Goal: Browse casually: Explore the website without a specific task or goal

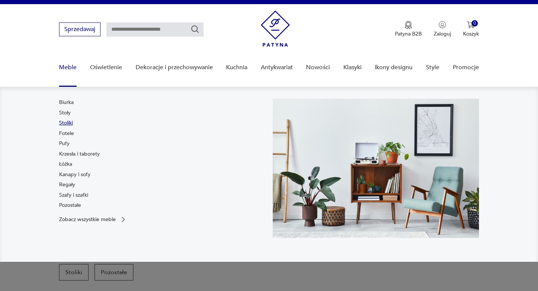
click at [68, 122] on link "Stoliki" at bounding box center [66, 122] width 14 height 7
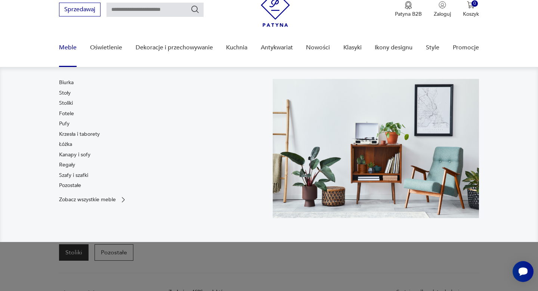
click at [73, 46] on link "Meble" at bounding box center [68, 47] width 18 height 29
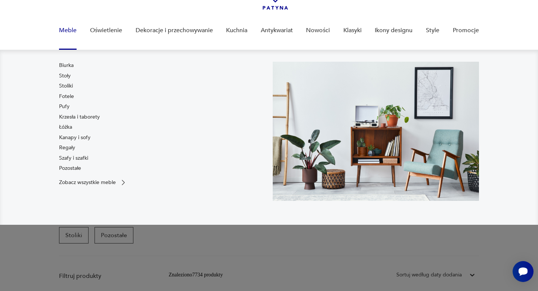
scroll to position [40, 0]
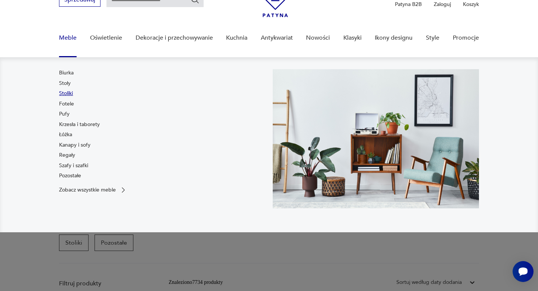
click at [69, 94] on link "Stoliki" at bounding box center [66, 93] width 14 height 7
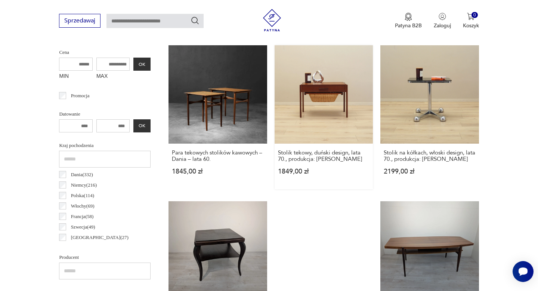
scroll to position [293, 0]
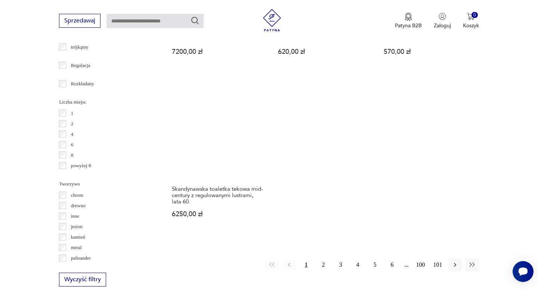
scroll to position [1041, 0]
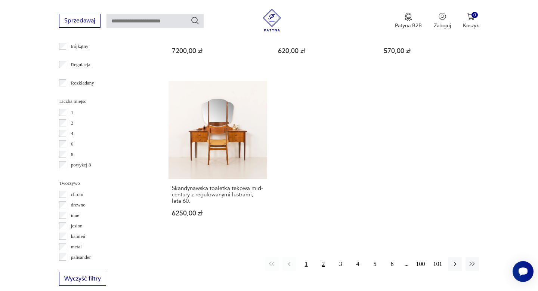
click at [323, 262] on button "2" at bounding box center [323, 263] width 13 height 13
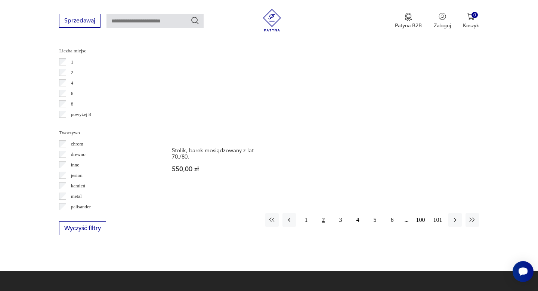
scroll to position [1092, 0]
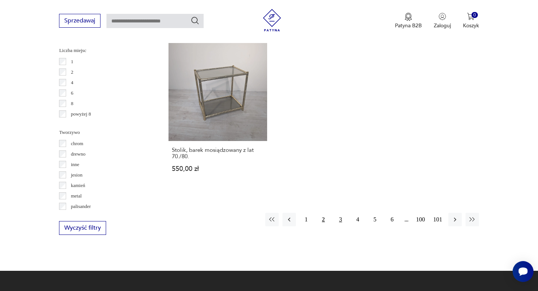
click at [338, 213] on button "3" at bounding box center [340, 218] width 13 height 13
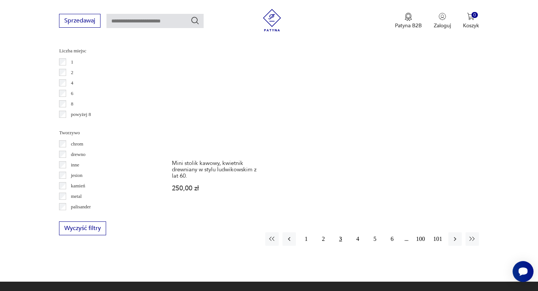
scroll to position [1093, 0]
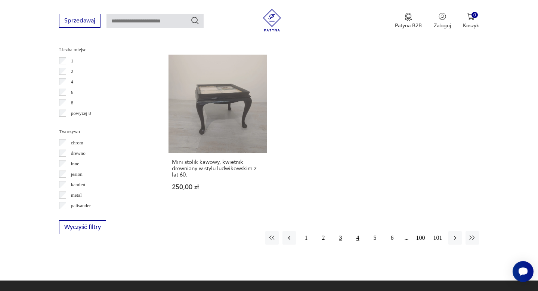
click at [360, 231] on button "4" at bounding box center [357, 237] width 13 height 13
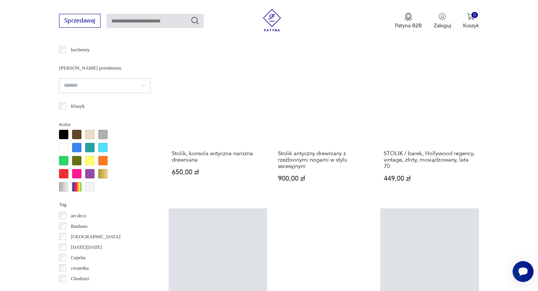
scroll to position [615, 0]
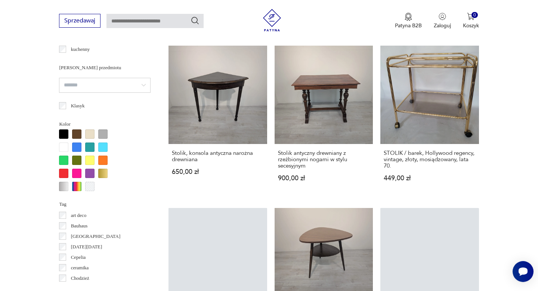
click at [145, 84] on input "search" at bounding box center [104, 85] width 91 height 15
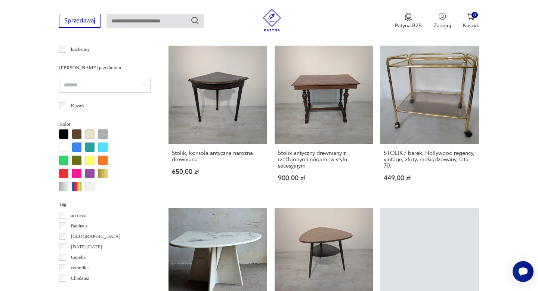
click at [145, 84] on input "search" at bounding box center [104, 85] width 91 height 15
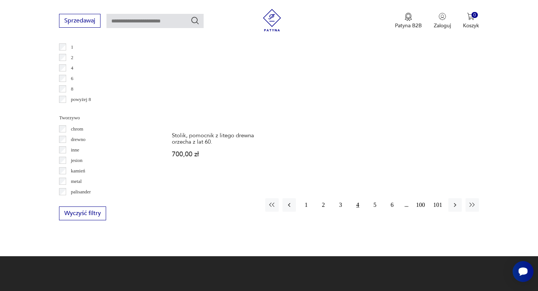
scroll to position [1107, 0]
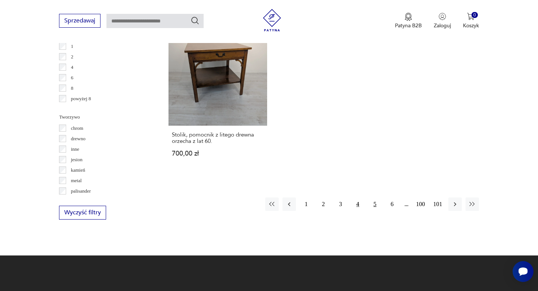
click at [374, 197] on button "5" at bounding box center [374, 203] width 13 height 13
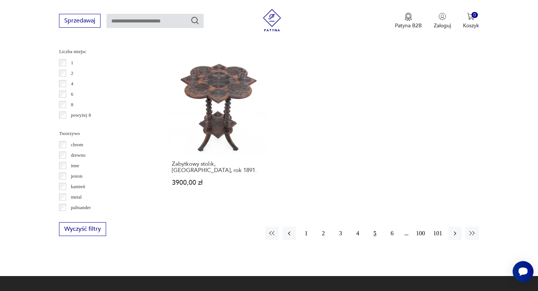
scroll to position [1093, 0]
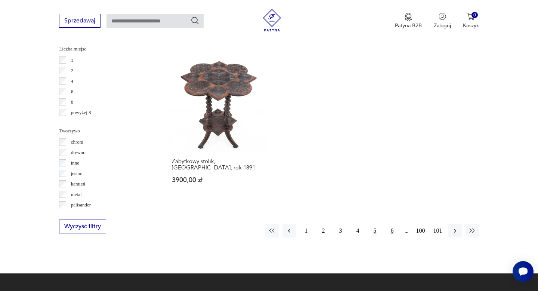
click at [392, 224] on button "6" at bounding box center [391, 230] width 13 height 13
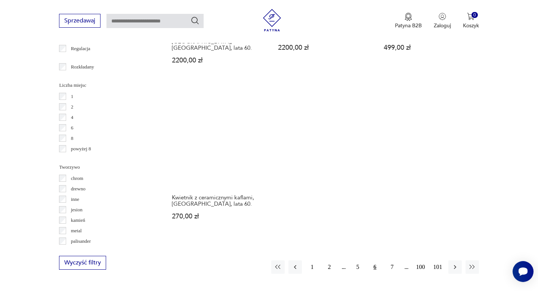
scroll to position [1081, 0]
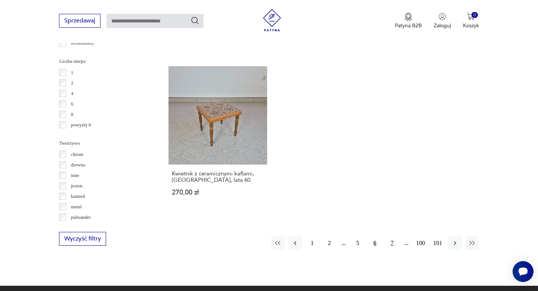
click at [394, 236] on button "7" at bounding box center [391, 242] width 13 height 13
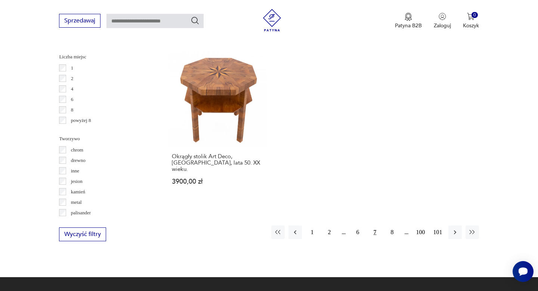
scroll to position [1095, 0]
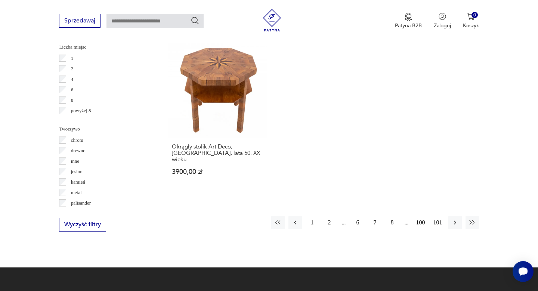
click at [391, 215] on button "8" at bounding box center [391, 221] width 13 height 13
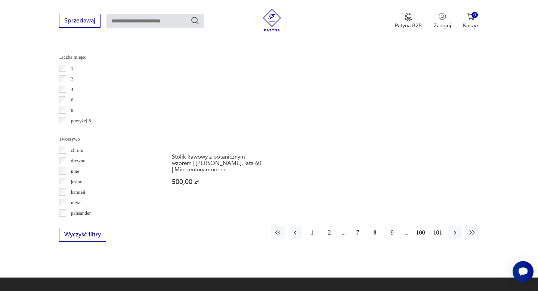
scroll to position [1087, 0]
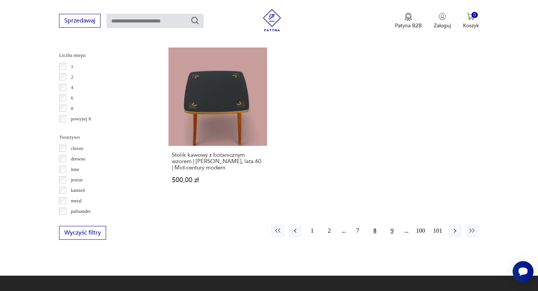
click at [391, 224] on button "9" at bounding box center [391, 230] width 13 height 13
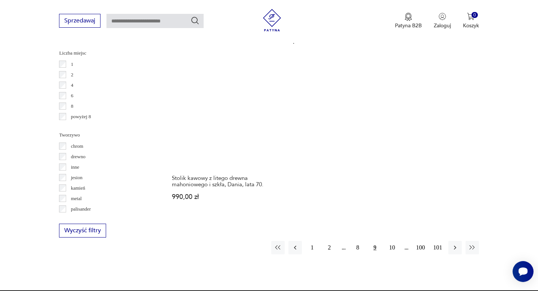
scroll to position [1106, 0]
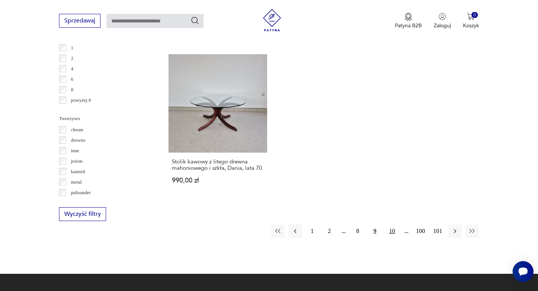
click at [389, 224] on button "10" at bounding box center [391, 230] width 13 height 13
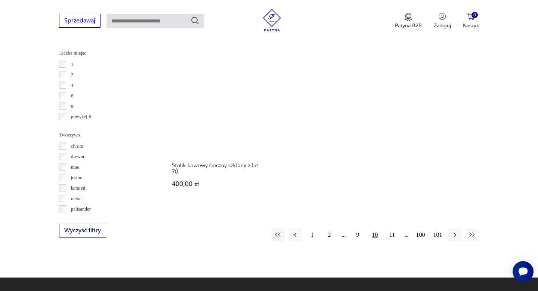
scroll to position [1091, 0]
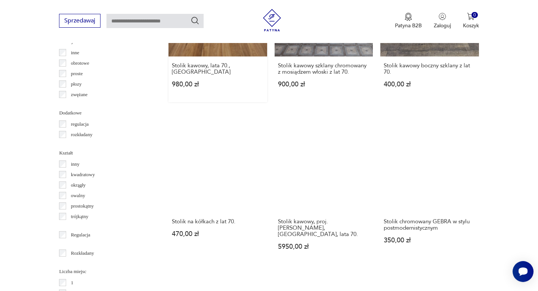
scroll to position [870, 0]
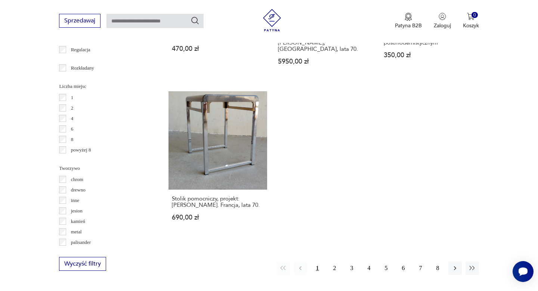
scroll to position [1058, 0]
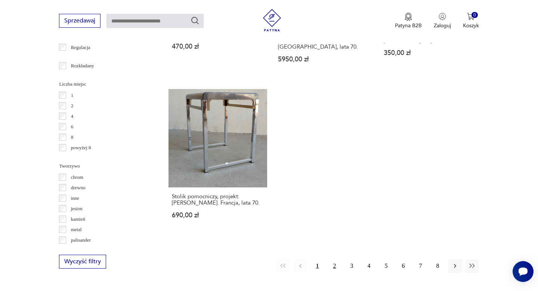
click at [333, 259] on button "2" at bounding box center [334, 265] width 13 height 13
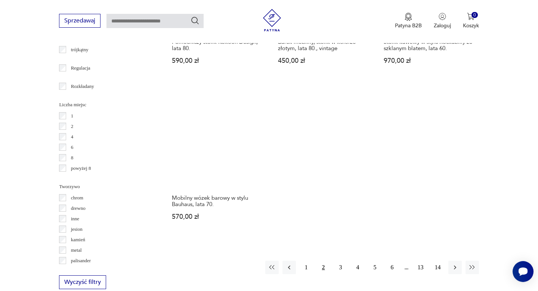
scroll to position [1076, 0]
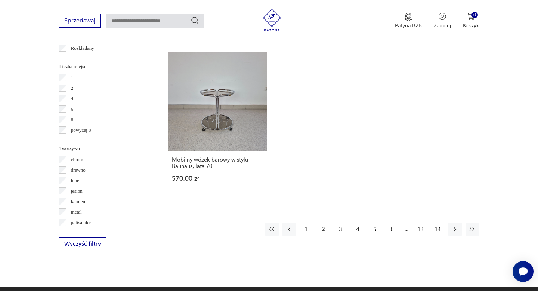
click at [340, 222] on button "3" at bounding box center [340, 228] width 13 height 13
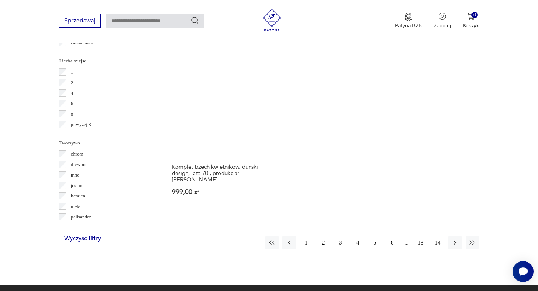
scroll to position [1083, 0]
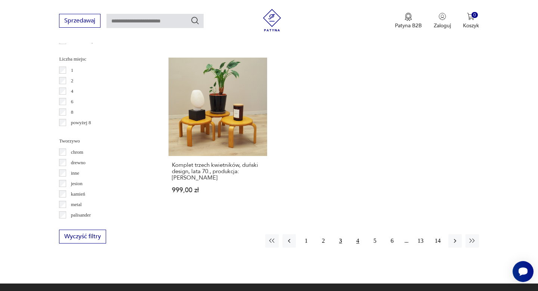
click at [358, 234] on button "4" at bounding box center [357, 240] width 13 height 13
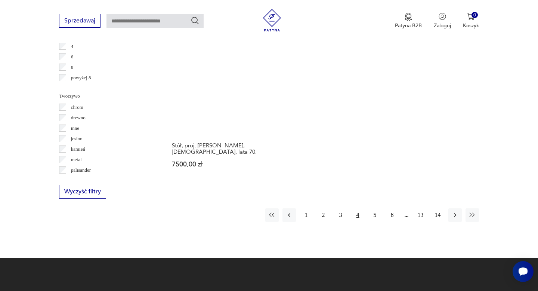
scroll to position [1129, 0]
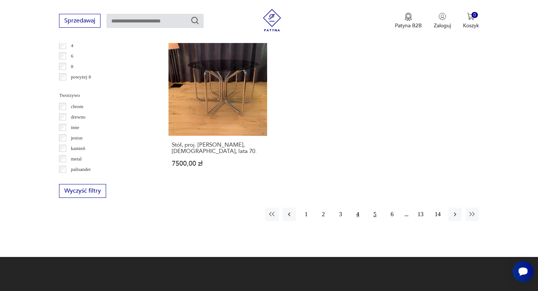
click at [375, 207] on button "5" at bounding box center [374, 213] width 13 height 13
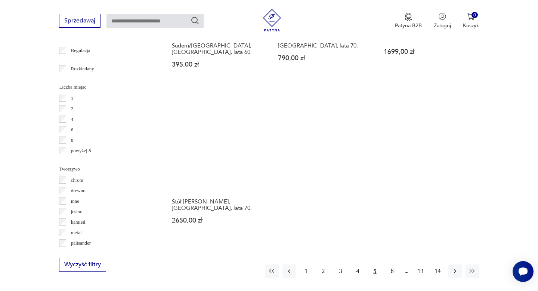
scroll to position [1059, 0]
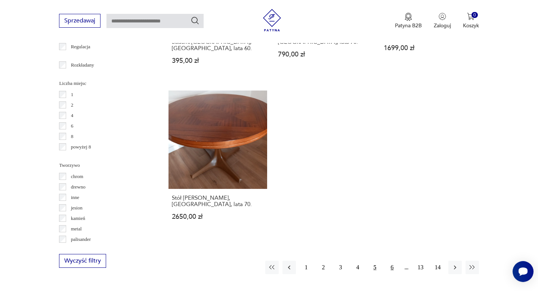
click at [392, 260] on button "6" at bounding box center [391, 266] width 13 height 13
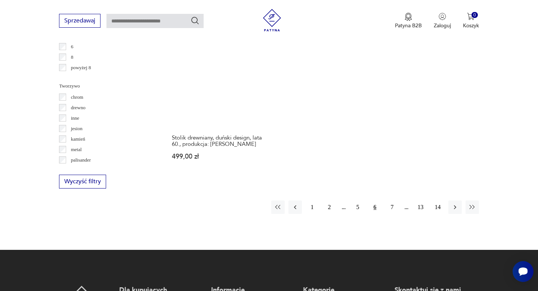
scroll to position [1140, 0]
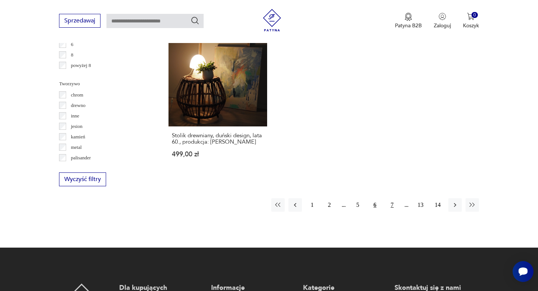
click at [386, 198] on button "7" at bounding box center [391, 204] width 13 height 13
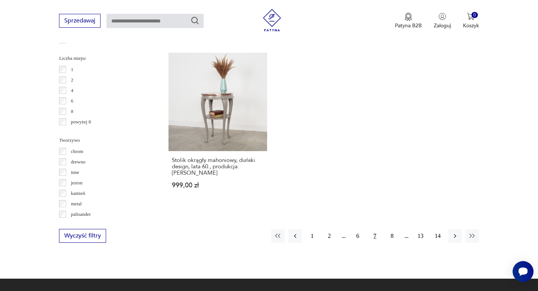
scroll to position [1086, 0]
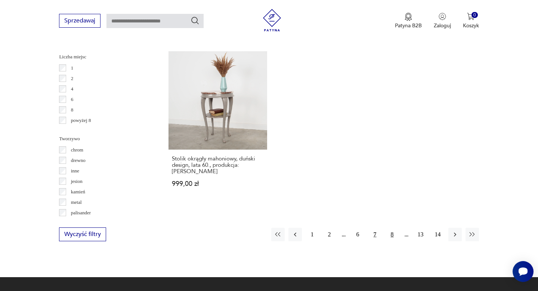
click at [393, 227] on button "8" at bounding box center [391, 233] width 13 height 13
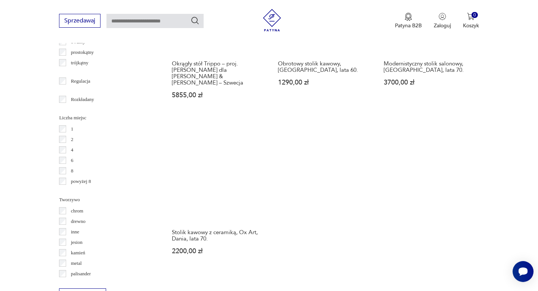
scroll to position [1057, 0]
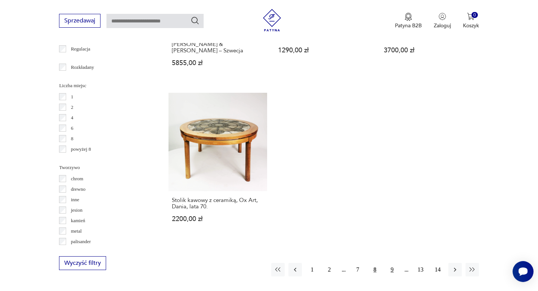
click at [391, 263] on button "9" at bounding box center [391, 269] width 13 height 13
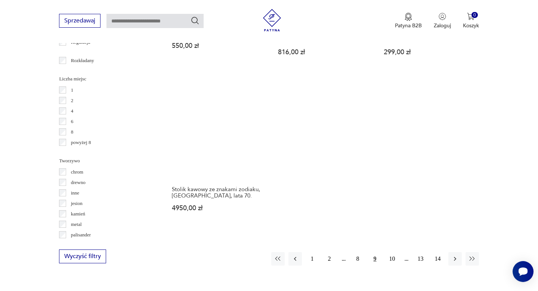
scroll to position [1065, 0]
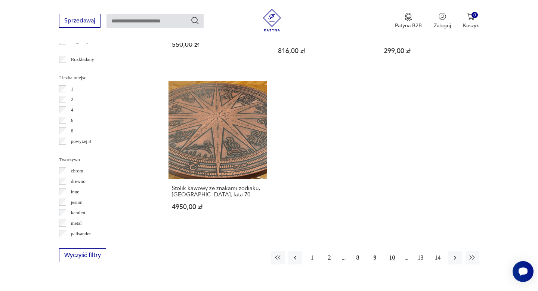
click at [394, 251] on button "10" at bounding box center [391, 257] width 13 height 13
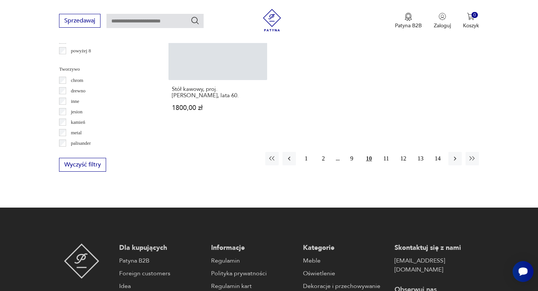
scroll to position [1156, 0]
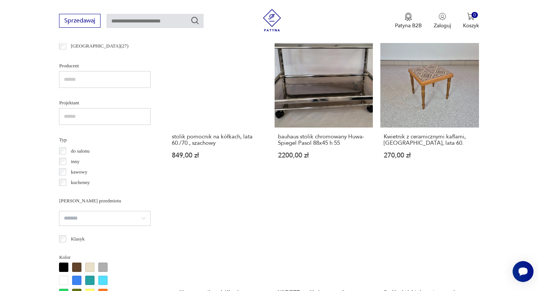
scroll to position [502, 0]
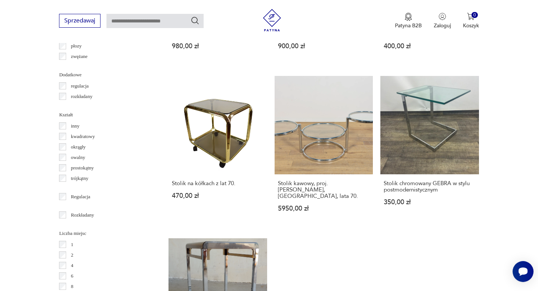
scroll to position [910, 0]
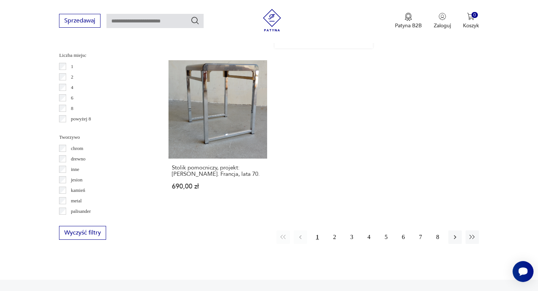
scroll to position [1076, 0]
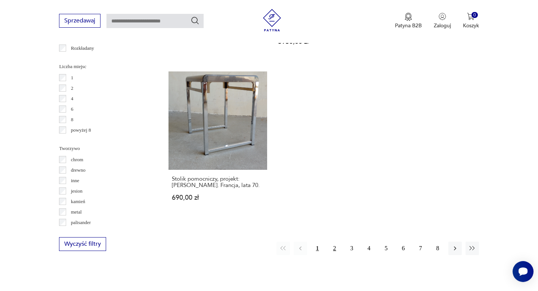
click at [335, 241] on button "2" at bounding box center [334, 247] width 13 height 13
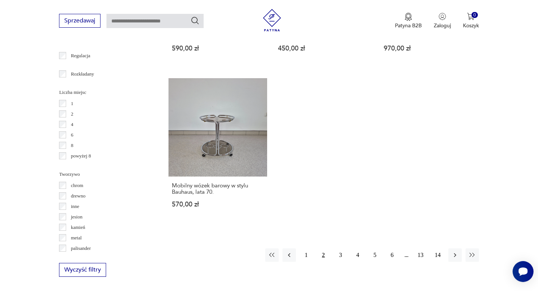
scroll to position [1051, 0]
click at [342, 247] on button "3" at bounding box center [340, 253] width 13 height 13
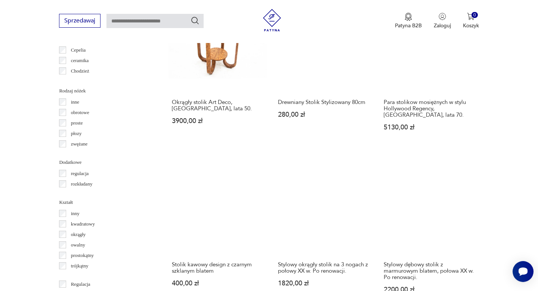
scroll to position [824, 0]
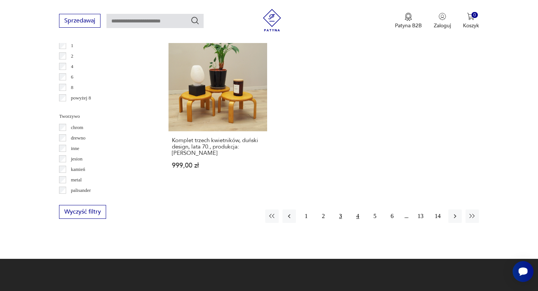
click at [359, 209] on button "4" at bounding box center [357, 215] width 13 height 13
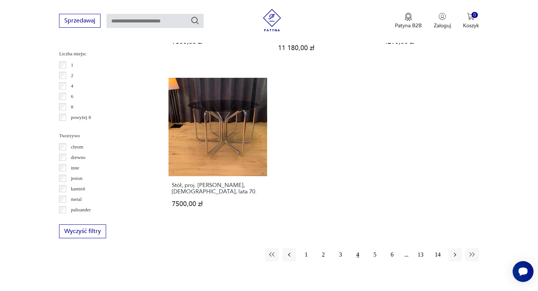
scroll to position [1092, 0]
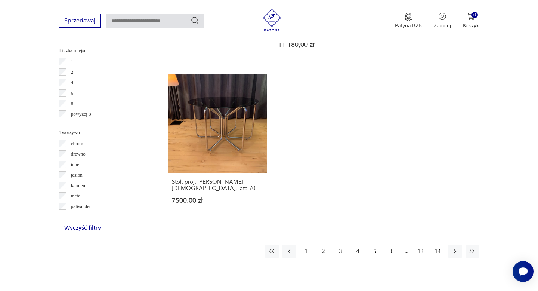
click at [376, 244] on button "5" at bounding box center [374, 250] width 13 height 13
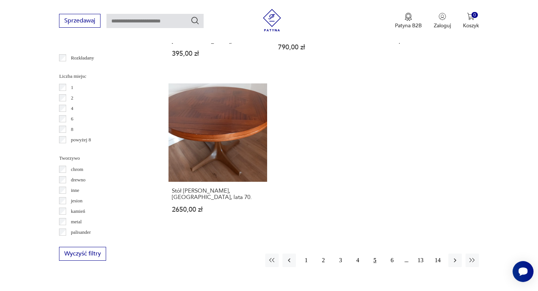
scroll to position [1077, 0]
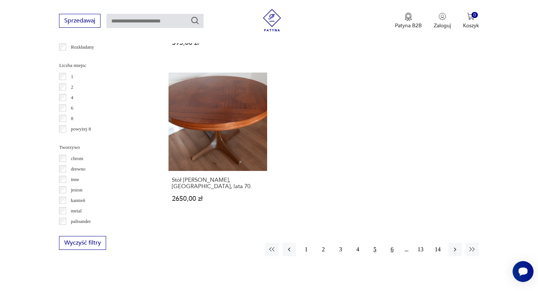
click at [393, 242] on button "6" at bounding box center [391, 248] width 13 height 13
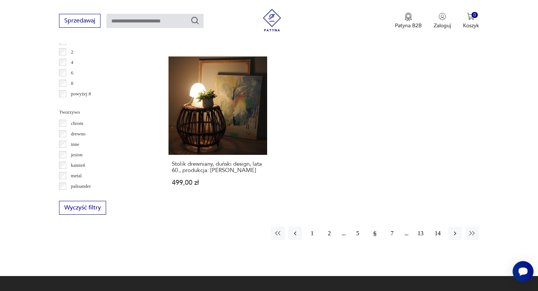
scroll to position [1114, 0]
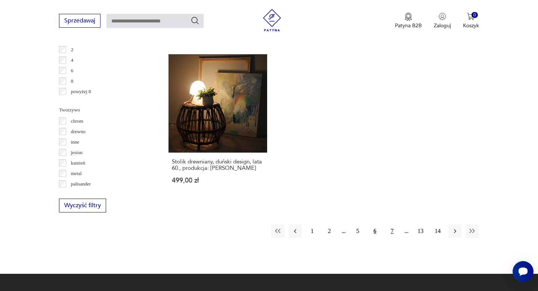
click at [392, 224] on button "7" at bounding box center [391, 230] width 13 height 13
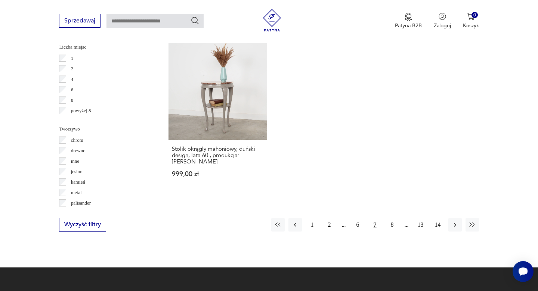
scroll to position [1096, 0]
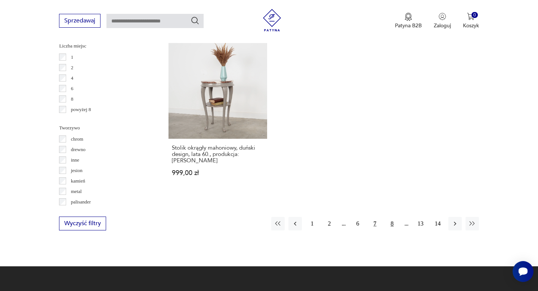
click at [391, 217] on button "8" at bounding box center [391, 223] width 13 height 13
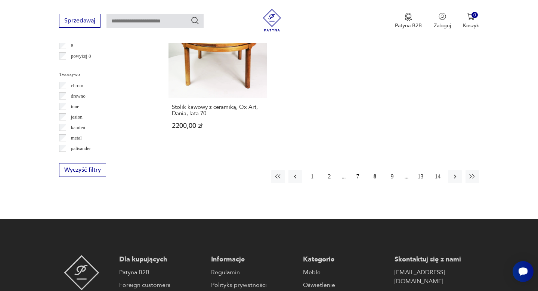
scroll to position [1153, 0]
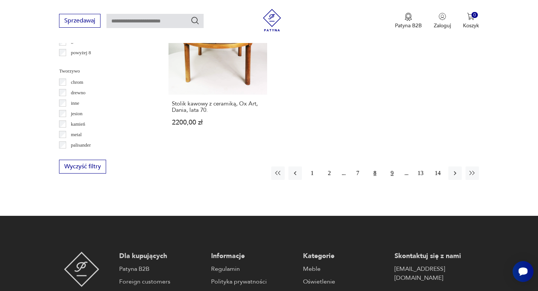
click at [391, 166] on button "9" at bounding box center [391, 172] width 13 height 13
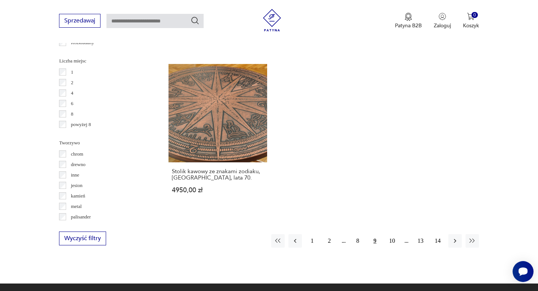
scroll to position [1083, 0]
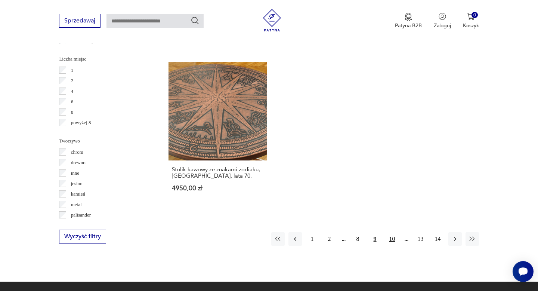
click at [391, 234] on button "10" at bounding box center [391, 238] width 13 height 13
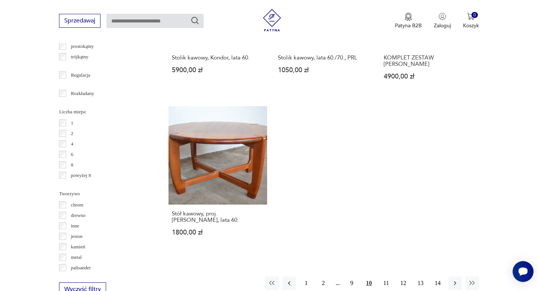
scroll to position [1033, 0]
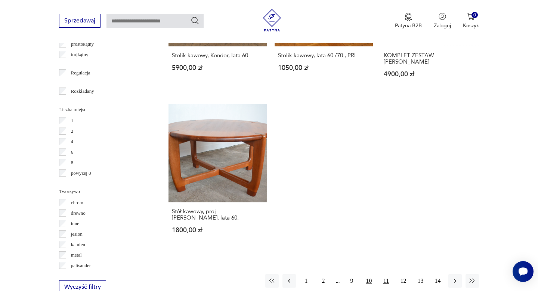
click at [386, 274] on button "11" at bounding box center [385, 280] width 13 height 13
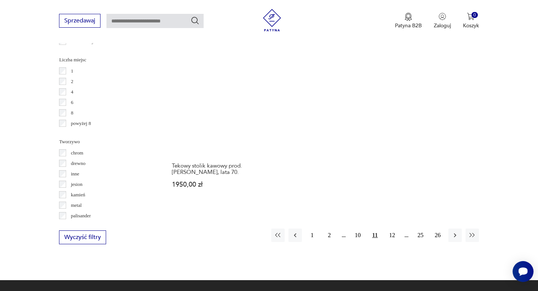
scroll to position [1084, 0]
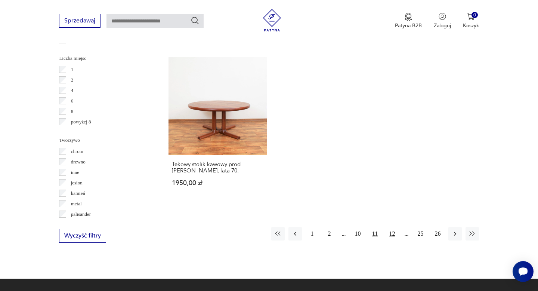
click at [396, 227] on button "12" at bounding box center [391, 233] width 13 height 13
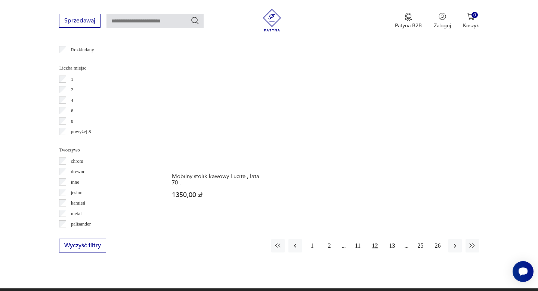
scroll to position [1075, 0]
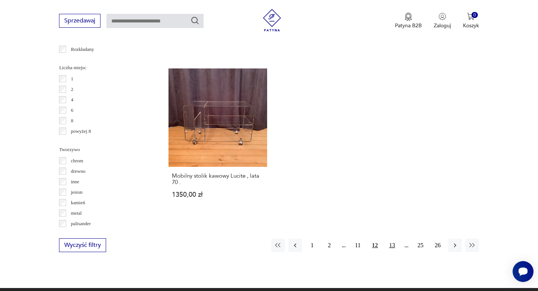
click at [394, 242] on button "13" at bounding box center [391, 244] width 13 height 13
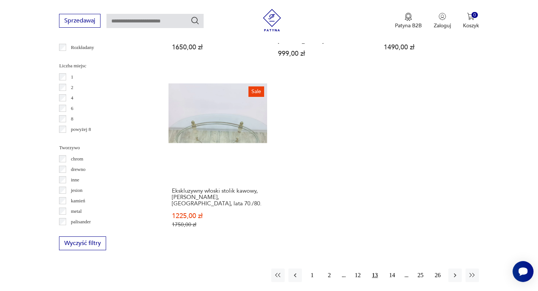
scroll to position [1080, 0]
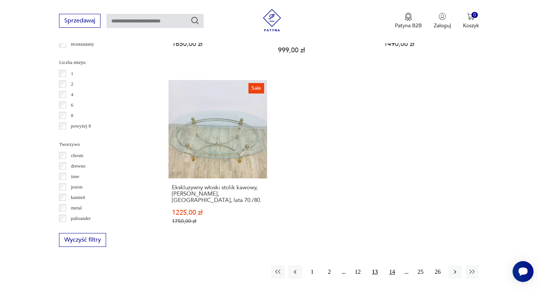
click at [394, 265] on button "14" at bounding box center [391, 271] width 13 height 13
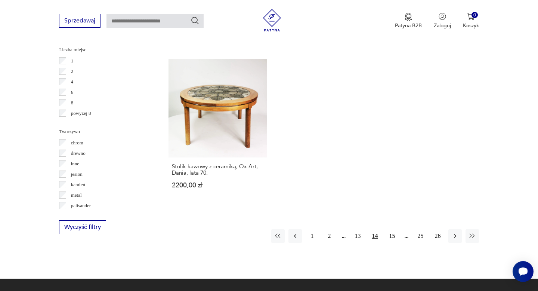
scroll to position [1091, 0]
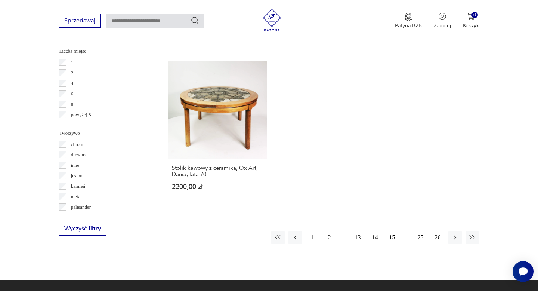
click at [389, 238] on button "15" at bounding box center [391, 236] width 13 height 13
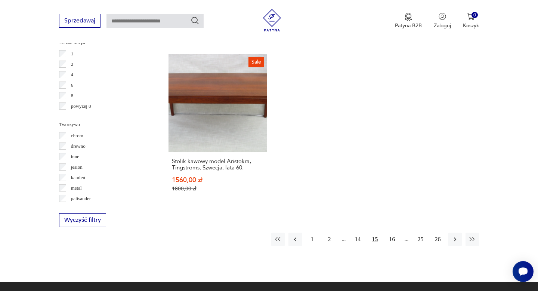
scroll to position [1102, 0]
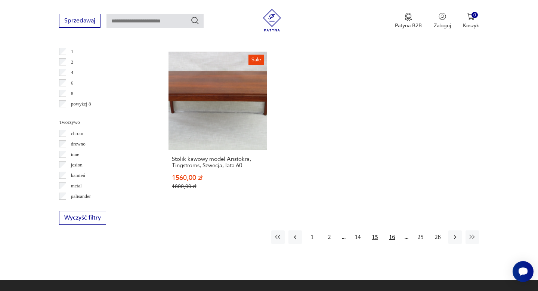
click at [391, 230] on button "16" at bounding box center [391, 236] width 13 height 13
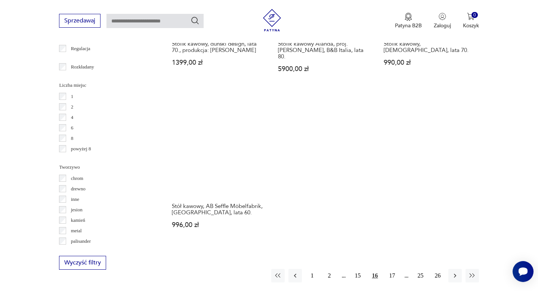
scroll to position [1058, 0]
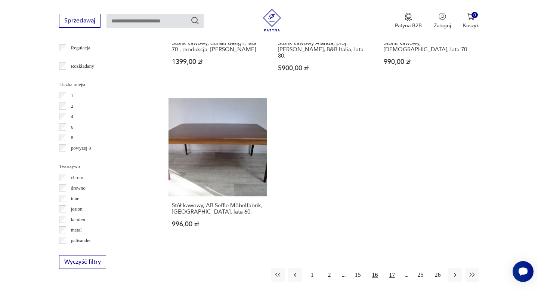
click at [392, 268] on button "17" at bounding box center [391, 274] width 13 height 13
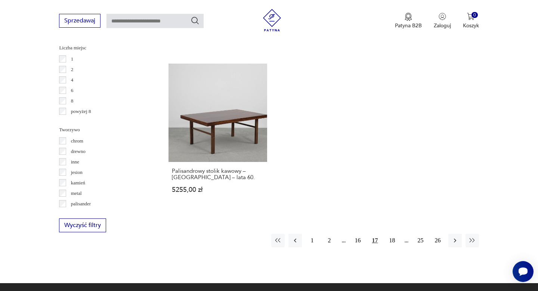
scroll to position [1096, 0]
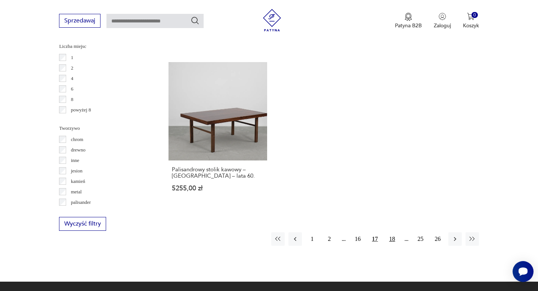
click at [391, 232] on button "18" at bounding box center [391, 238] width 13 height 13
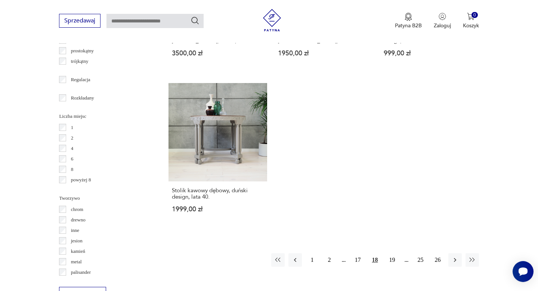
scroll to position [1027, 0]
click at [390, 252] on button "19" at bounding box center [391, 258] width 13 height 13
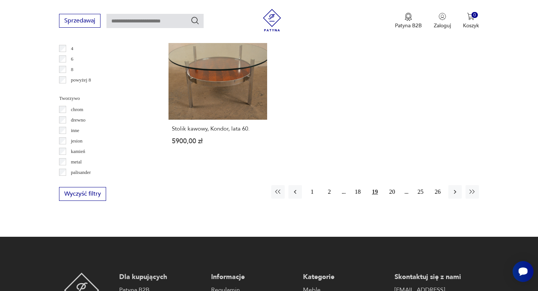
scroll to position [1125, 0]
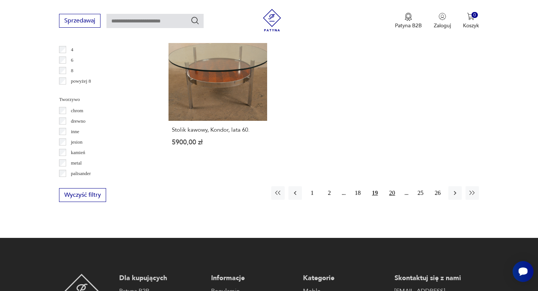
click at [392, 186] on button "20" at bounding box center [391, 192] width 13 height 13
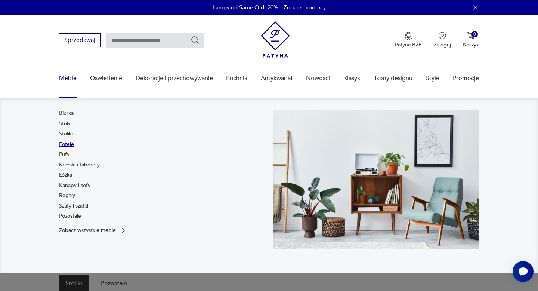
click at [66, 144] on link "Fotele" at bounding box center [66, 143] width 15 height 7
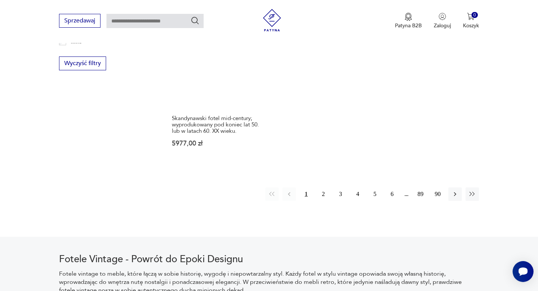
scroll to position [1168, 0]
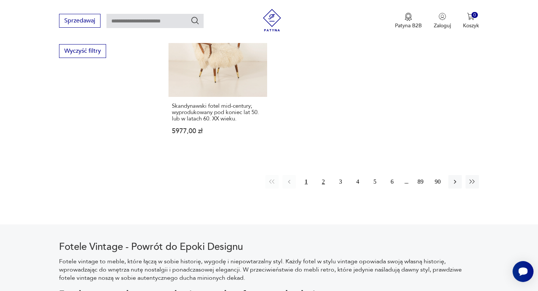
click at [323, 176] on button "2" at bounding box center [323, 181] width 13 height 13
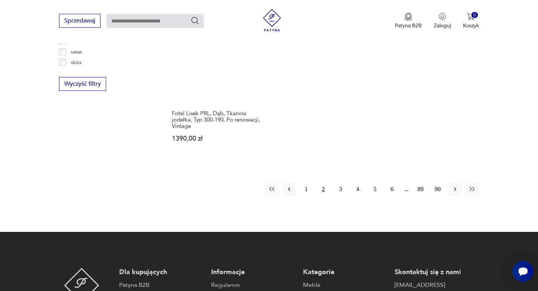
scroll to position [1135, 0]
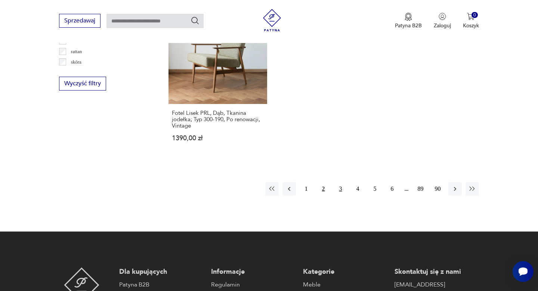
click at [341, 187] on button "3" at bounding box center [340, 188] width 13 height 13
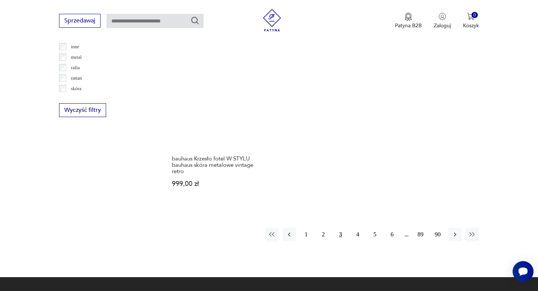
scroll to position [1110, 0]
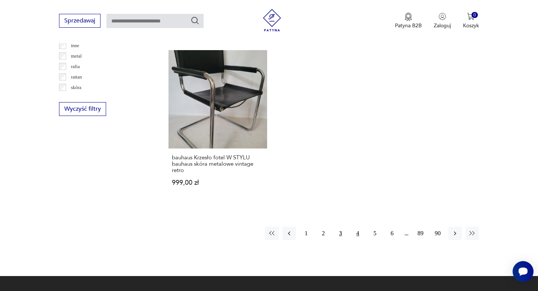
click at [357, 226] on button "4" at bounding box center [357, 232] width 13 height 13
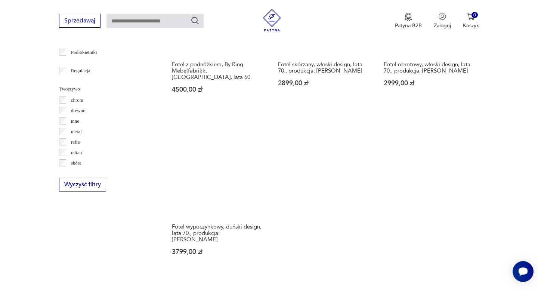
scroll to position [1036, 0]
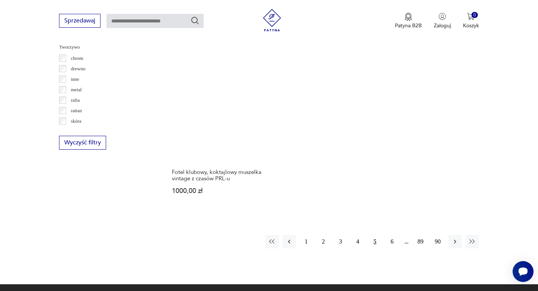
scroll to position [1078, 0]
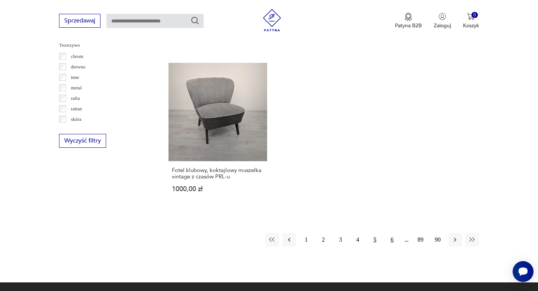
click at [391, 234] on button "6" at bounding box center [391, 239] width 13 height 13
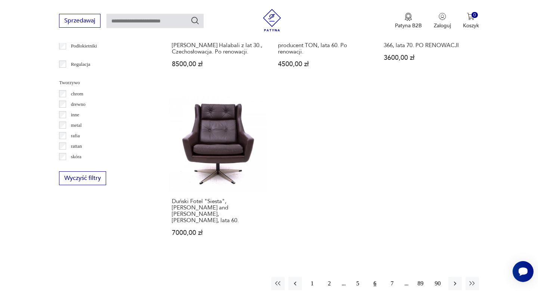
scroll to position [1042, 0]
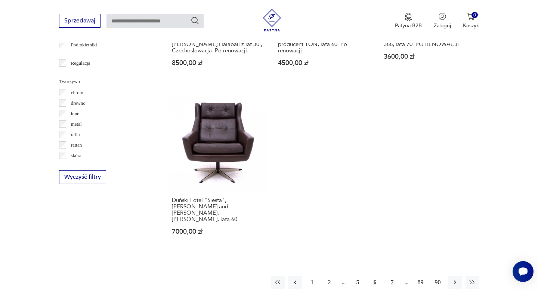
click at [394, 275] on button "7" at bounding box center [391, 281] width 13 height 13
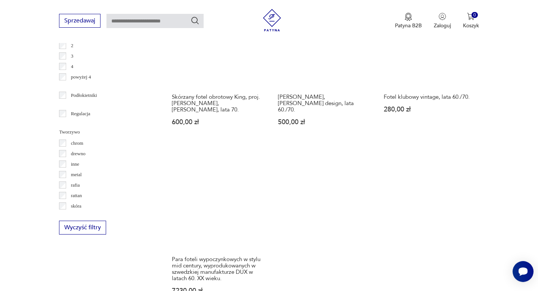
scroll to position [1084, 0]
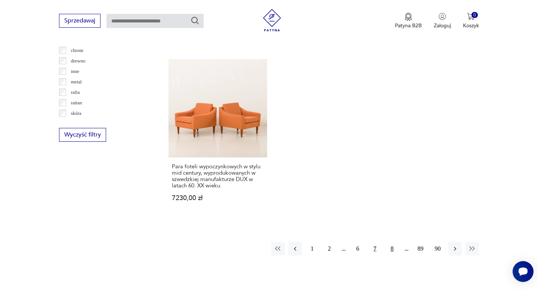
click at [394, 242] on button "8" at bounding box center [391, 248] width 13 height 13
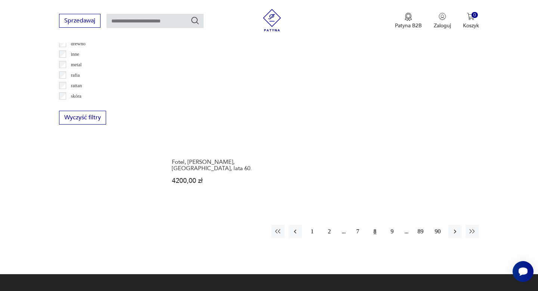
scroll to position [1110, 0]
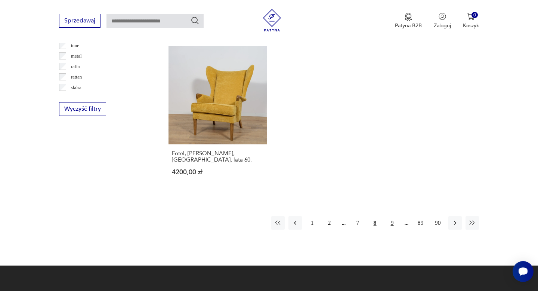
click at [393, 217] on button "9" at bounding box center [391, 222] width 13 height 13
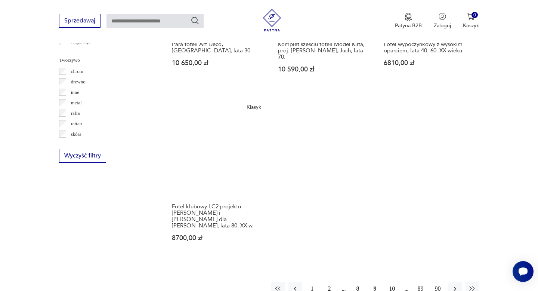
scroll to position [1066, 0]
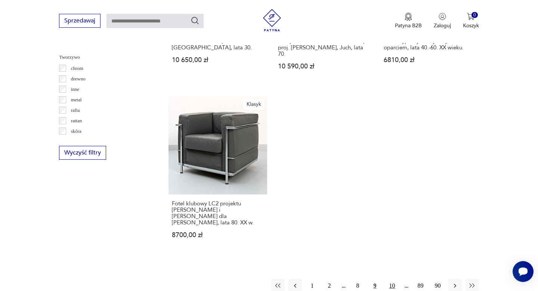
click at [391, 279] on button "10" at bounding box center [391, 285] width 13 height 13
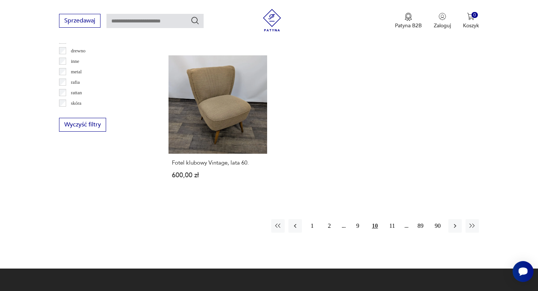
scroll to position [1119, 0]
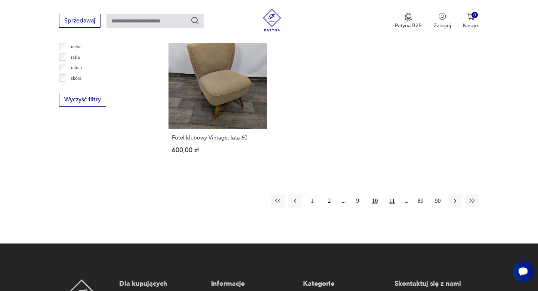
click at [389, 194] on button "11" at bounding box center [391, 200] width 13 height 13
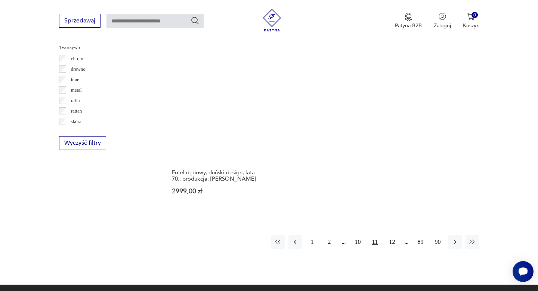
scroll to position [1076, 0]
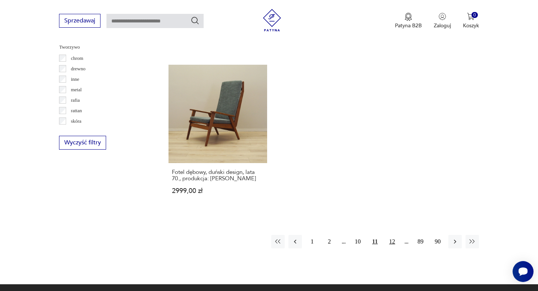
click at [391, 236] on button "12" at bounding box center [391, 241] width 13 height 13
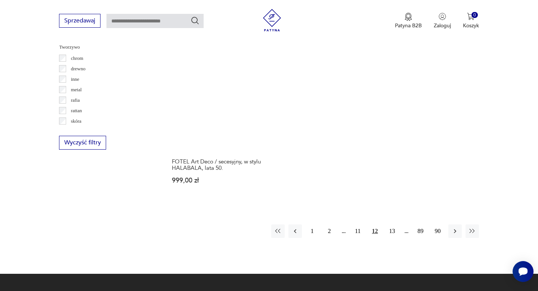
scroll to position [1077, 0]
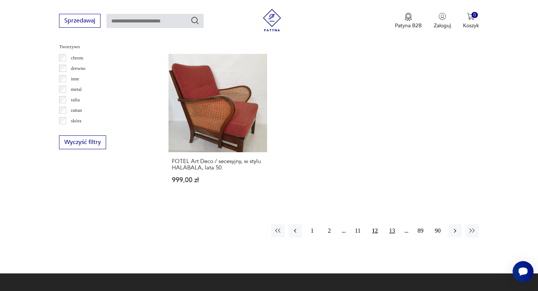
click at [392, 226] on button "13" at bounding box center [391, 230] width 13 height 13
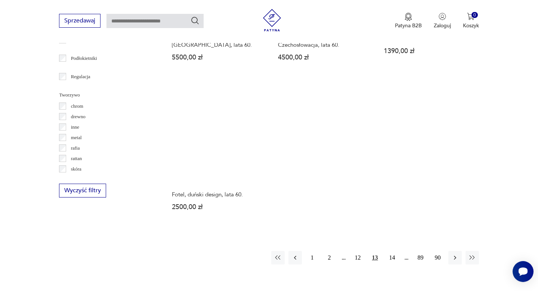
scroll to position [1029, 0]
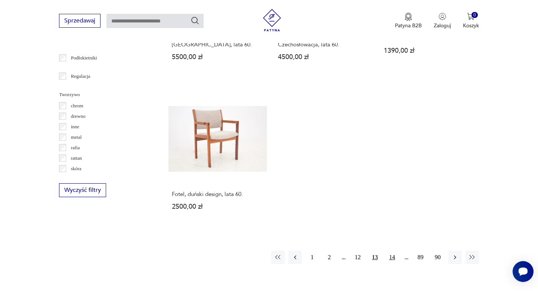
click at [394, 251] on button "14" at bounding box center [391, 256] width 13 height 13
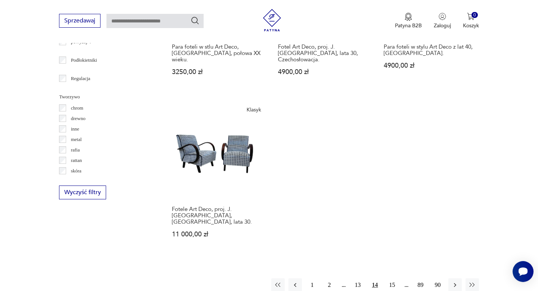
scroll to position [1027, 0]
click at [393, 277] on button "15" at bounding box center [391, 283] width 13 height 13
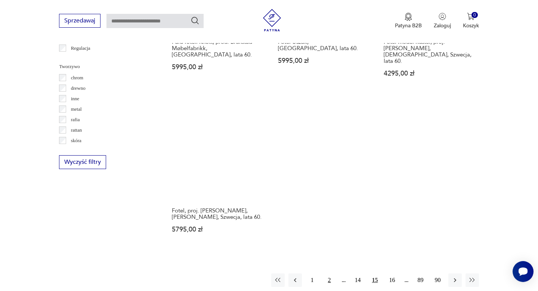
scroll to position [1056, 0]
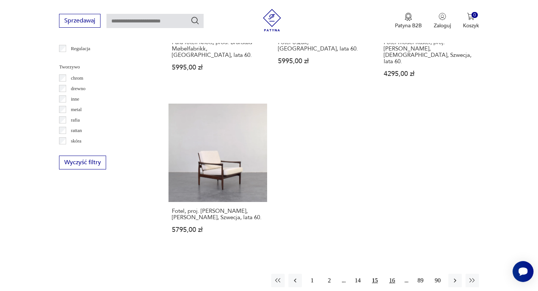
click at [394, 273] on button "16" at bounding box center [391, 279] width 13 height 13
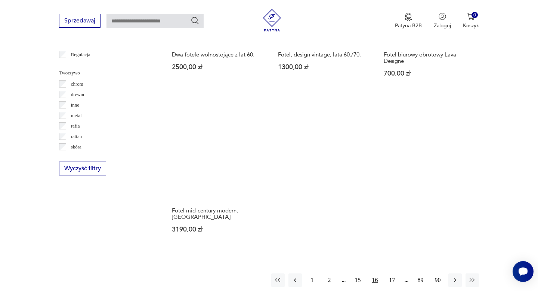
scroll to position [1049, 0]
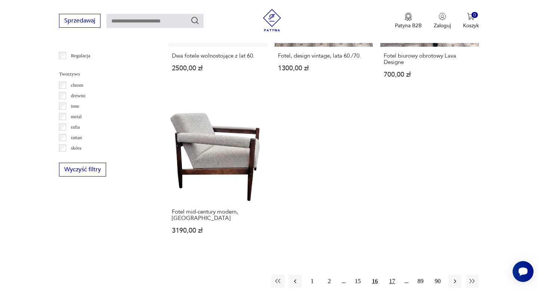
click at [393, 274] on button "17" at bounding box center [391, 280] width 13 height 13
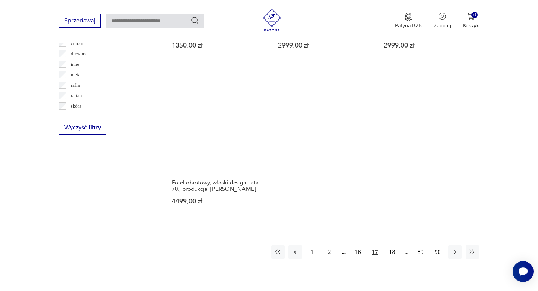
scroll to position [1092, 0]
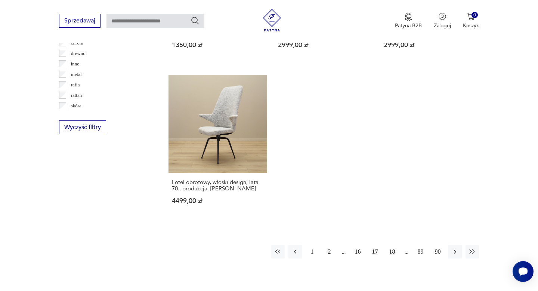
click at [393, 245] on button "18" at bounding box center [391, 251] width 13 height 13
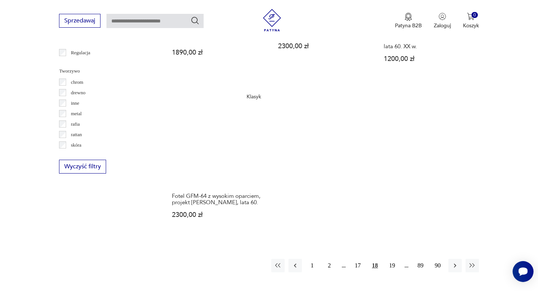
scroll to position [1053, 0]
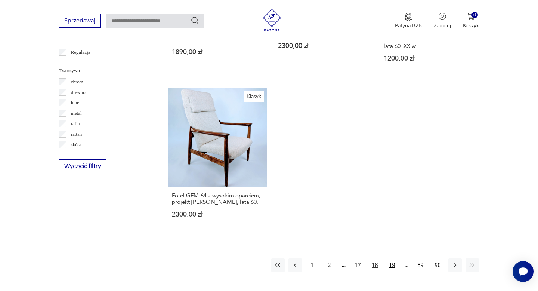
click at [394, 258] on button "19" at bounding box center [391, 264] width 13 height 13
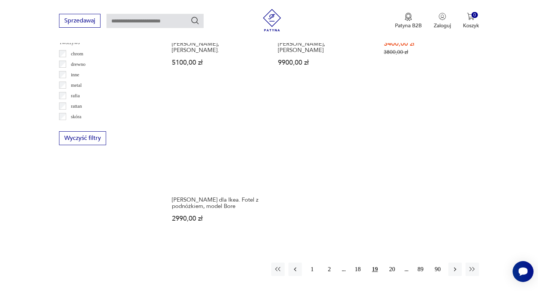
scroll to position [1082, 0]
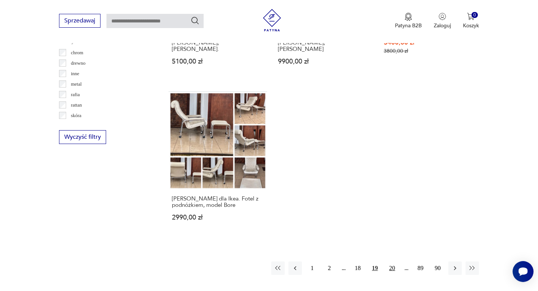
click at [389, 261] on button "20" at bounding box center [391, 267] width 13 height 13
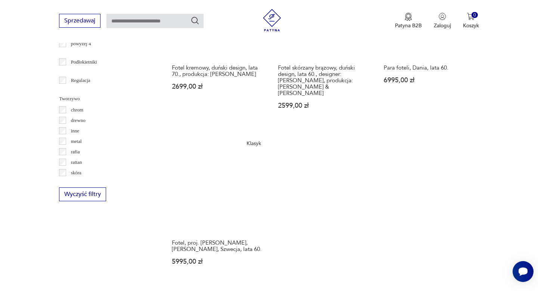
scroll to position [1028, 0]
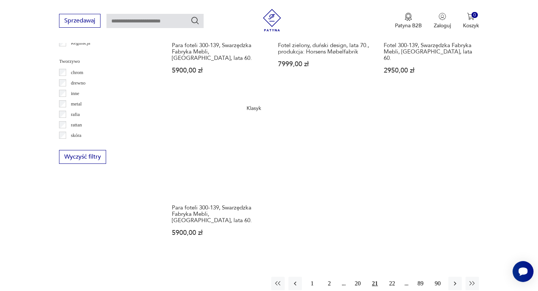
scroll to position [1063, 0]
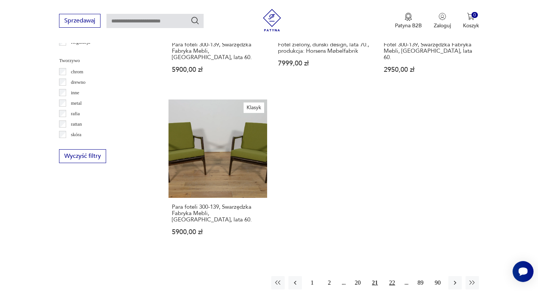
click at [392, 276] on button "22" at bounding box center [391, 282] width 13 height 13
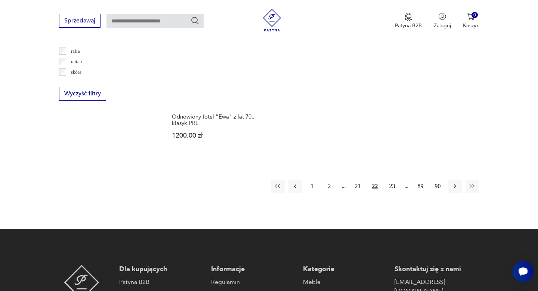
scroll to position [1127, 0]
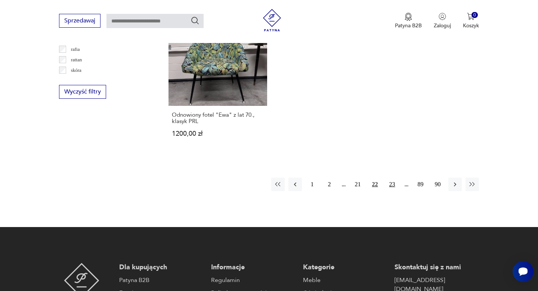
click at [391, 177] on button "23" at bounding box center [391, 183] width 13 height 13
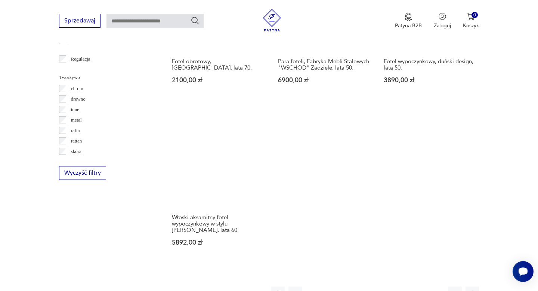
scroll to position [1051, 0]
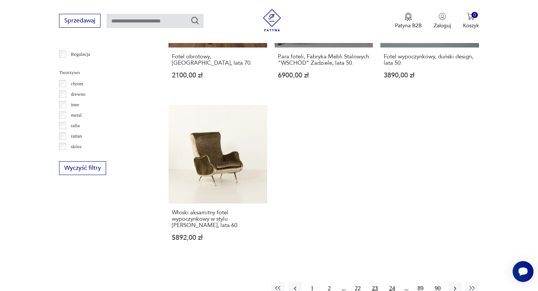
click at [394, 281] on button "24" at bounding box center [391, 287] width 13 height 13
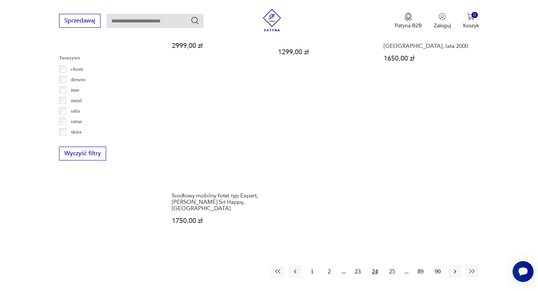
scroll to position [1067, 0]
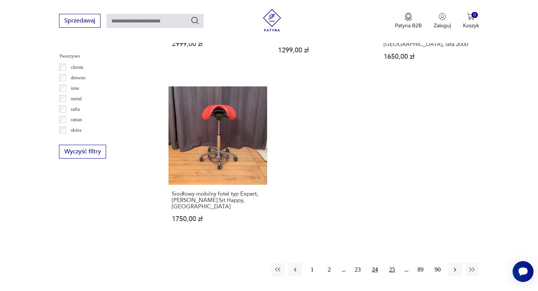
click at [394, 263] on button "25" at bounding box center [391, 269] width 13 height 13
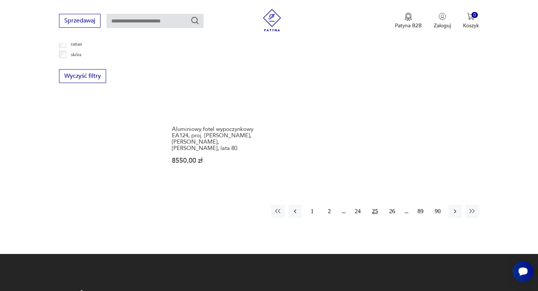
scroll to position [1142, 0]
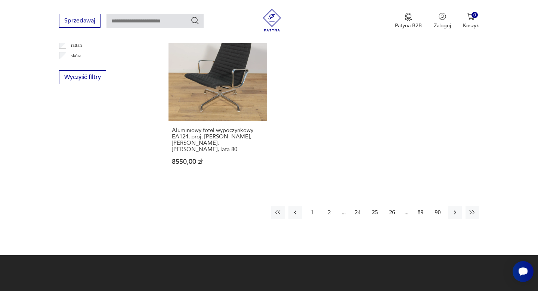
click at [391, 205] on button "26" at bounding box center [391, 211] width 13 height 13
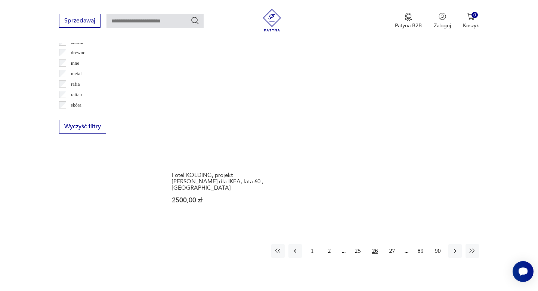
scroll to position [1093, 0]
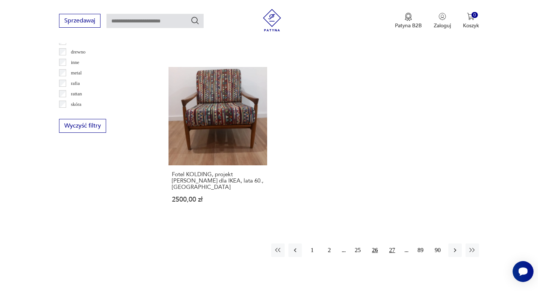
click at [394, 243] on button "27" at bounding box center [391, 249] width 13 height 13
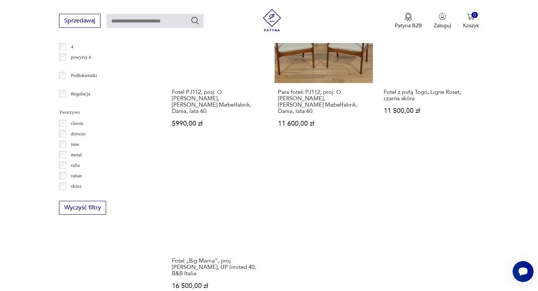
scroll to position [1085, 0]
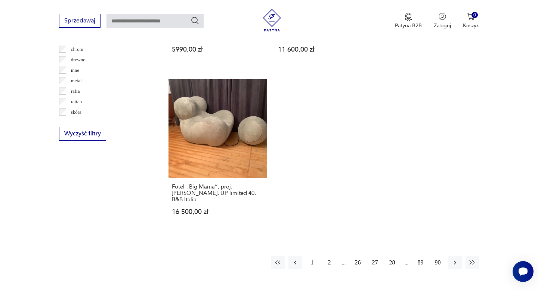
click at [392, 255] on button "28" at bounding box center [391, 261] width 13 height 13
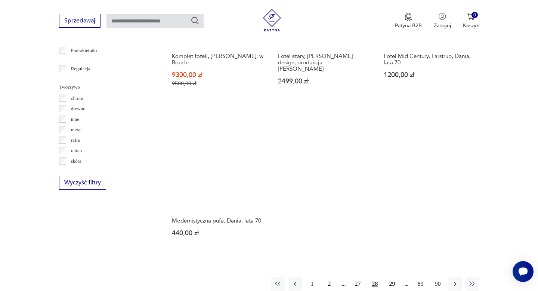
scroll to position [1038, 0]
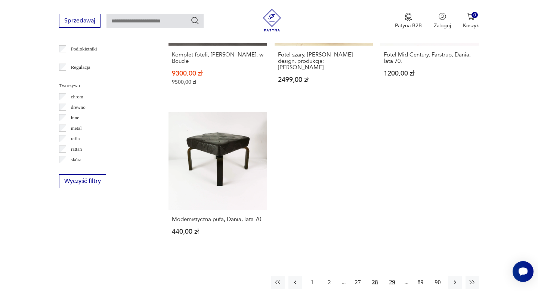
click at [389, 275] on button "29" at bounding box center [391, 281] width 13 height 13
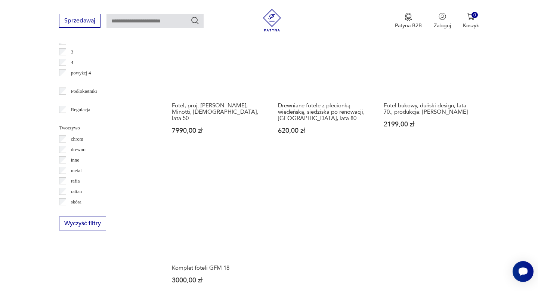
scroll to position [1076, 0]
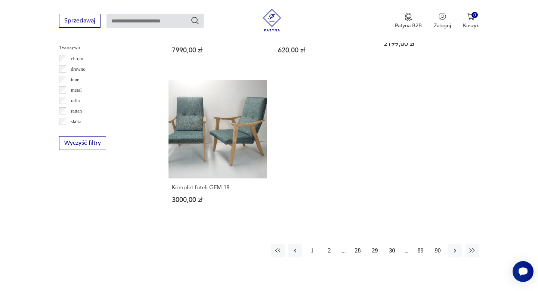
click at [391, 243] on button "30" at bounding box center [391, 249] width 13 height 13
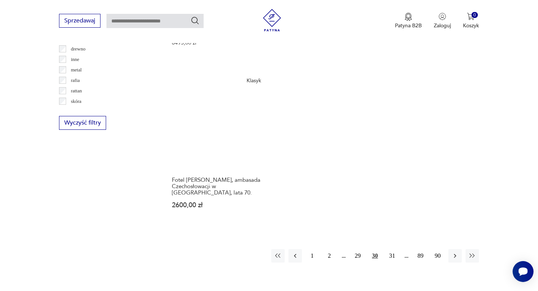
scroll to position [1097, 0]
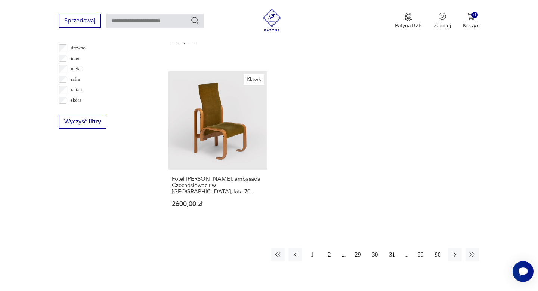
click at [394, 248] on button "31" at bounding box center [391, 254] width 13 height 13
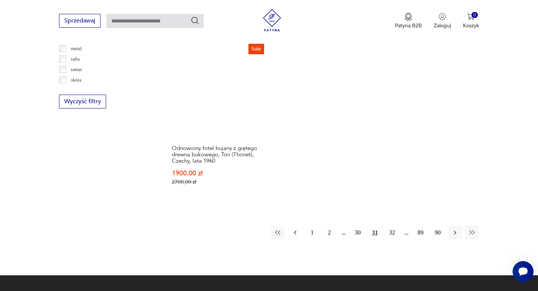
scroll to position [1117, 0]
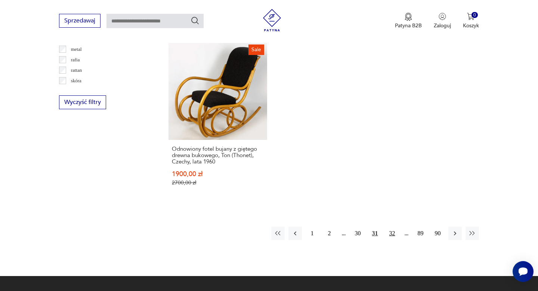
click at [390, 227] on button "32" at bounding box center [391, 232] width 13 height 13
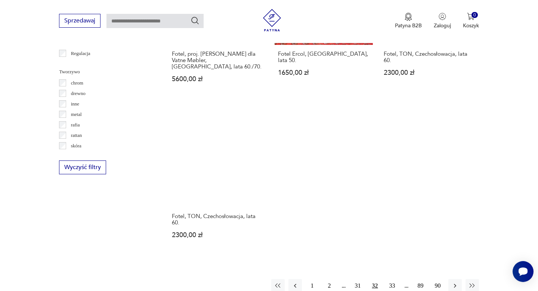
scroll to position [1055, 0]
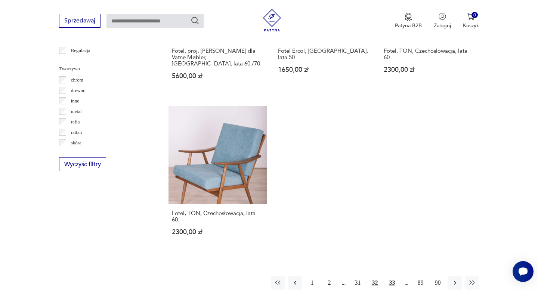
click at [391, 276] on button "33" at bounding box center [391, 282] width 13 height 13
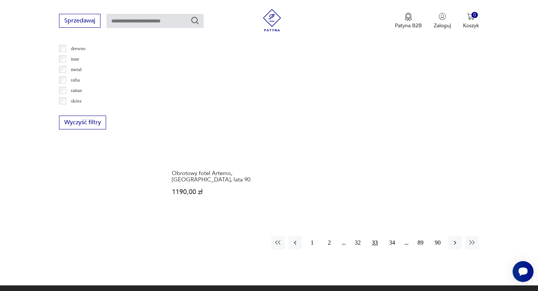
scroll to position [1097, 0]
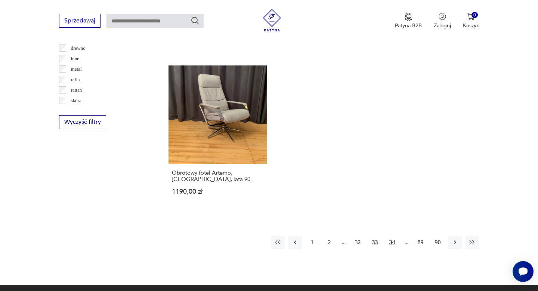
click at [391, 235] on button "34" at bounding box center [391, 241] width 13 height 13
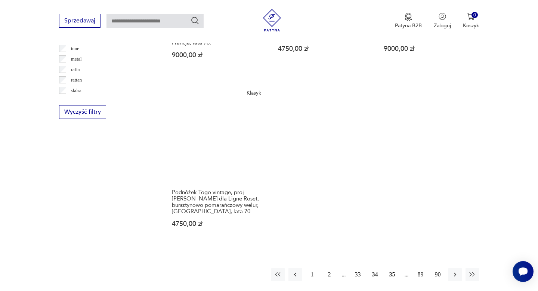
scroll to position [1108, 0]
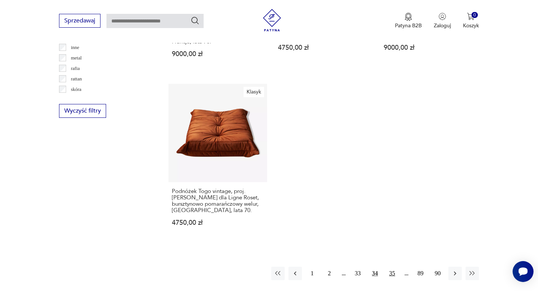
click at [392, 266] on button "35" at bounding box center [391, 272] width 13 height 13
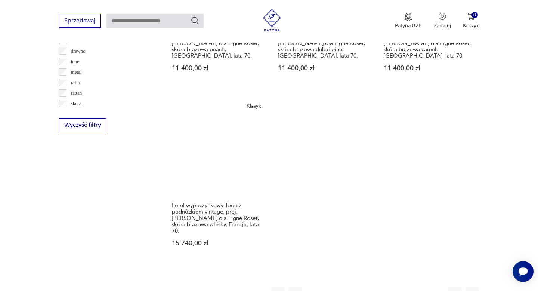
scroll to position [1095, 0]
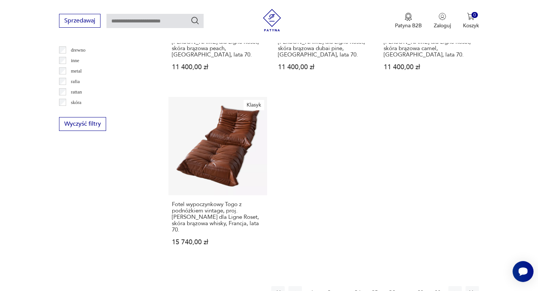
click at [394, 286] on button "36" at bounding box center [391, 292] width 13 height 13
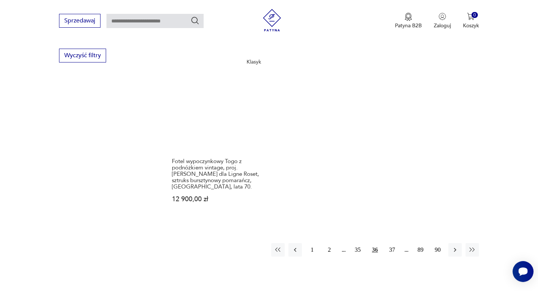
scroll to position [1178, 0]
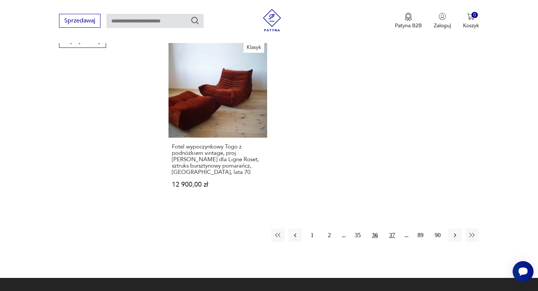
click at [389, 228] on button "37" at bounding box center [391, 234] width 13 height 13
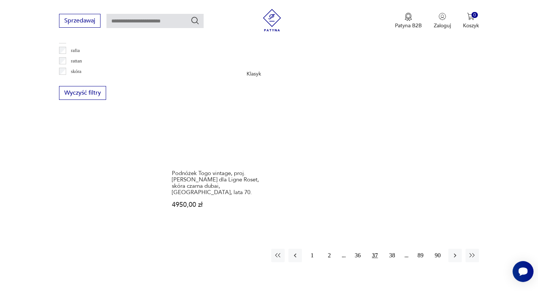
scroll to position [1129, 0]
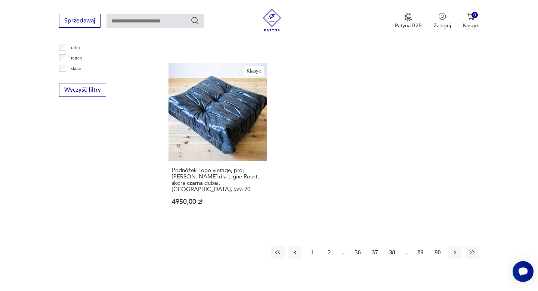
click at [389, 245] on button "38" at bounding box center [391, 251] width 13 height 13
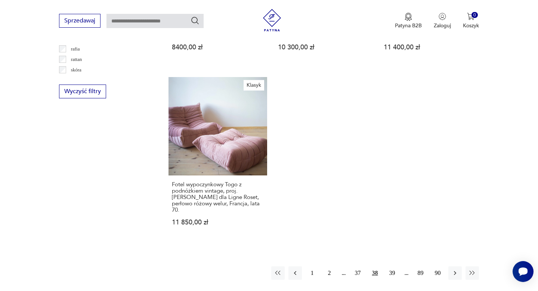
scroll to position [1130, 0]
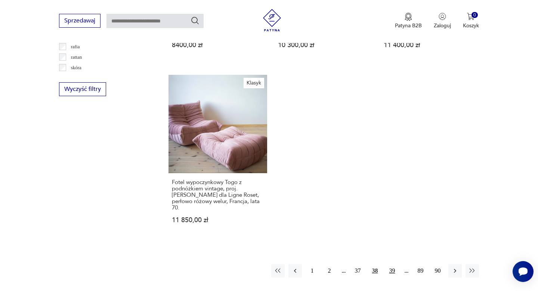
click at [392, 264] on button "39" at bounding box center [391, 270] width 13 height 13
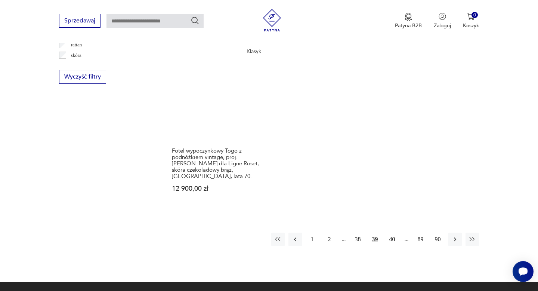
scroll to position [1143, 0]
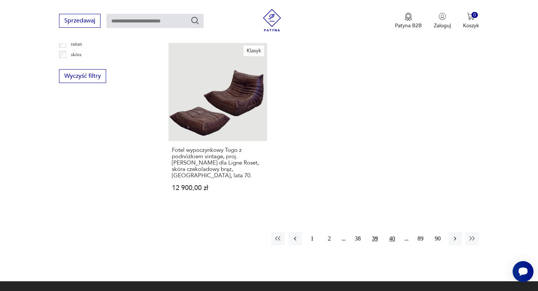
click at [391, 232] on button "40" at bounding box center [391, 238] width 13 height 13
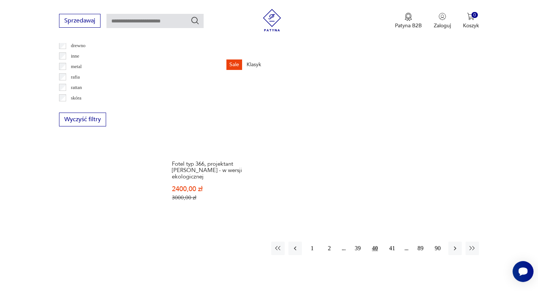
scroll to position [1100, 0]
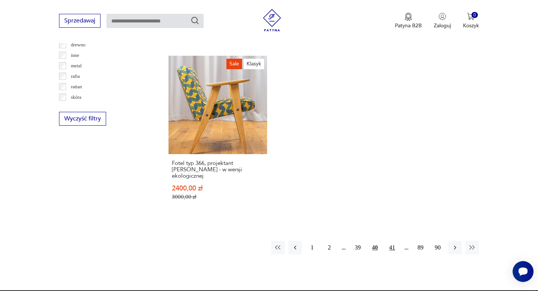
click at [389, 240] on button "41" at bounding box center [391, 246] width 13 height 13
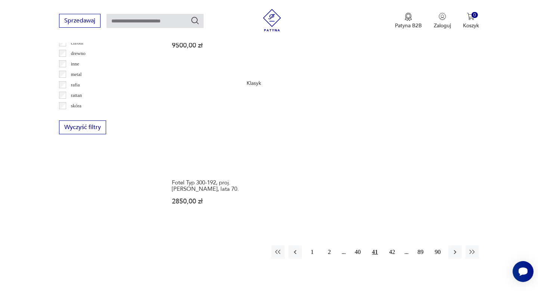
scroll to position [1092, 0]
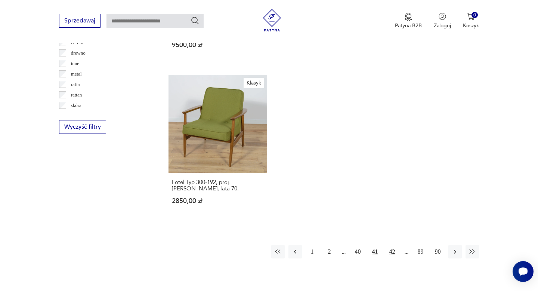
click at [391, 245] on button "42" at bounding box center [391, 251] width 13 height 13
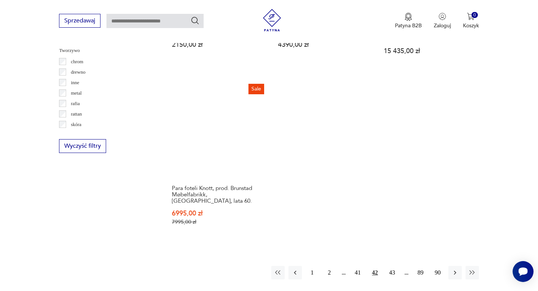
scroll to position [1074, 0]
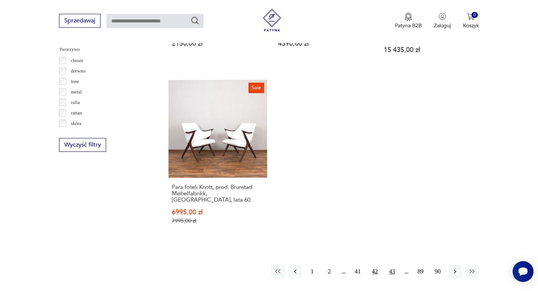
click at [391, 264] on button "43" at bounding box center [391, 270] width 13 height 13
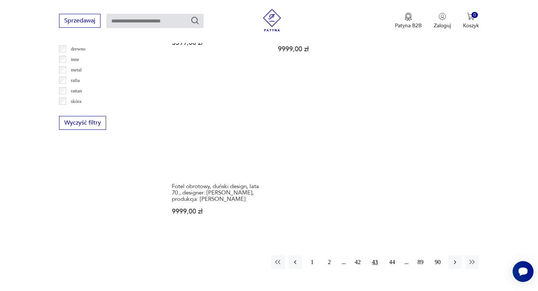
scroll to position [1110, 0]
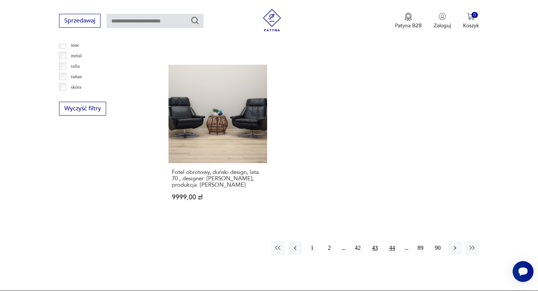
click at [391, 241] on button "44" at bounding box center [391, 247] width 13 height 13
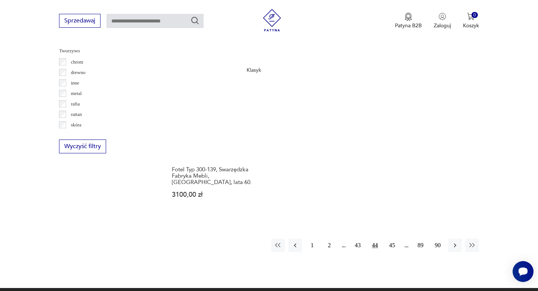
scroll to position [1073, 0]
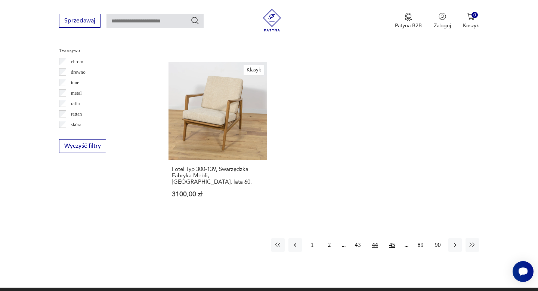
click at [393, 238] on button "45" at bounding box center [391, 244] width 13 height 13
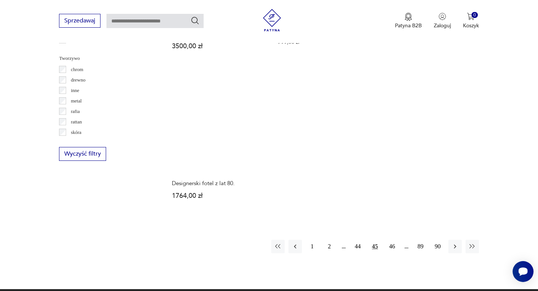
scroll to position [1066, 0]
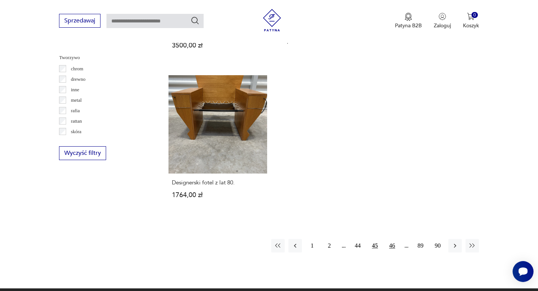
click at [391, 239] on button "46" at bounding box center [391, 245] width 13 height 13
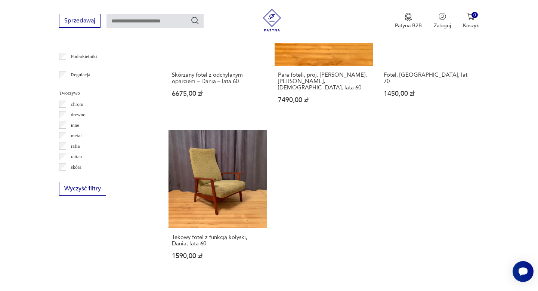
scroll to position [1032, 0]
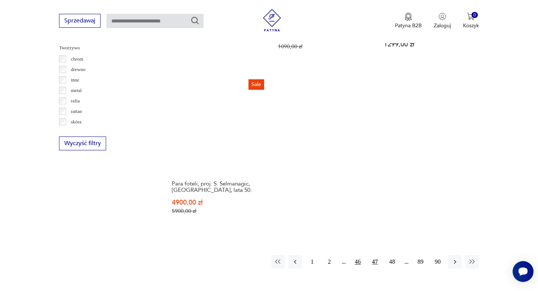
scroll to position [1077, 0]
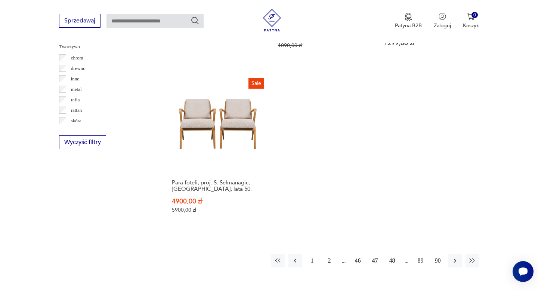
click at [394, 254] on button "48" at bounding box center [391, 260] width 13 height 13
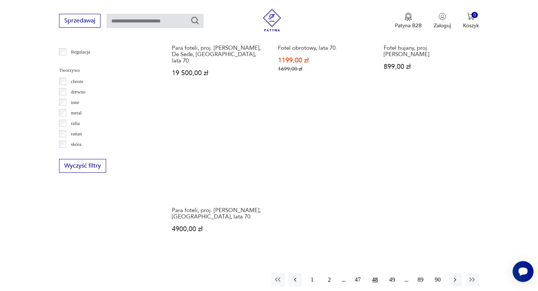
scroll to position [1056, 0]
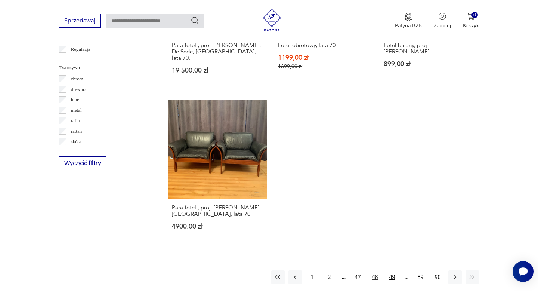
click at [395, 270] on button "49" at bounding box center [391, 276] width 13 height 13
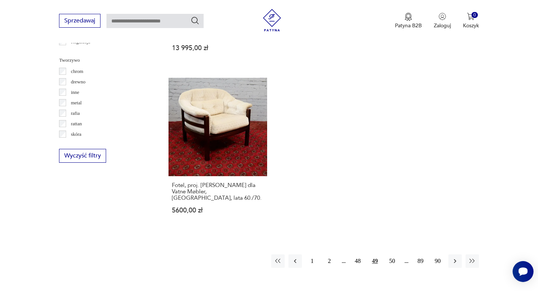
scroll to position [1061, 0]
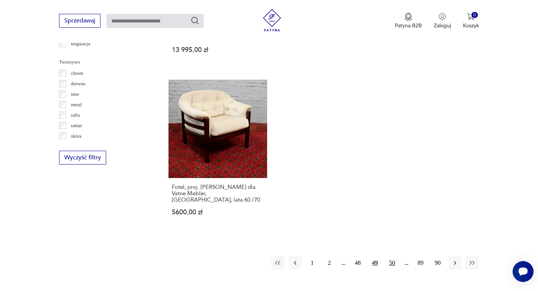
click at [389, 256] on button "50" at bounding box center [391, 262] width 13 height 13
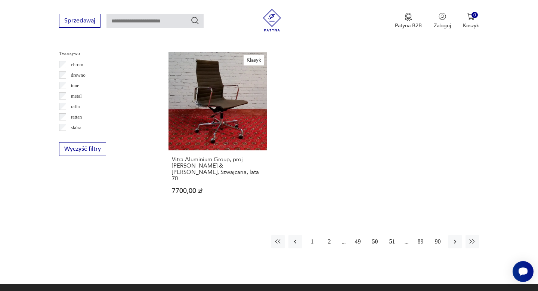
scroll to position [1070, 0]
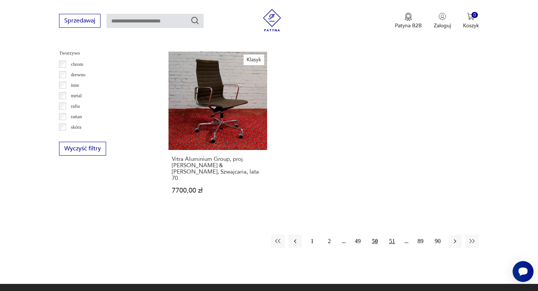
click at [391, 234] on button "51" at bounding box center [391, 240] width 13 height 13
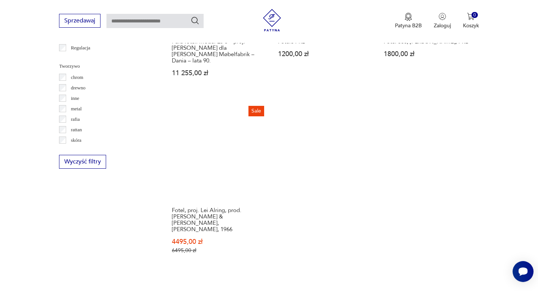
scroll to position [1058, 0]
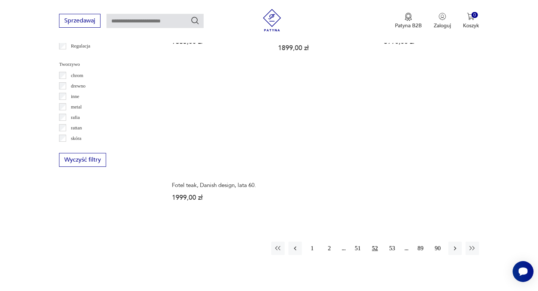
scroll to position [1078, 0]
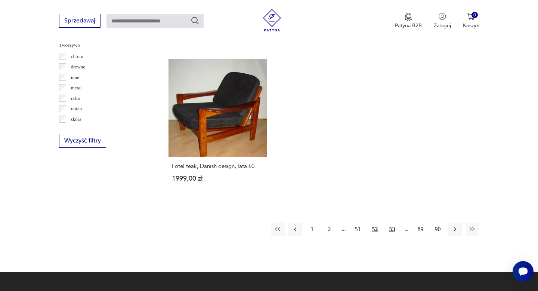
click at [392, 226] on button "53" at bounding box center [391, 228] width 13 height 13
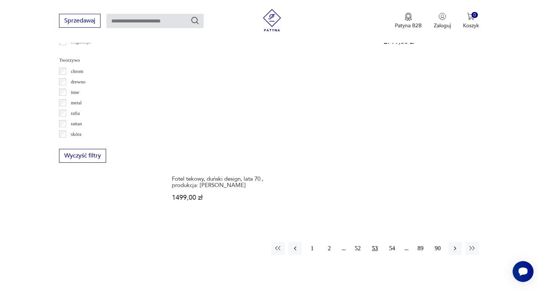
scroll to position [1071, 0]
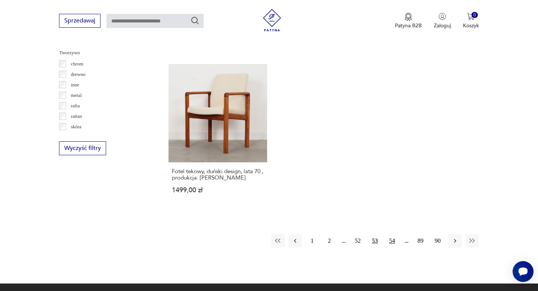
click at [392, 241] on button "54" at bounding box center [391, 240] width 13 height 13
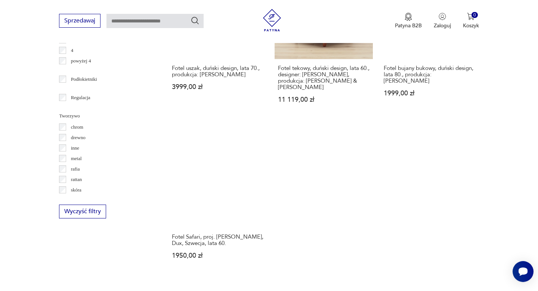
scroll to position [1099, 0]
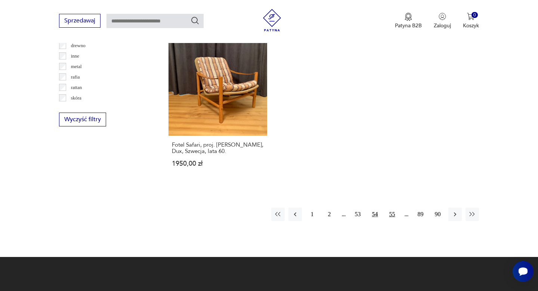
click at [392, 207] on button "55" at bounding box center [391, 213] width 13 height 13
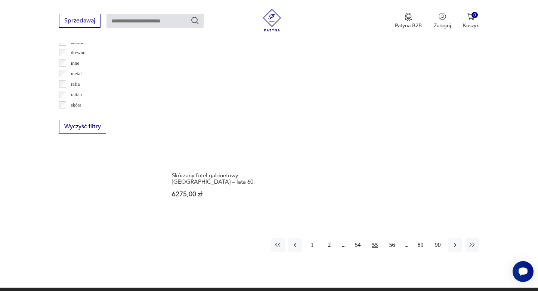
scroll to position [1093, 0]
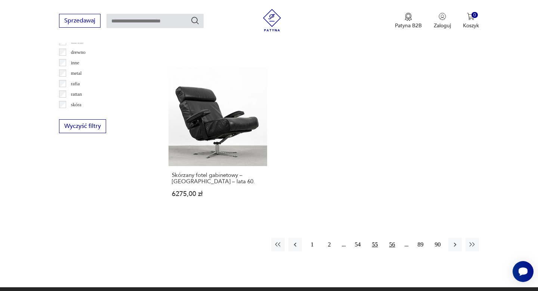
click at [392, 237] on button "56" at bounding box center [391, 243] width 13 height 13
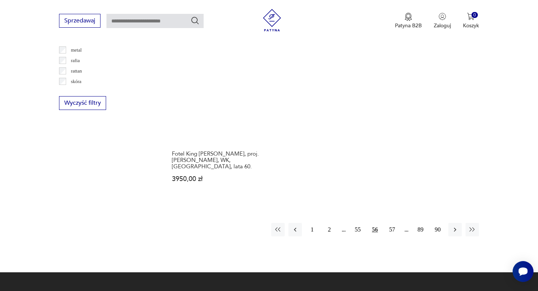
scroll to position [1144, 0]
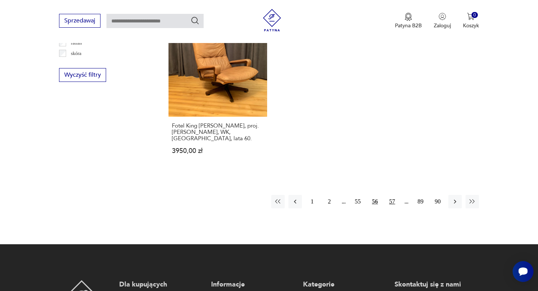
click at [392, 195] on button "57" at bounding box center [391, 201] width 13 height 13
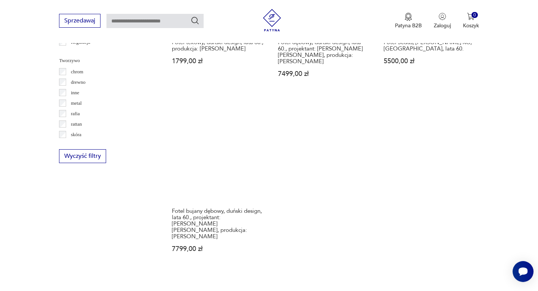
scroll to position [1064, 0]
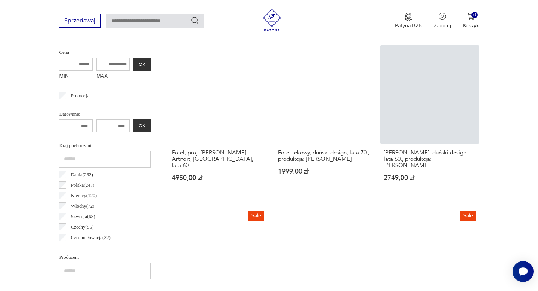
scroll to position [294, 0]
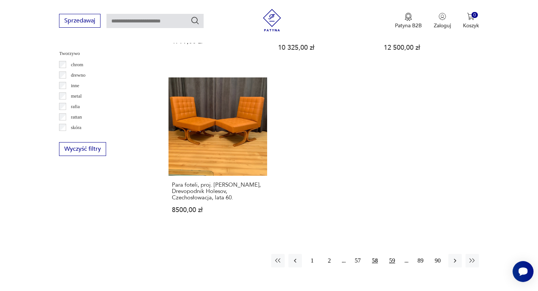
click at [393, 254] on button "59" at bounding box center [391, 260] width 13 height 13
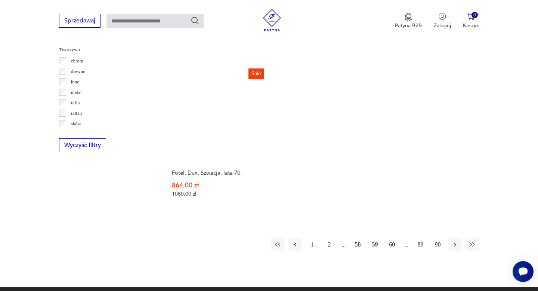
scroll to position [1090, 0]
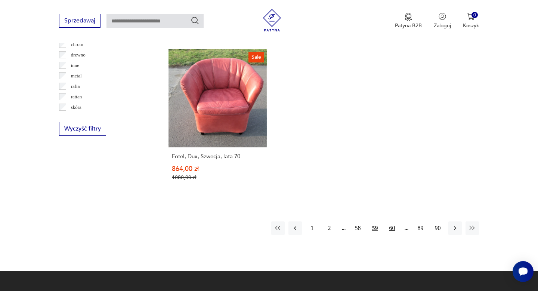
click at [391, 221] on button "60" at bounding box center [391, 227] width 13 height 13
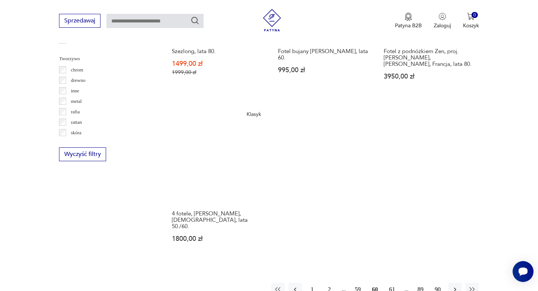
scroll to position [1071, 0]
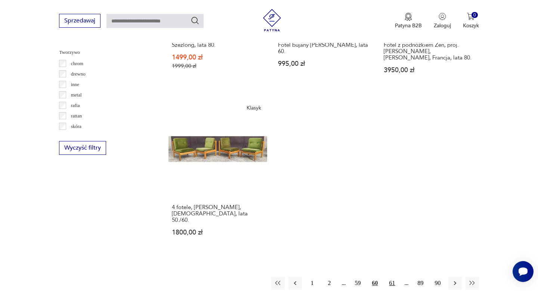
click at [389, 276] on button "61" at bounding box center [391, 282] width 13 height 13
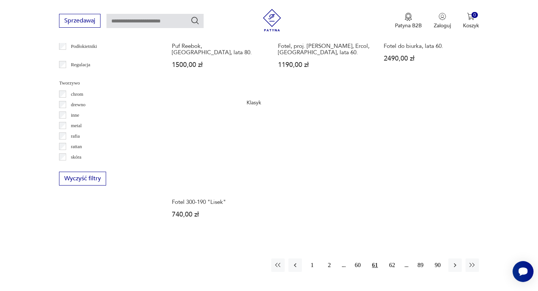
scroll to position [1044, 0]
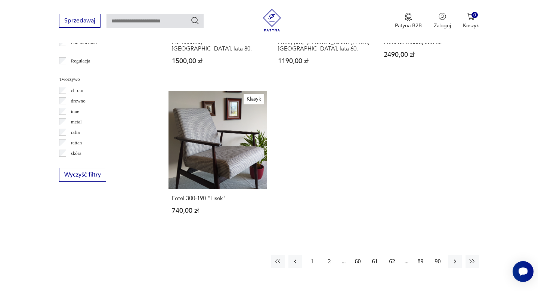
click at [392, 262] on button "62" at bounding box center [391, 260] width 13 height 13
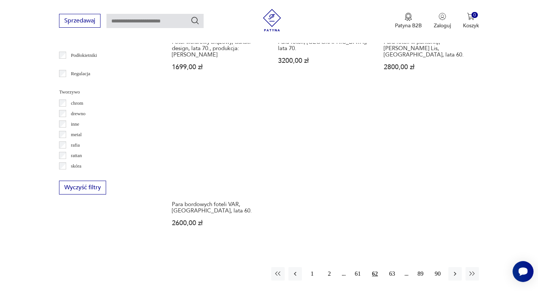
scroll to position [1032, 0]
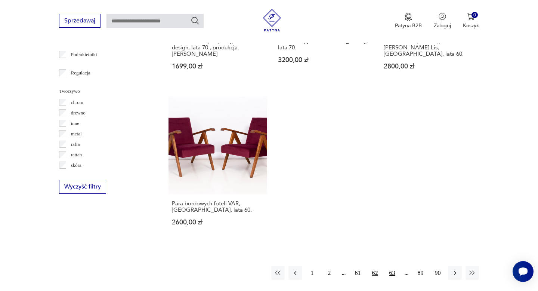
click at [391, 266] on button "63" at bounding box center [391, 272] width 13 height 13
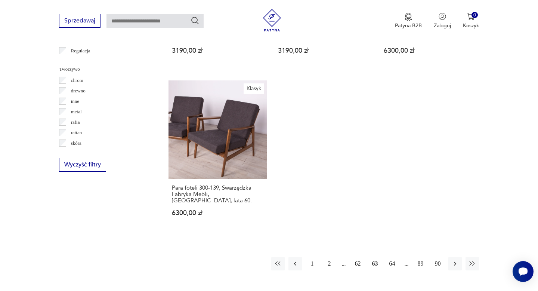
scroll to position [1056, 0]
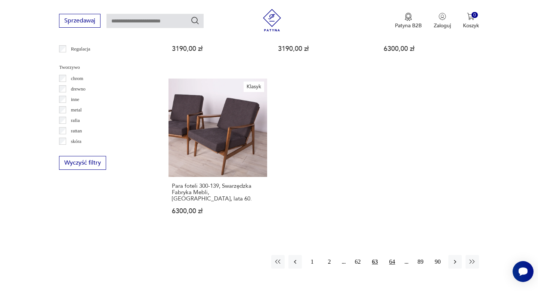
click at [392, 255] on button "64" at bounding box center [391, 261] width 13 height 13
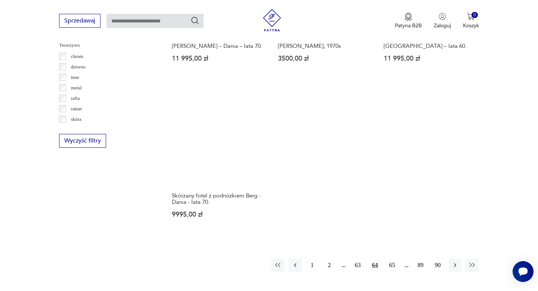
scroll to position [1080, 0]
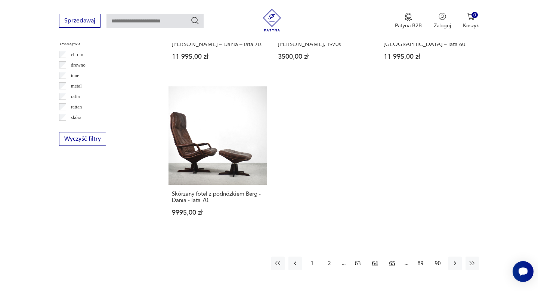
click at [390, 256] on button "65" at bounding box center [391, 262] width 13 height 13
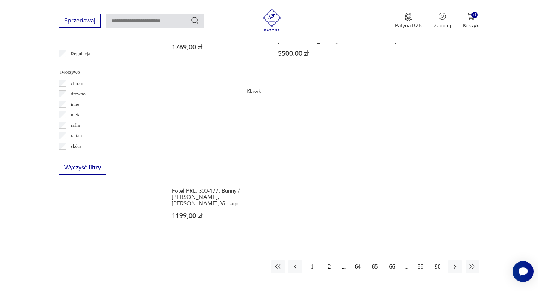
scroll to position [1051, 0]
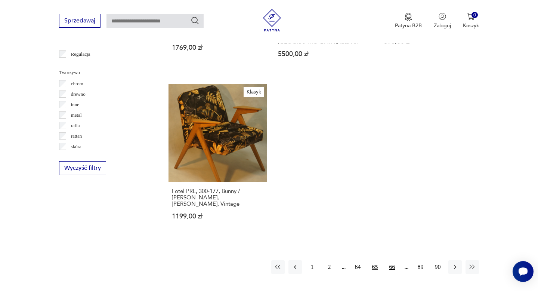
click at [392, 260] on button "66" at bounding box center [391, 266] width 13 height 13
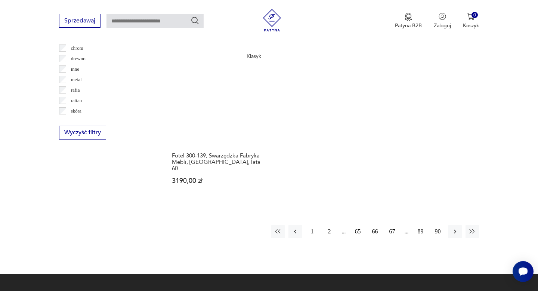
scroll to position [1087, 0]
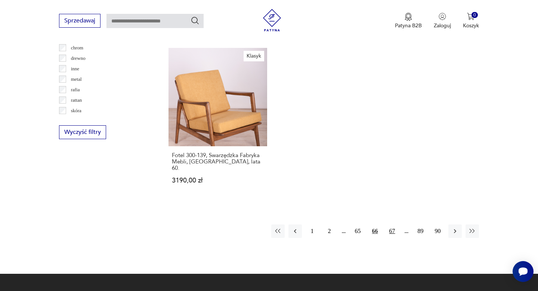
click at [390, 224] on button "67" at bounding box center [391, 230] width 13 height 13
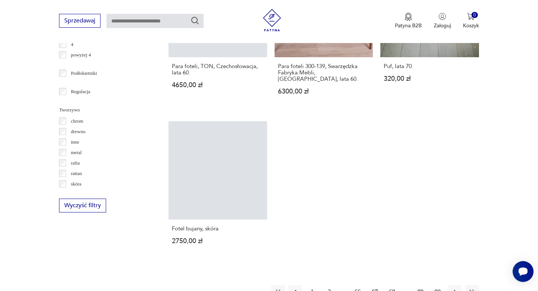
scroll to position [1016, 0]
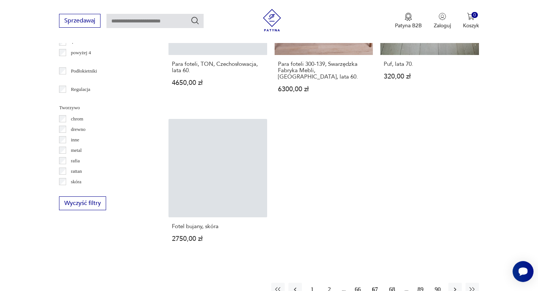
click at [392, 282] on button "68" at bounding box center [391, 288] width 13 height 13
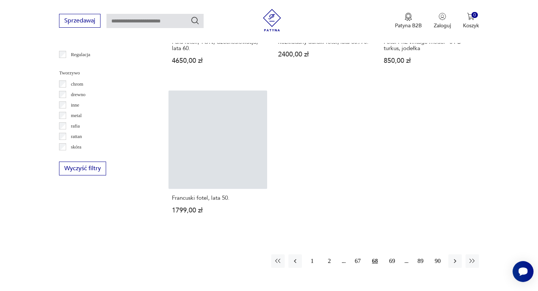
scroll to position [1052, 0]
click at [389, 254] on button "69" at bounding box center [391, 258] width 13 height 13
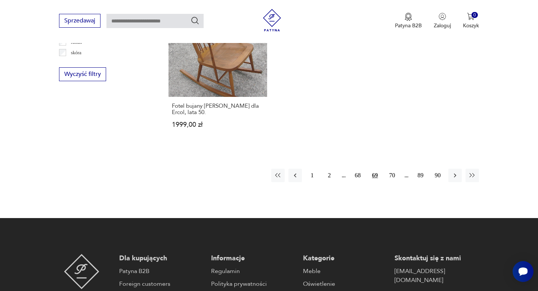
scroll to position [1144, 0]
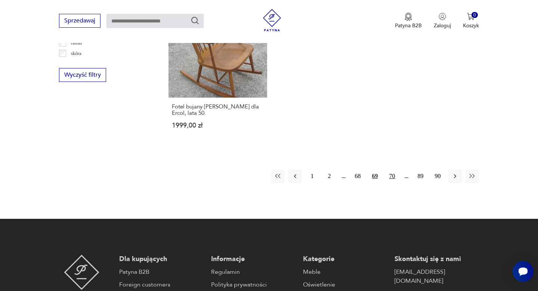
click at [394, 169] on button "70" at bounding box center [391, 175] width 13 height 13
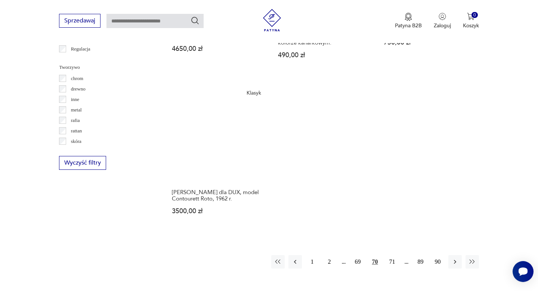
scroll to position [1056, 0]
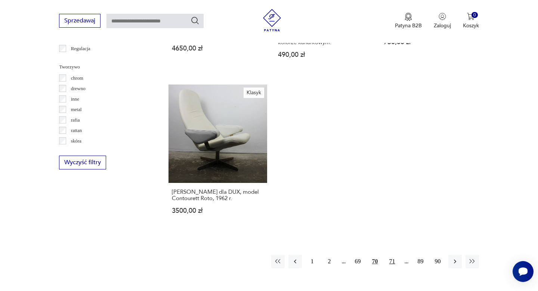
click at [392, 254] on button "71" at bounding box center [391, 260] width 13 height 13
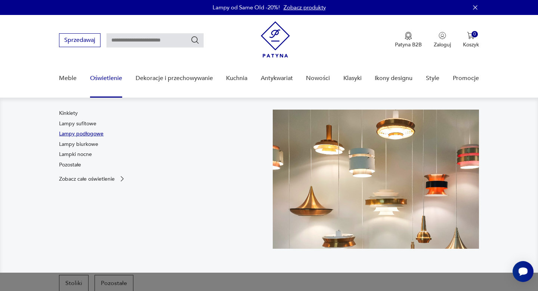
click at [91, 133] on link "Lampy podłogowe" at bounding box center [81, 133] width 44 height 7
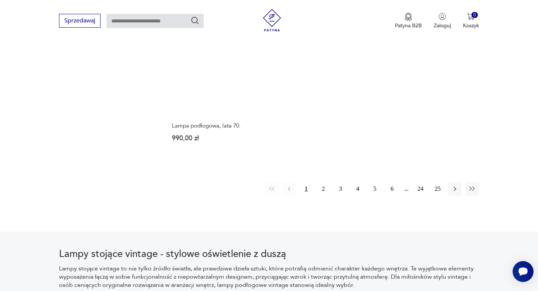
scroll to position [1075, 0]
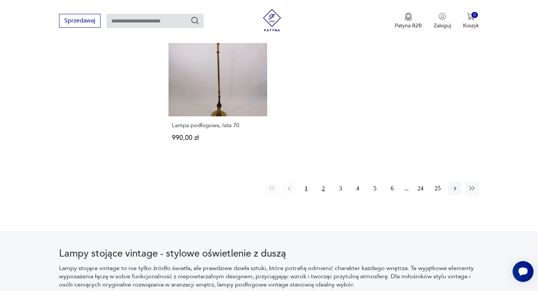
click at [324, 195] on button "2" at bounding box center [323, 187] width 13 height 13
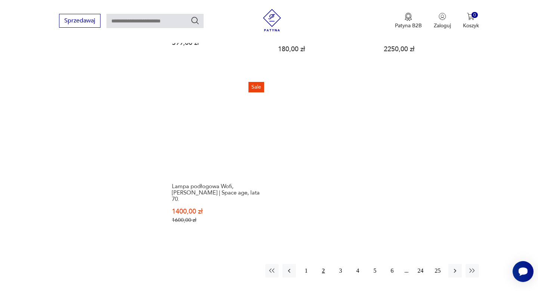
scroll to position [1035, 0]
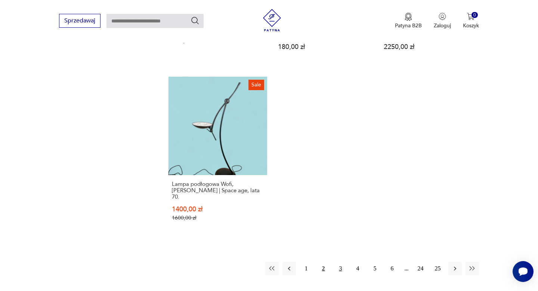
click at [342, 261] on button "3" at bounding box center [340, 267] width 13 height 13
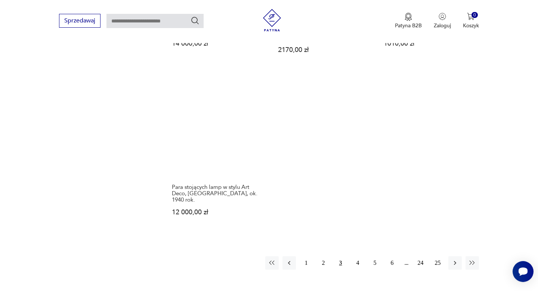
scroll to position [1062, 0]
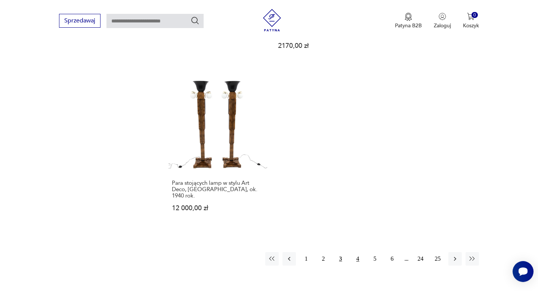
click at [357, 252] on button "4" at bounding box center [357, 258] width 13 height 13
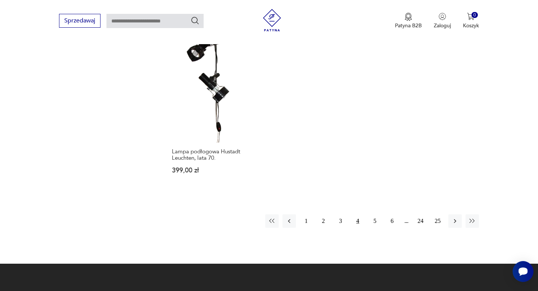
scroll to position [1077, 0]
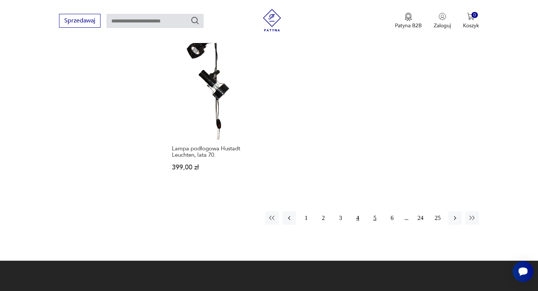
click at [375, 212] on button "5" at bounding box center [374, 217] width 13 height 13
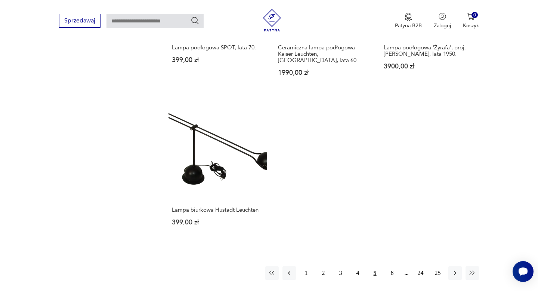
scroll to position [1010, 0]
click at [393, 265] on button "6" at bounding box center [391, 271] width 13 height 13
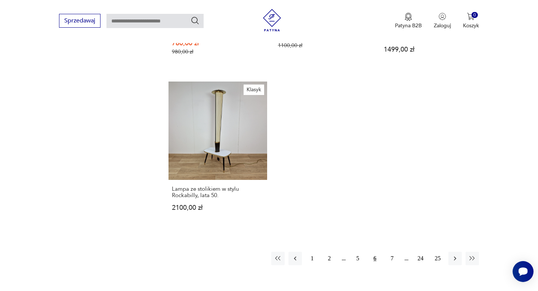
scroll to position [1041, 0]
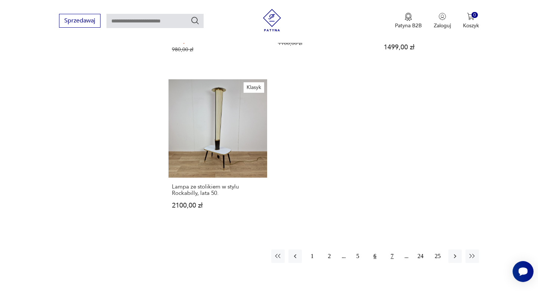
click at [392, 249] on button "7" at bounding box center [391, 255] width 13 height 13
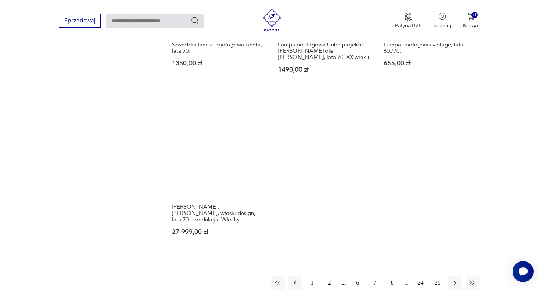
scroll to position [1016, 0]
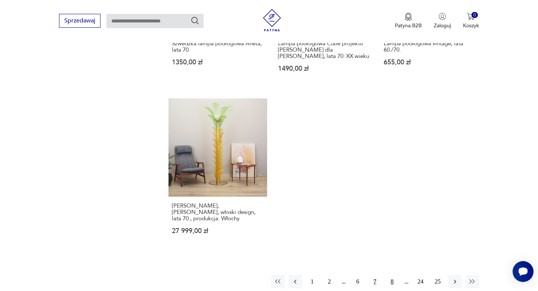
click at [392, 274] on button "8" at bounding box center [391, 280] width 13 height 13
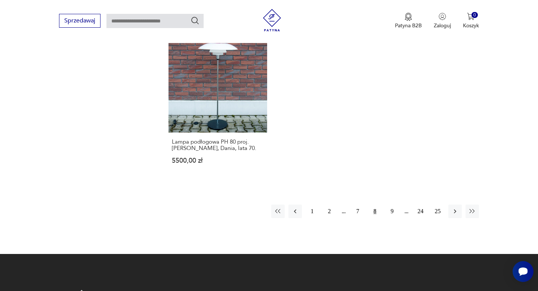
scroll to position [1081, 0]
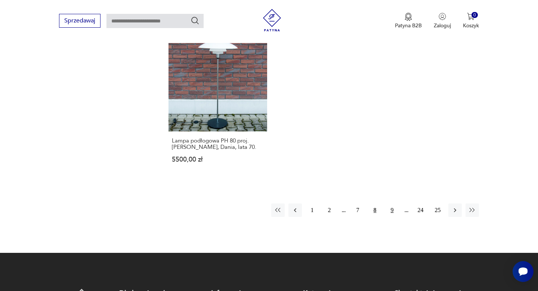
click at [390, 208] on button "9" at bounding box center [391, 209] width 13 height 13
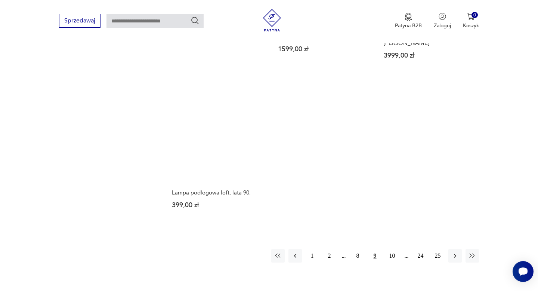
scroll to position [1044, 0]
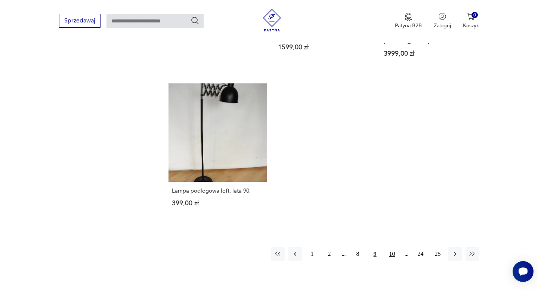
click at [392, 247] on button "10" at bounding box center [391, 253] width 13 height 13
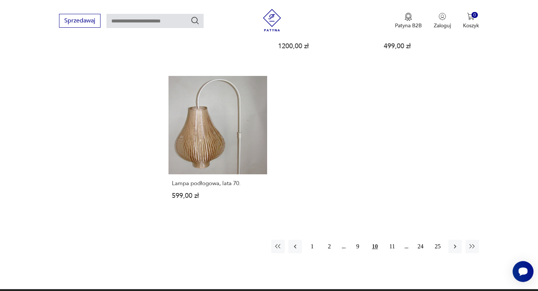
scroll to position [1039, 0]
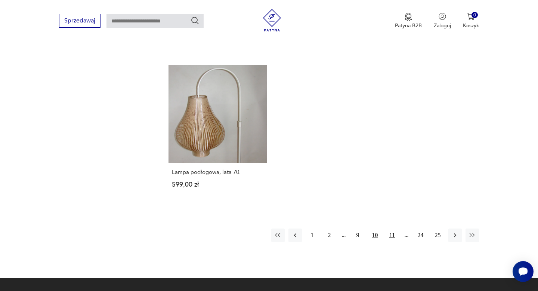
click at [394, 234] on button "11" at bounding box center [391, 234] width 13 height 13
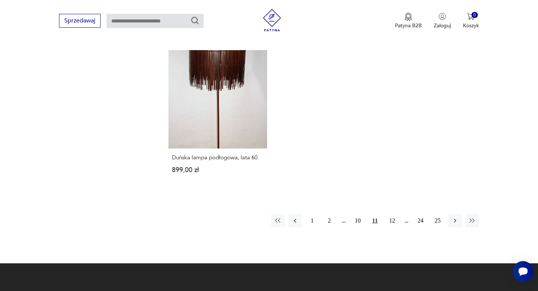
scroll to position [1078, 0]
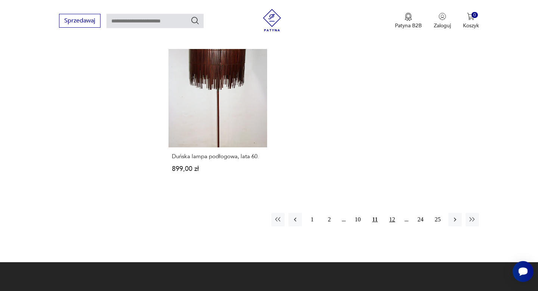
click at [394, 212] on button "12" at bounding box center [391, 218] width 13 height 13
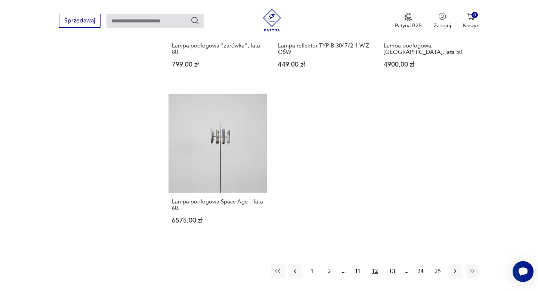
scroll to position [1010, 0]
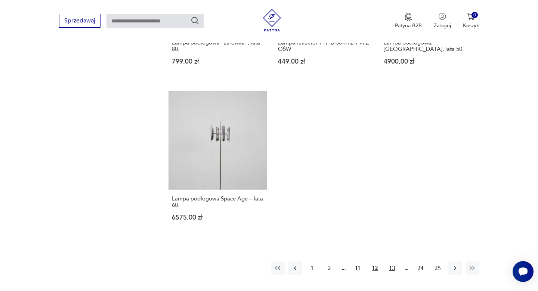
click at [394, 261] on button "13" at bounding box center [391, 267] width 13 height 13
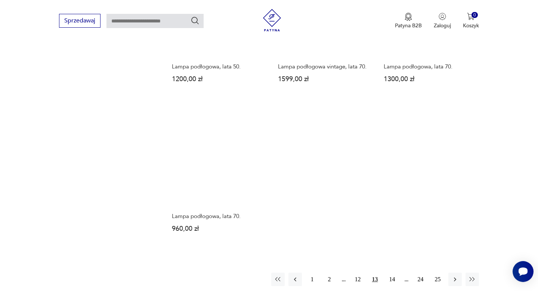
scroll to position [990, 0]
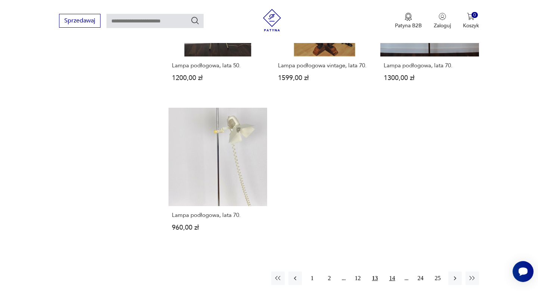
click at [392, 272] on button "14" at bounding box center [391, 277] width 13 height 13
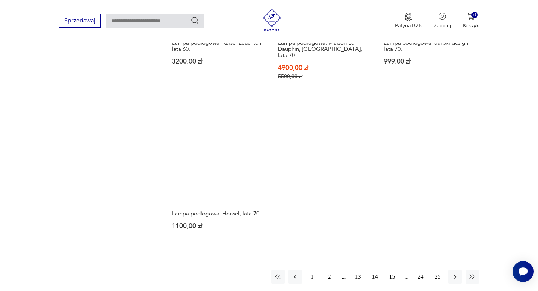
scroll to position [1016, 0]
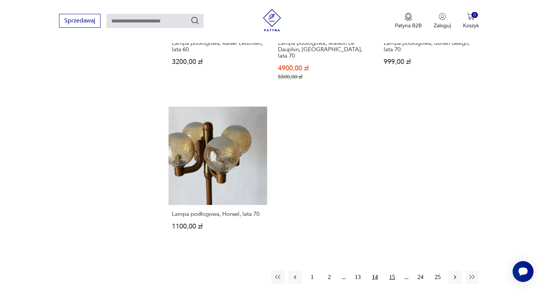
click at [390, 270] on button "15" at bounding box center [391, 276] width 13 height 13
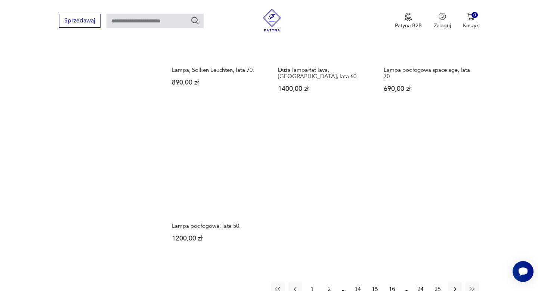
scroll to position [975, 0]
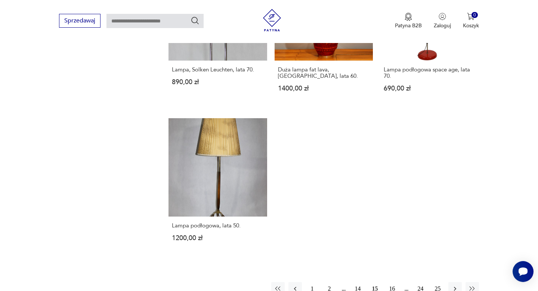
click at [391, 282] on button "16" at bounding box center [391, 288] width 13 height 13
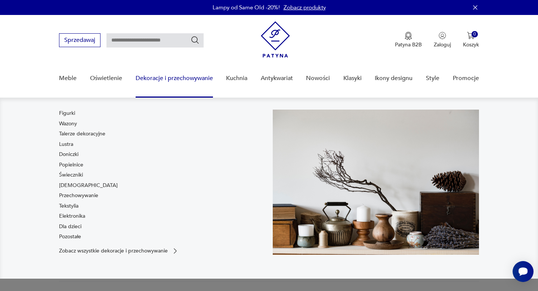
click at [68, 143] on link "Lustra" at bounding box center [66, 143] width 14 height 7
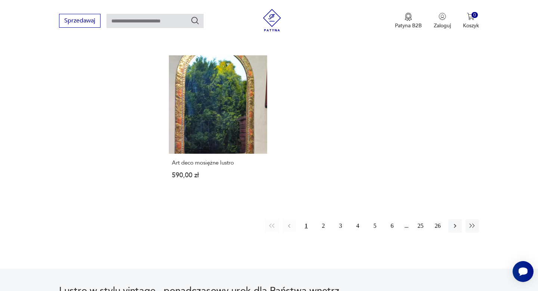
scroll to position [1079, 0]
click at [322, 226] on button "2" at bounding box center [323, 225] width 13 height 13
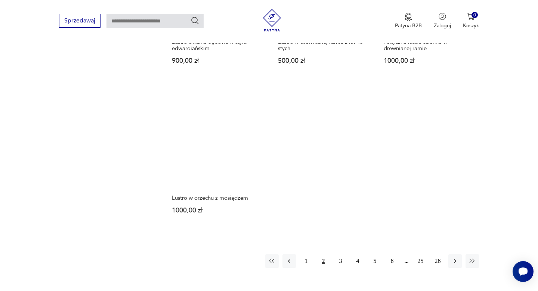
scroll to position [1041, 0]
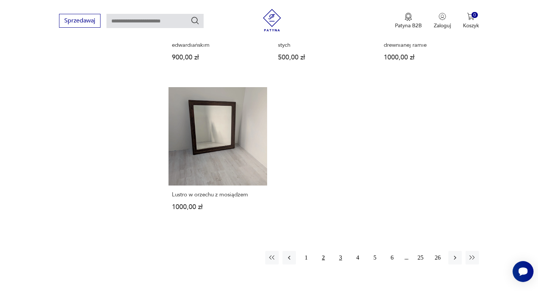
click at [338, 251] on button "3" at bounding box center [340, 257] width 13 height 13
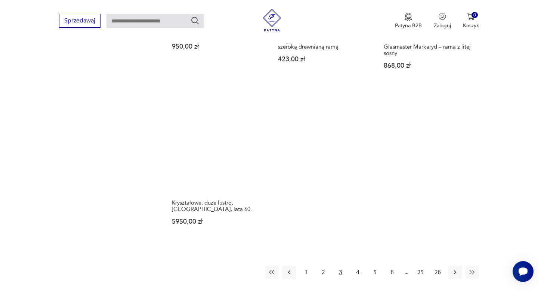
scroll to position [1033, 0]
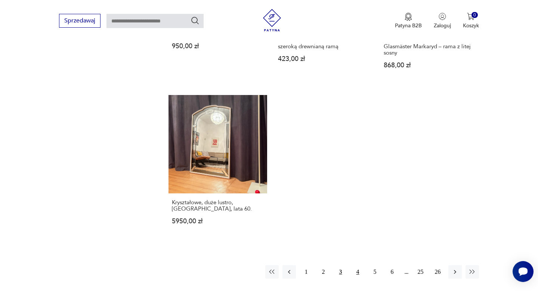
click at [355, 267] on button "4" at bounding box center [357, 271] width 13 height 13
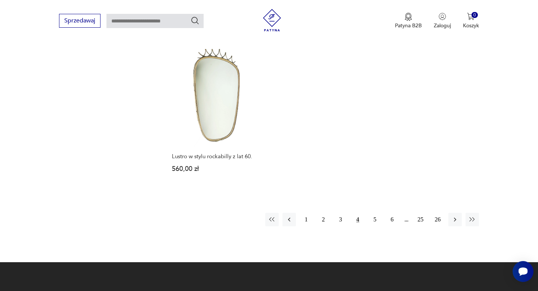
scroll to position [1074, 0]
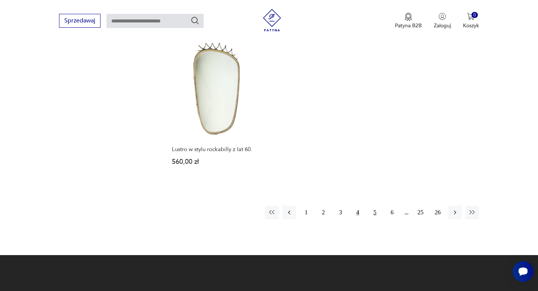
click at [373, 205] on button "5" at bounding box center [374, 211] width 13 height 13
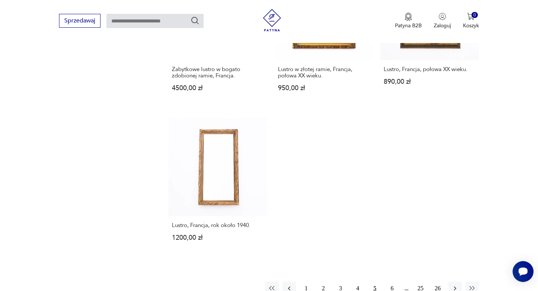
scroll to position [1052, 0]
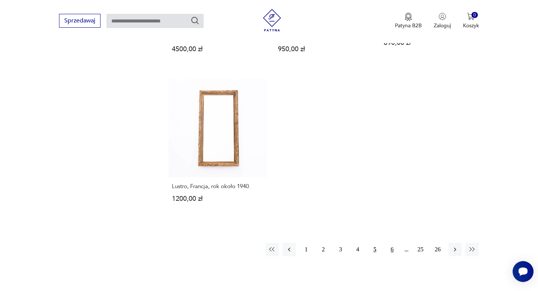
click at [392, 243] on button "6" at bounding box center [391, 248] width 13 height 13
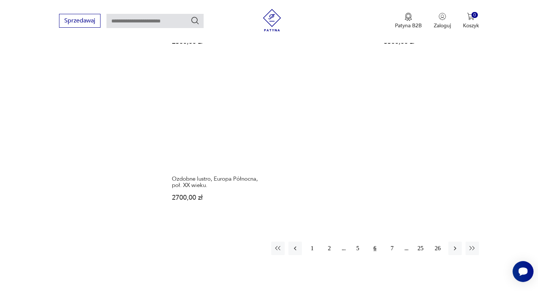
scroll to position [1040, 0]
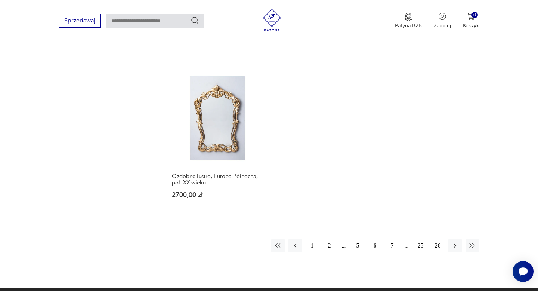
click at [391, 245] on button "7" at bounding box center [391, 245] width 13 height 13
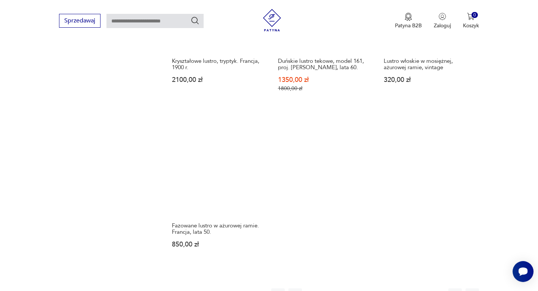
scroll to position [1032, 0]
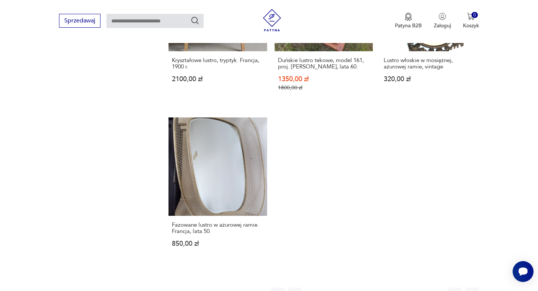
click at [391, 287] on button "8" at bounding box center [391, 293] width 13 height 13
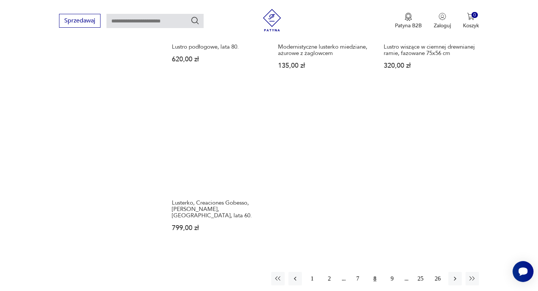
scroll to position [1041, 0]
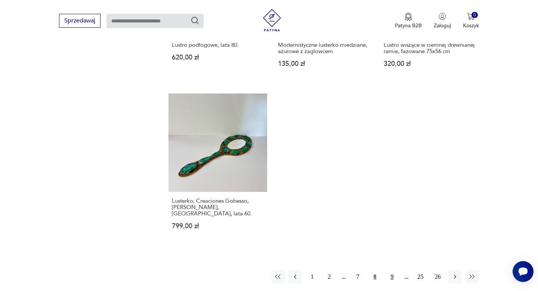
click at [389, 270] on button "9" at bounding box center [391, 276] width 13 height 13
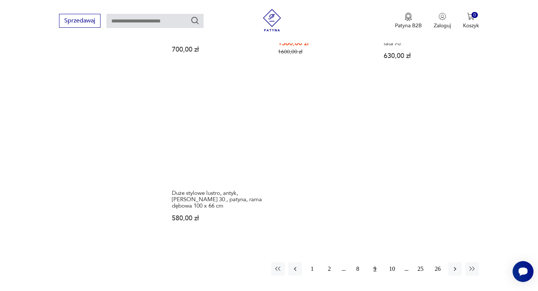
scroll to position [1047, 0]
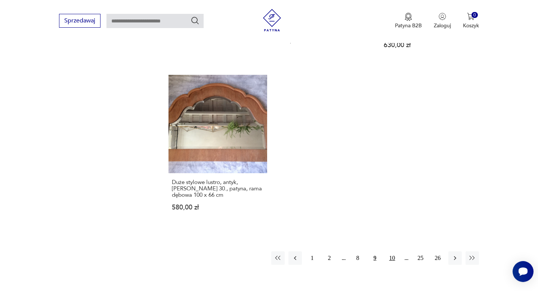
click at [394, 251] on button "10" at bounding box center [391, 257] width 13 height 13
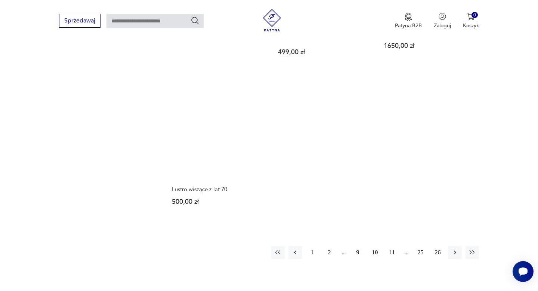
scroll to position [1085, 0]
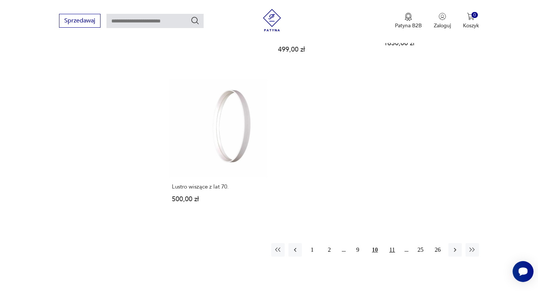
click at [391, 243] on button "11" at bounding box center [391, 249] width 13 height 13
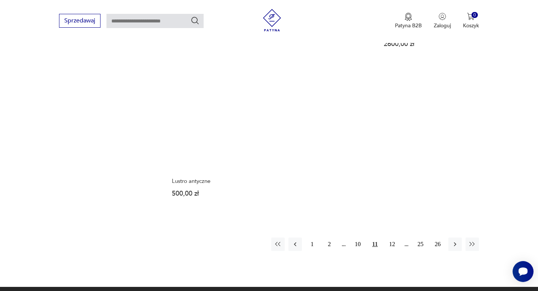
scroll to position [1056, 0]
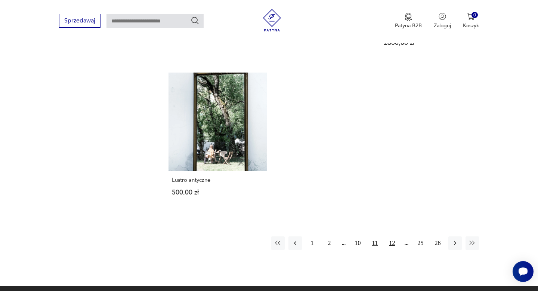
click at [390, 236] on button "12" at bounding box center [391, 242] width 13 height 13
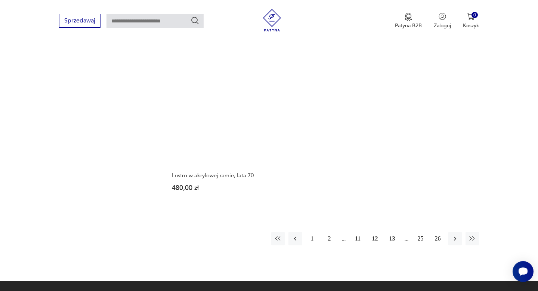
scroll to position [1055, 0]
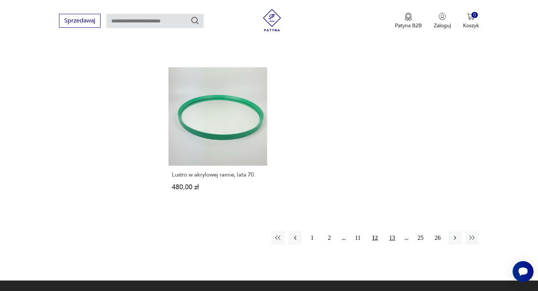
click at [396, 239] on button "13" at bounding box center [391, 237] width 13 height 13
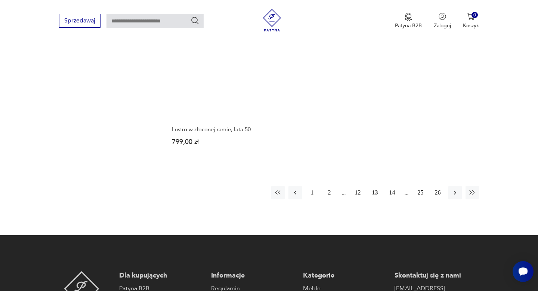
scroll to position [1110, 0]
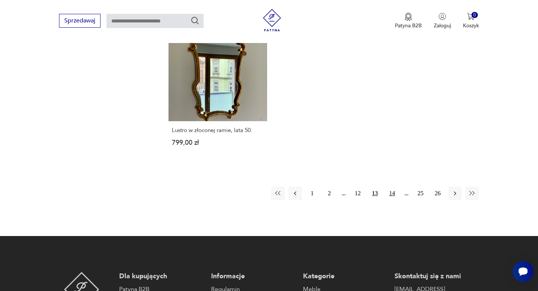
click at [392, 189] on button "14" at bounding box center [391, 192] width 13 height 13
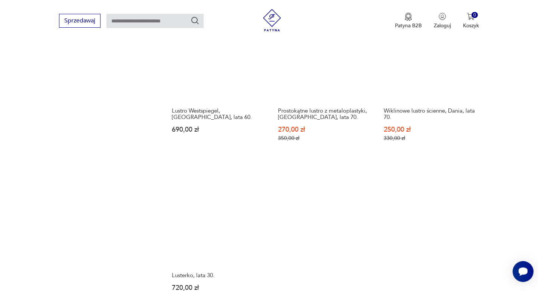
scroll to position [1060, 0]
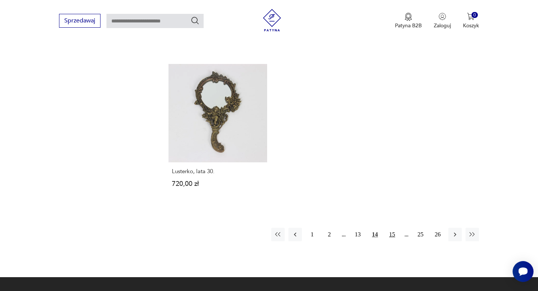
click at [394, 234] on button "15" at bounding box center [391, 233] width 13 height 13
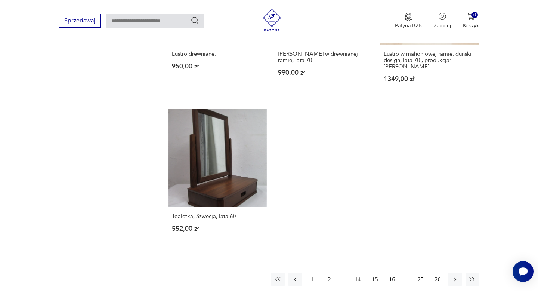
scroll to position [1032, 0]
click at [389, 273] on button "16" at bounding box center [391, 279] width 13 height 13
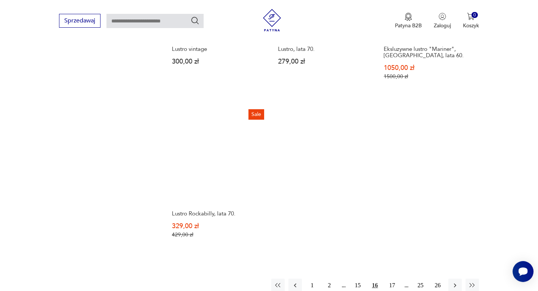
scroll to position [1019, 0]
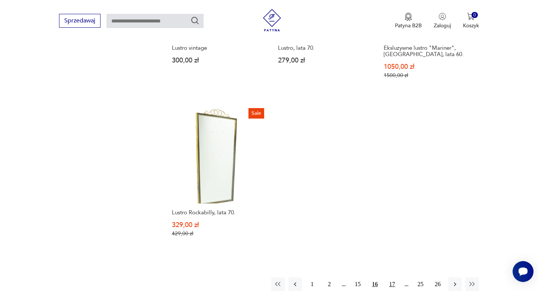
click at [390, 282] on button "17" at bounding box center [391, 283] width 13 height 13
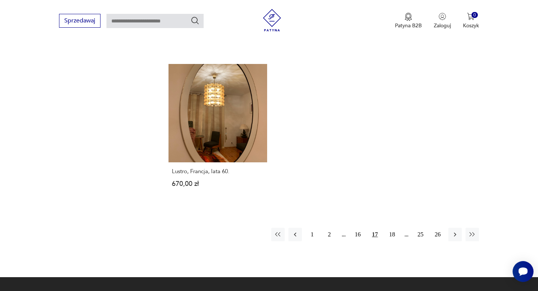
scroll to position [1056, 0]
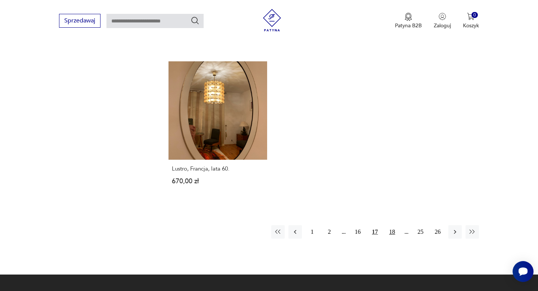
click at [395, 225] on button "18" at bounding box center [391, 231] width 13 height 13
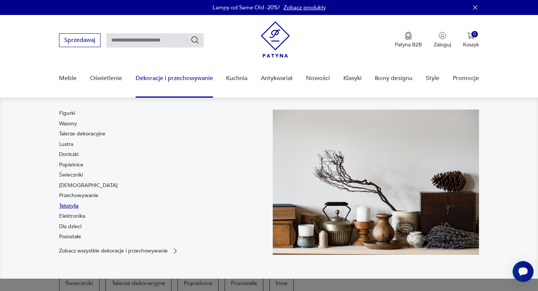
click at [70, 205] on link "Tekstylia" at bounding box center [68, 205] width 19 height 7
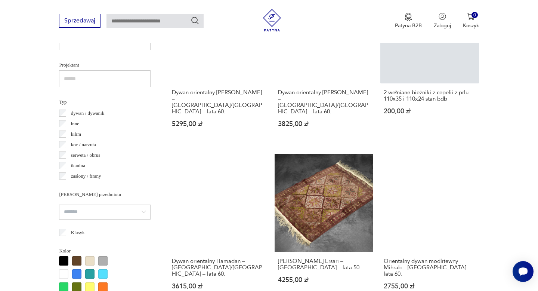
scroll to position [528, 0]
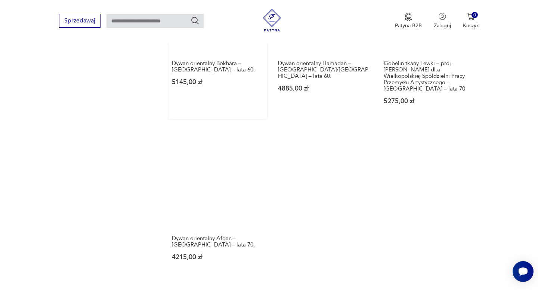
scroll to position [1048, 0]
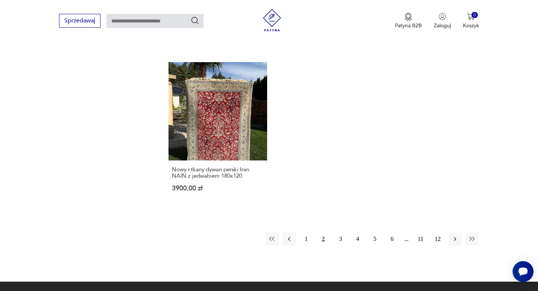
scroll to position [1086, 0]
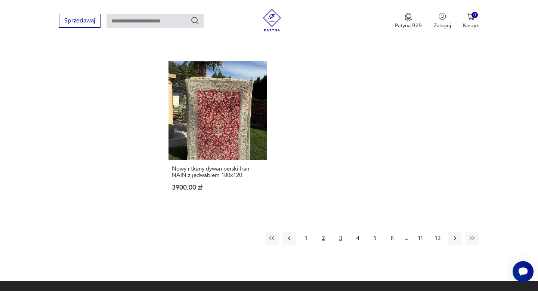
click at [342, 231] on button "3" at bounding box center [340, 237] width 13 height 13
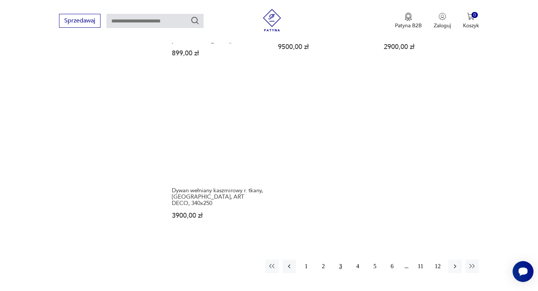
scroll to position [1080, 0]
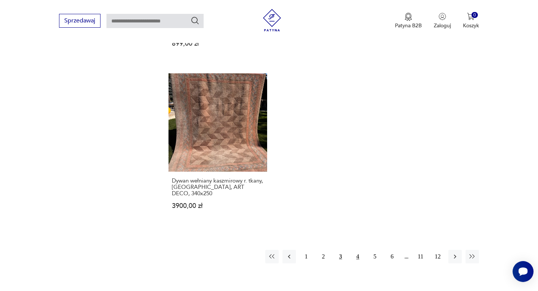
click at [355, 249] on button "4" at bounding box center [357, 255] width 13 height 13
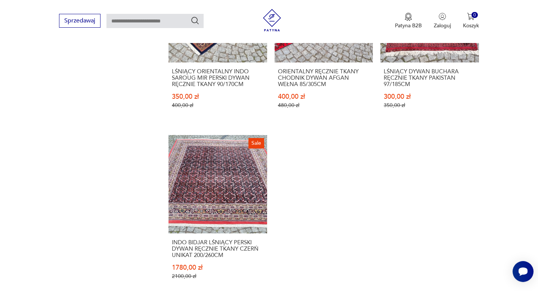
scroll to position [1082, 0]
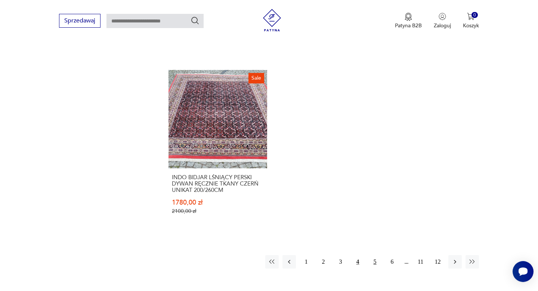
click at [375, 255] on button "5" at bounding box center [374, 261] width 13 height 13
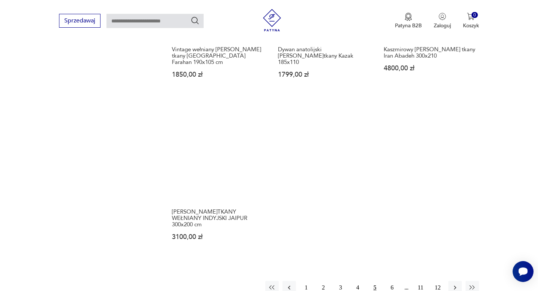
scroll to position [1072, 0]
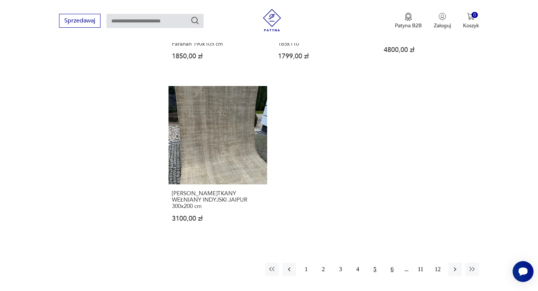
click at [391, 262] on button "6" at bounding box center [391, 268] width 13 height 13
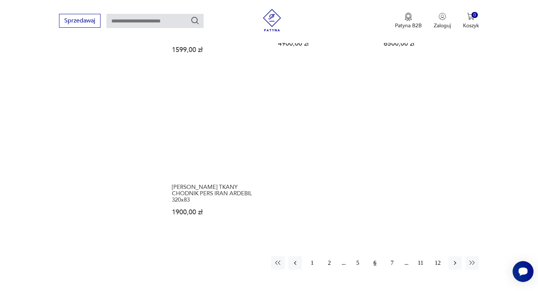
scroll to position [1062, 0]
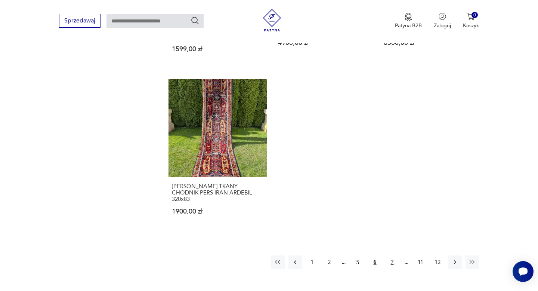
click at [392, 257] on button "7" at bounding box center [391, 261] width 13 height 13
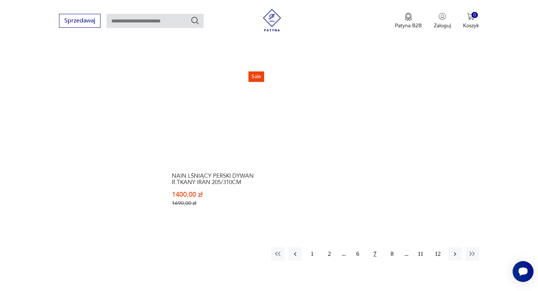
scroll to position [1104, 0]
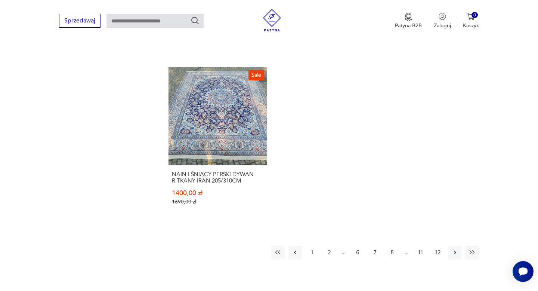
click at [392, 252] on button "8" at bounding box center [391, 251] width 13 height 13
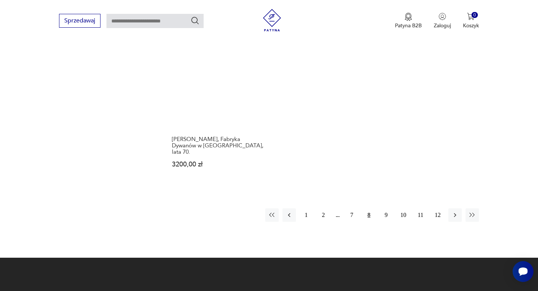
scroll to position [1144, 0]
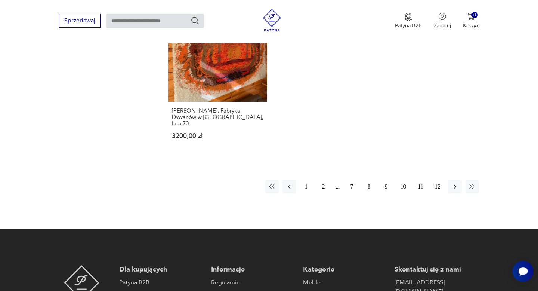
click at [386, 180] on button "9" at bounding box center [385, 186] width 13 height 13
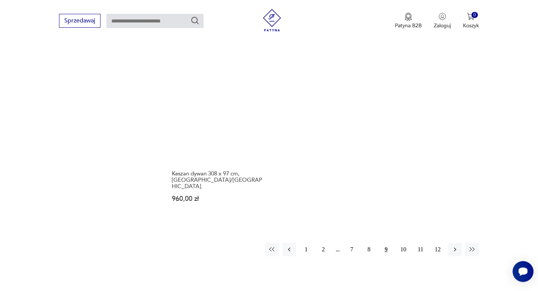
scroll to position [1068, 0]
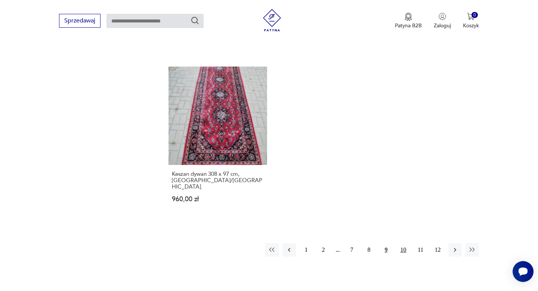
click at [406, 243] on button "10" at bounding box center [403, 249] width 13 height 13
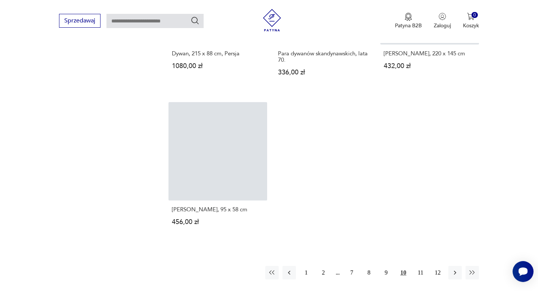
scroll to position [1020, 0]
click at [421, 276] on button "11" at bounding box center [420, 271] width 13 height 13
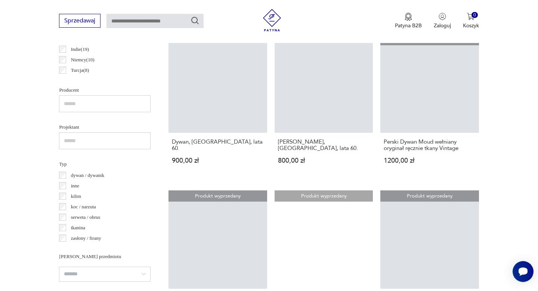
scroll to position [460, 0]
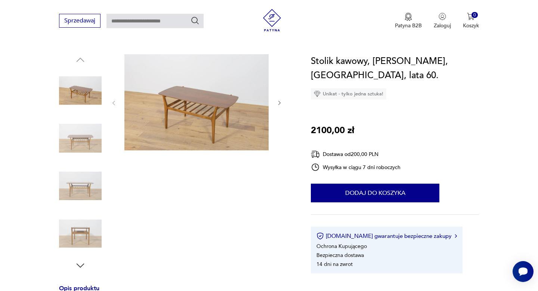
click at [221, 103] on img at bounding box center [196, 102] width 144 height 96
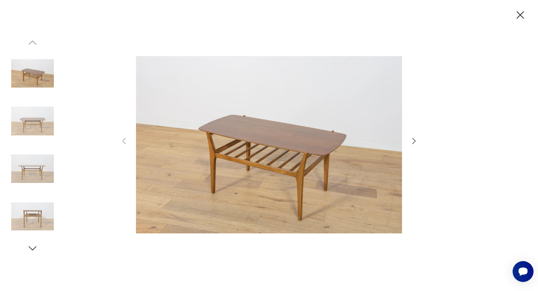
click at [414, 142] on icon "button" at bounding box center [413, 141] width 3 height 6
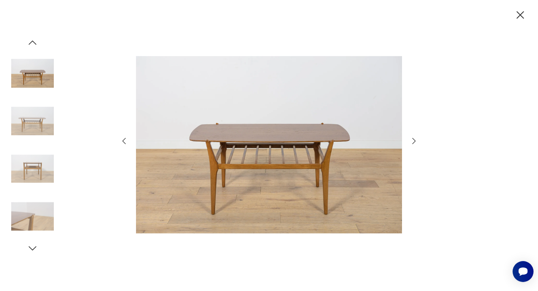
click at [414, 142] on icon "button" at bounding box center [413, 141] width 3 height 6
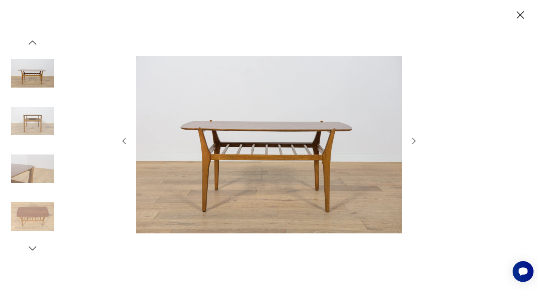
click at [414, 142] on icon "button" at bounding box center [413, 141] width 3 height 6
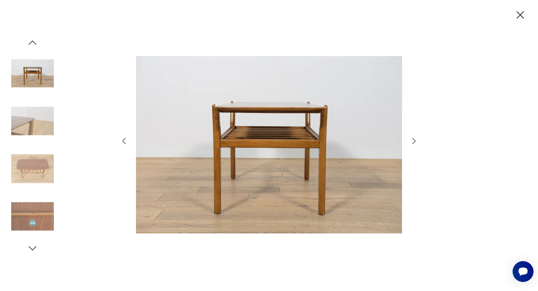
click at [414, 142] on icon "button" at bounding box center [413, 141] width 3 height 6
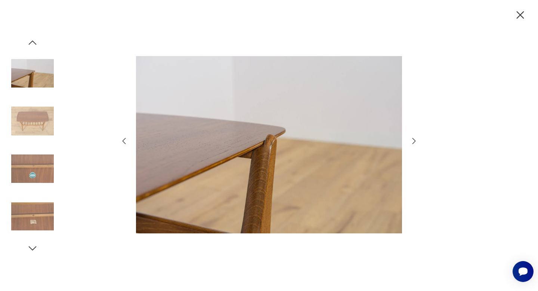
click at [414, 142] on icon "button" at bounding box center [413, 141] width 3 height 6
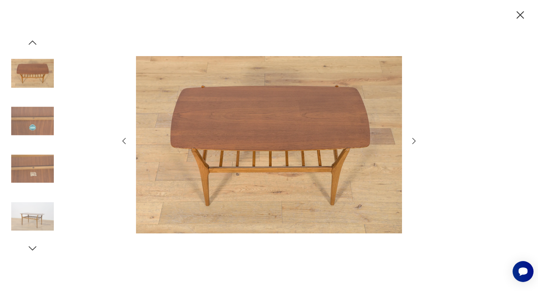
click at [414, 142] on icon "button" at bounding box center [413, 141] width 3 height 6
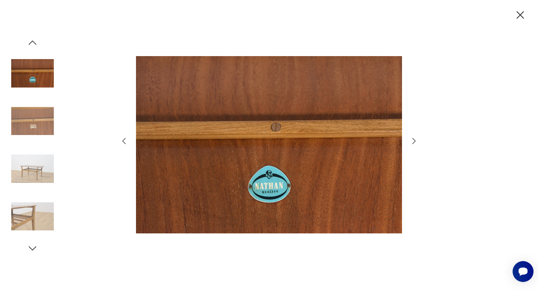
click at [414, 142] on icon "button" at bounding box center [413, 141] width 3 height 6
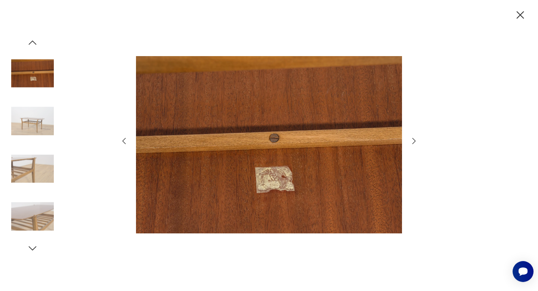
click at [414, 142] on icon "button" at bounding box center [413, 141] width 3 height 6
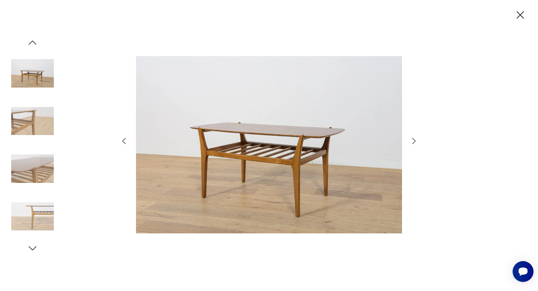
click at [414, 142] on icon "button" at bounding box center [413, 141] width 3 height 6
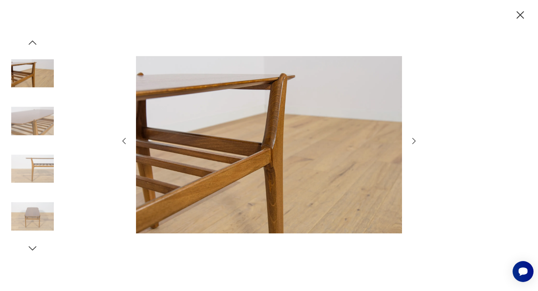
click at [414, 142] on icon "button" at bounding box center [413, 141] width 3 height 6
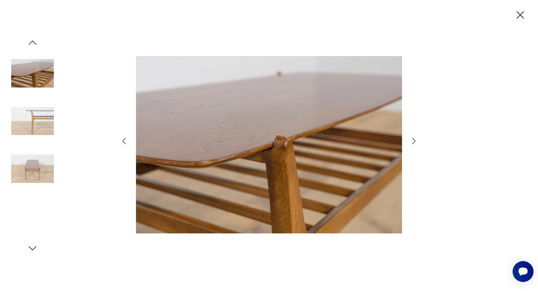
click at [414, 142] on icon "button" at bounding box center [413, 141] width 3 height 6
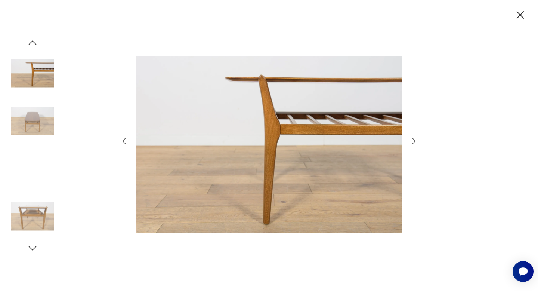
click at [414, 142] on icon "button" at bounding box center [413, 141] width 3 height 6
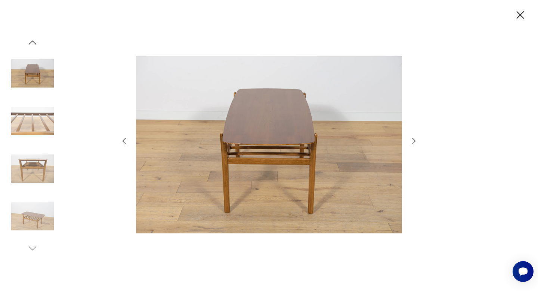
click at [414, 142] on icon "button" at bounding box center [413, 141] width 3 height 6
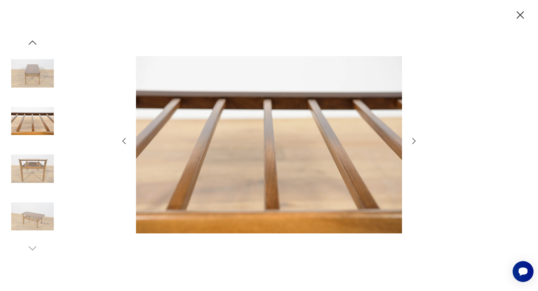
click at [414, 142] on icon "button" at bounding box center [413, 141] width 3 height 6
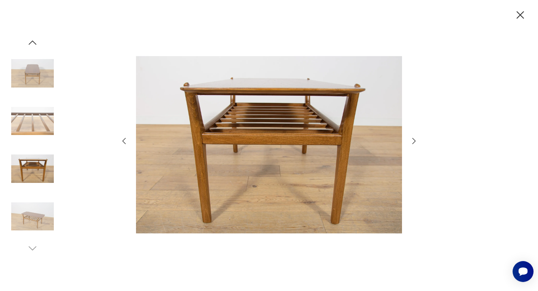
click at [414, 142] on icon "button" at bounding box center [413, 141] width 3 height 6
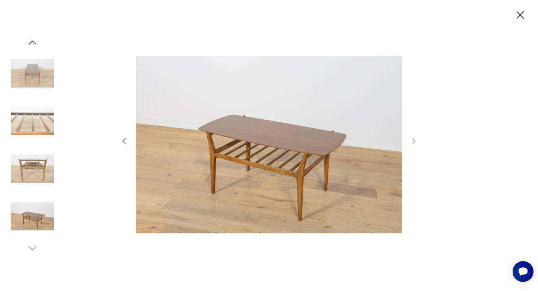
click at [516, 16] on icon "button" at bounding box center [519, 15] width 13 height 13
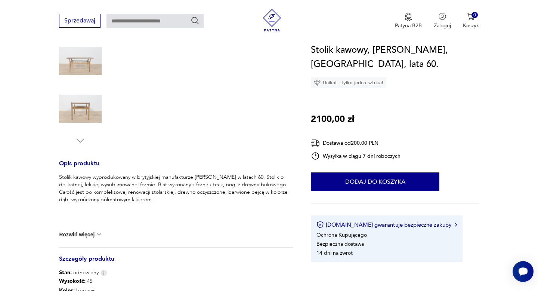
scroll to position [196, 0]
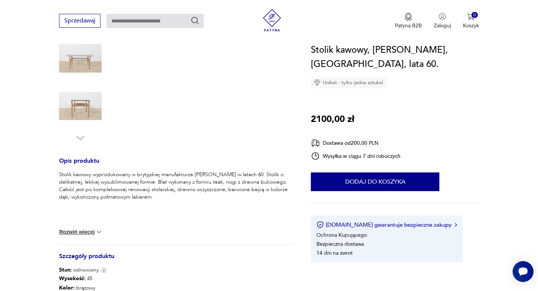
click at [89, 233] on button "Rozwiń więcej" at bounding box center [80, 231] width 43 height 7
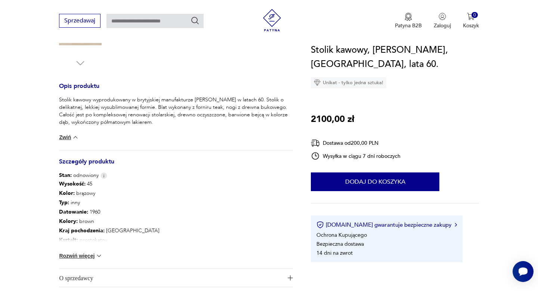
scroll to position [273, 0]
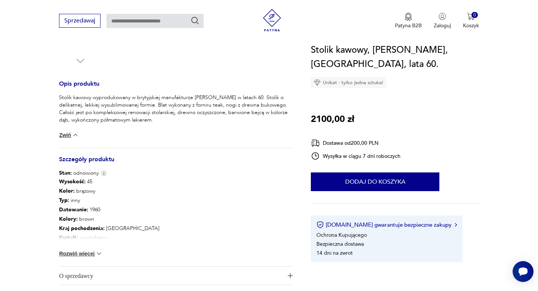
click at [90, 251] on button "Rozwiń więcej" at bounding box center [80, 252] width 43 height 7
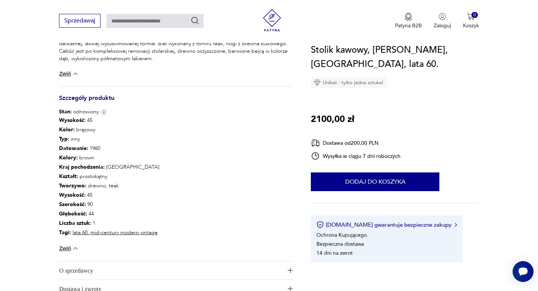
scroll to position [335, 0]
click at [292, 270] on img "button" at bounding box center [290, 269] width 5 height 5
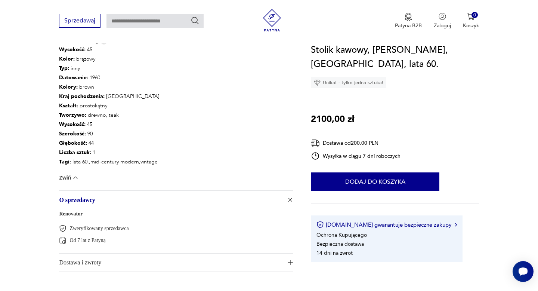
scroll to position [420, 0]
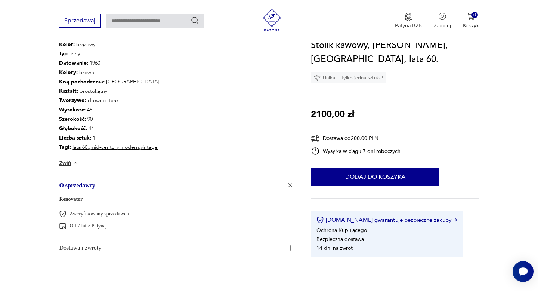
click at [290, 185] on img "button" at bounding box center [289, 184] width 7 height 7
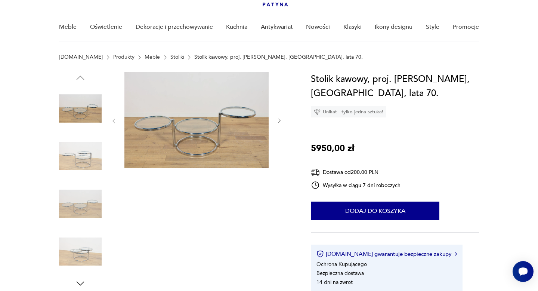
scroll to position [52, 0]
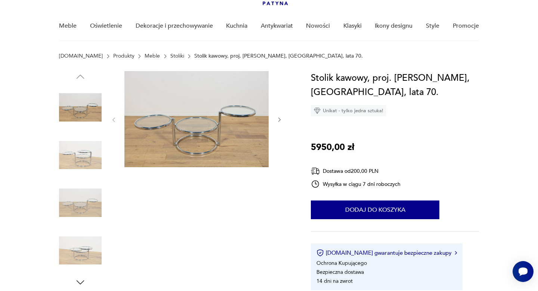
click at [190, 128] on img at bounding box center [196, 119] width 144 height 96
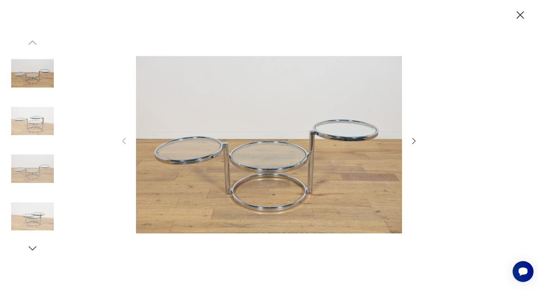
click at [412, 142] on icon "button" at bounding box center [413, 140] width 9 height 9
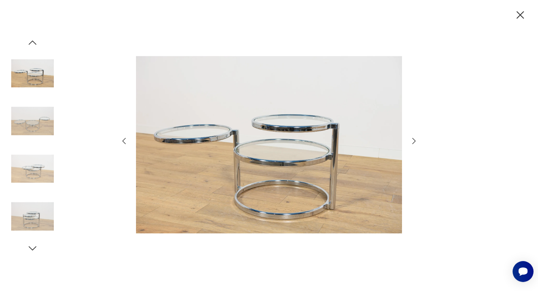
click at [412, 142] on icon "button" at bounding box center [413, 140] width 9 height 9
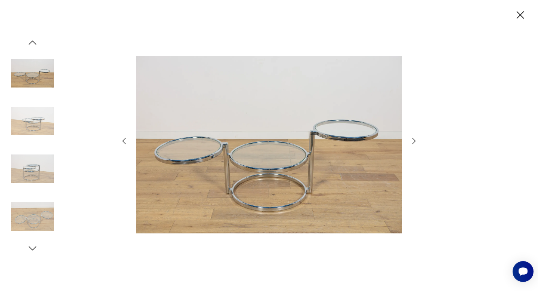
click at [412, 142] on icon "button" at bounding box center [413, 140] width 9 height 9
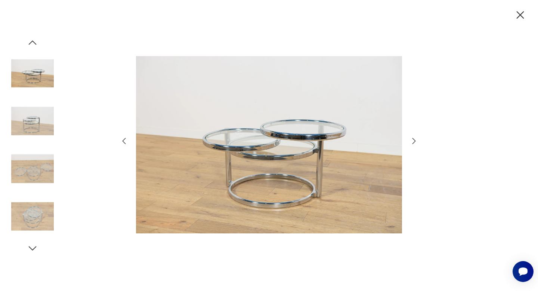
click at [412, 142] on icon "button" at bounding box center [413, 140] width 9 height 9
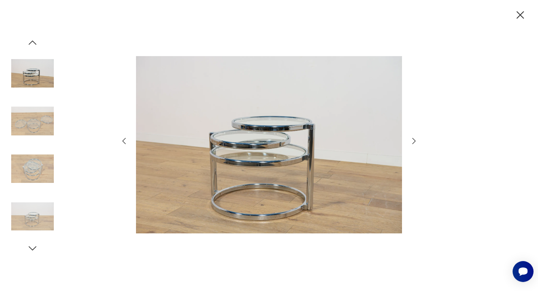
click at [412, 142] on icon "button" at bounding box center [413, 140] width 9 height 9
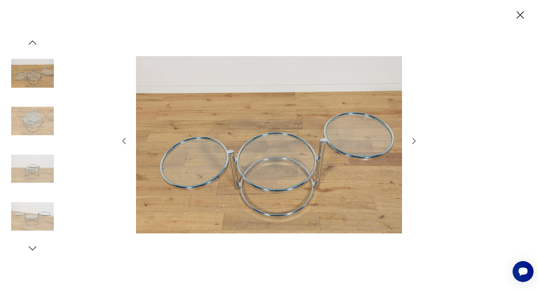
click at [412, 143] on icon "button" at bounding box center [413, 140] width 9 height 9
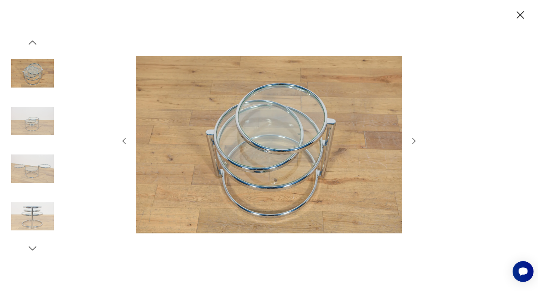
click at [412, 143] on icon "button" at bounding box center [413, 140] width 9 height 9
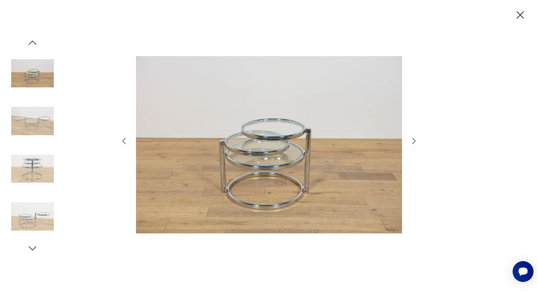
click at [412, 143] on icon "button" at bounding box center [413, 140] width 9 height 9
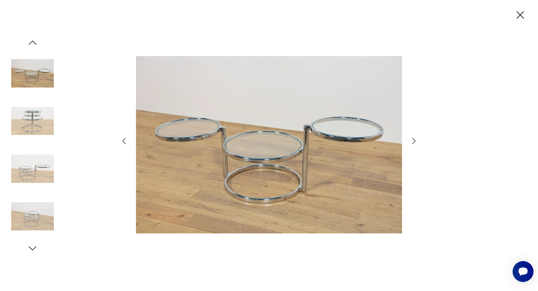
click at [412, 143] on icon "button" at bounding box center [413, 140] width 9 height 9
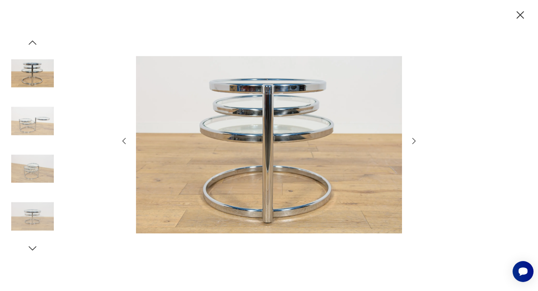
click at [412, 143] on icon "button" at bounding box center [413, 140] width 9 height 9
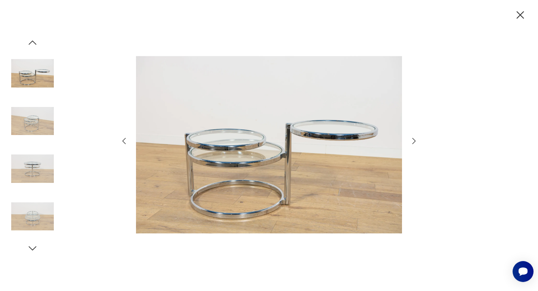
click at [412, 143] on icon "button" at bounding box center [413, 140] width 9 height 9
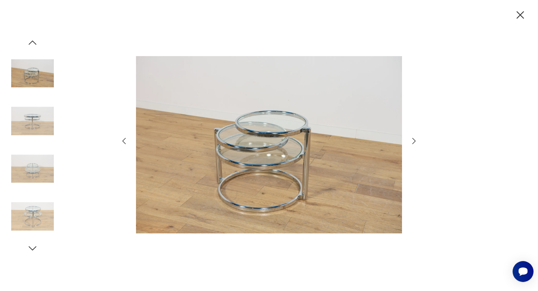
click at [412, 143] on icon "button" at bounding box center [413, 140] width 9 height 9
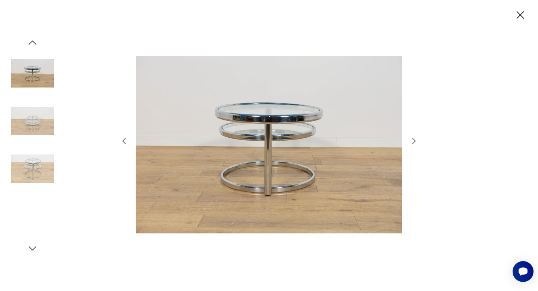
click at [412, 143] on icon "button" at bounding box center [413, 140] width 9 height 9
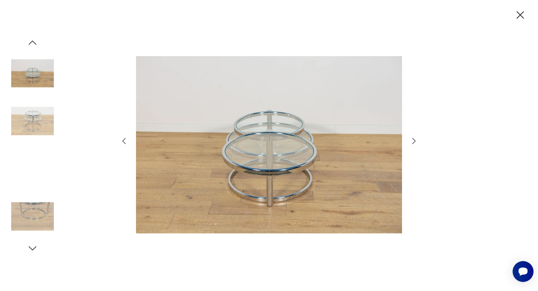
click at [412, 143] on icon "button" at bounding box center [413, 140] width 9 height 9
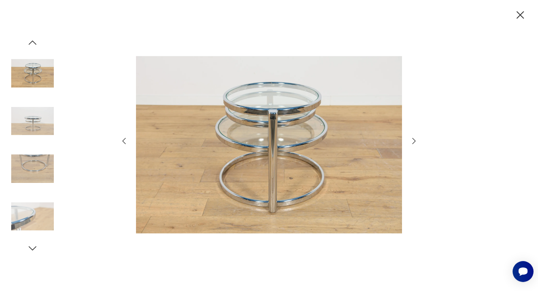
click at [412, 143] on icon "button" at bounding box center [413, 140] width 9 height 9
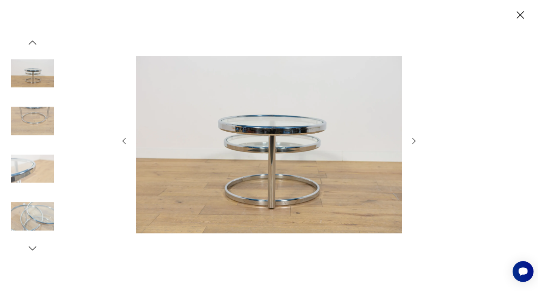
click at [412, 143] on icon "button" at bounding box center [413, 140] width 9 height 9
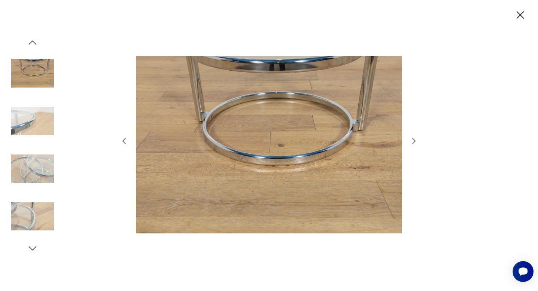
click at [412, 143] on icon "button" at bounding box center [413, 140] width 9 height 9
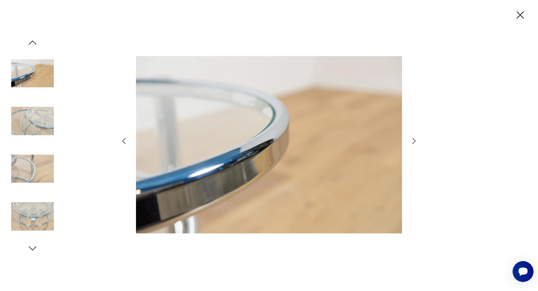
click at [412, 143] on icon "button" at bounding box center [413, 140] width 9 height 9
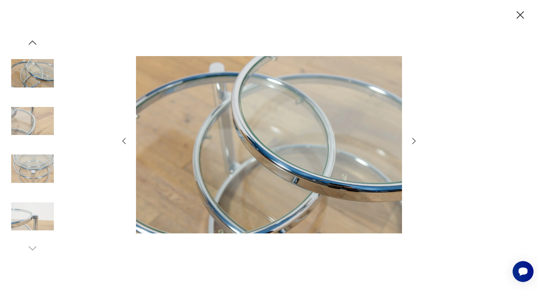
click at [520, 14] on icon "button" at bounding box center [519, 14] width 7 height 7
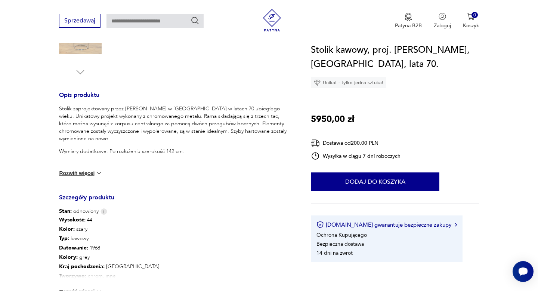
scroll to position [262, 0]
click at [94, 173] on button "Rozwiń więcej" at bounding box center [80, 173] width 43 height 7
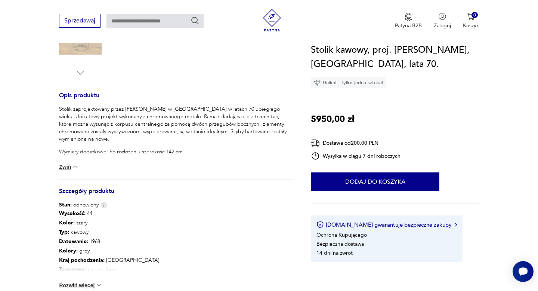
click at [78, 167] on img at bounding box center [75, 166] width 7 height 7
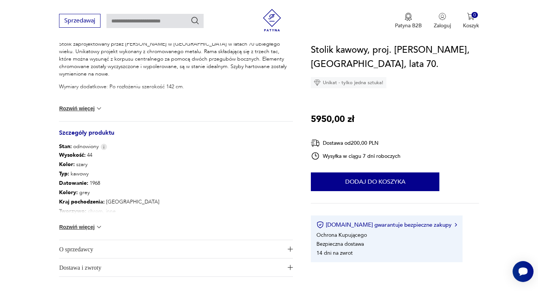
scroll to position [331, 0]
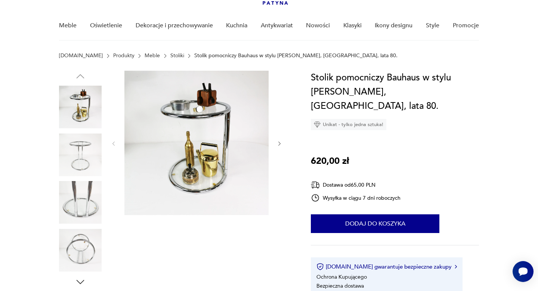
scroll to position [54, 0]
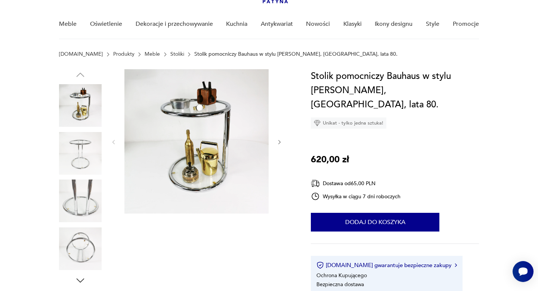
click at [201, 167] on img at bounding box center [196, 141] width 144 height 144
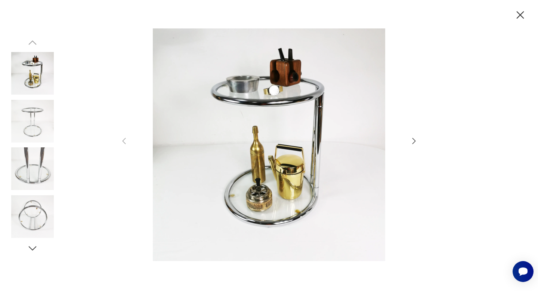
click at [412, 142] on icon "button" at bounding box center [413, 140] width 9 height 9
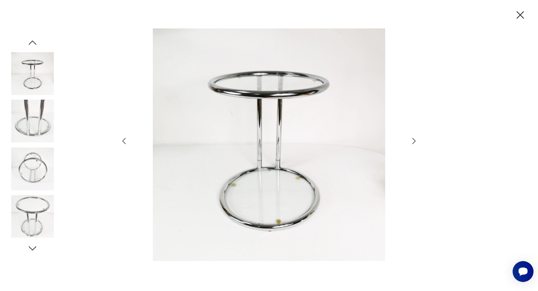
click at [412, 142] on icon "button" at bounding box center [413, 140] width 9 height 9
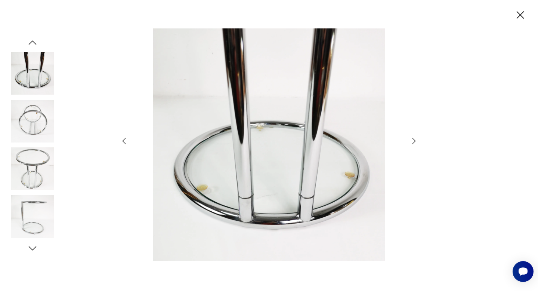
click at [412, 142] on icon "button" at bounding box center [413, 140] width 9 height 9
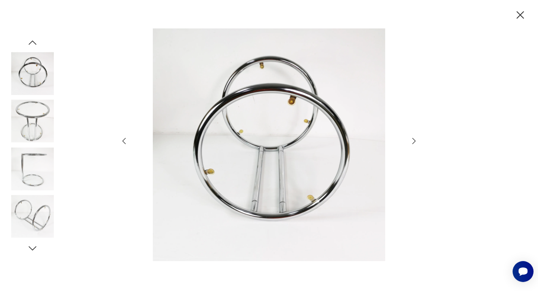
click at [411, 142] on icon "button" at bounding box center [413, 140] width 9 height 9
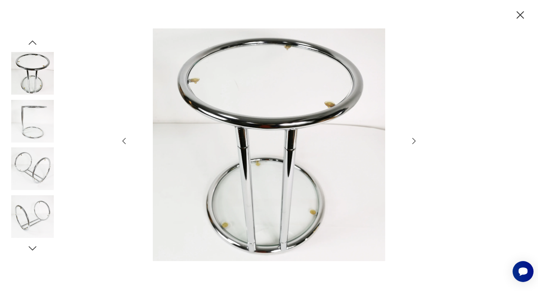
click at [411, 142] on icon "button" at bounding box center [413, 140] width 9 height 9
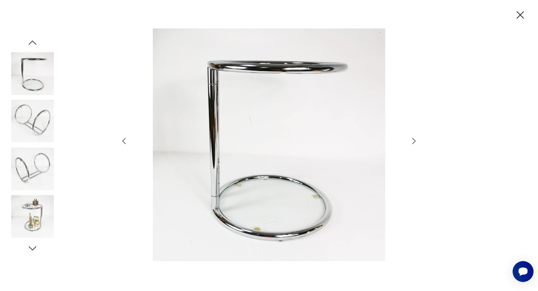
click at [411, 142] on icon "button" at bounding box center [413, 140] width 9 height 9
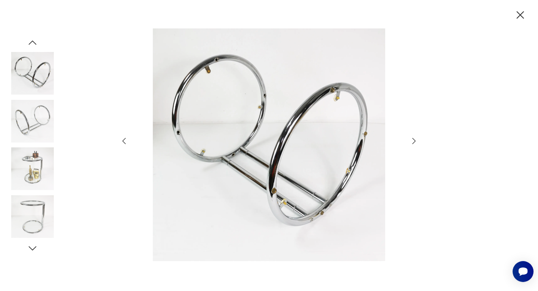
click at [411, 142] on icon "button" at bounding box center [413, 140] width 9 height 9
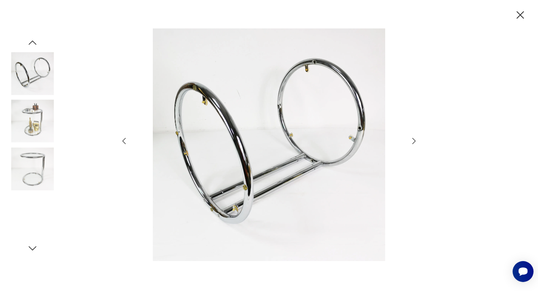
click at [411, 142] on icon "button" at bounding box center [413, 140] width 9 height 9
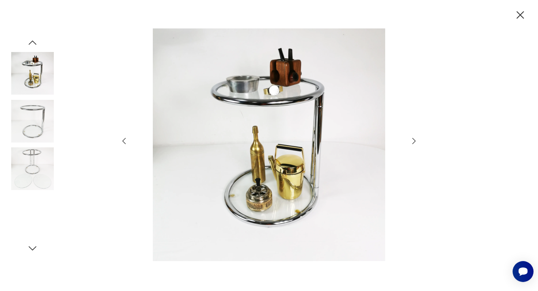
click at [411, 142] on icon "button" at bounding box center [413, 140] width 9 height 9
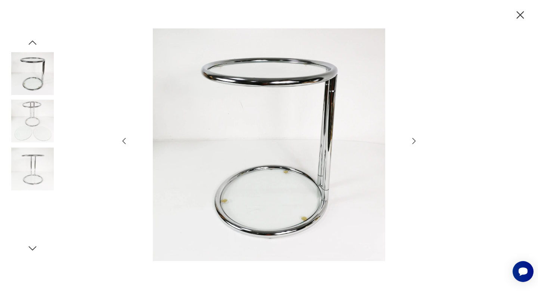
click at [411, 142] on icon "button" at bounding box center [413, 140] width 9 height 9
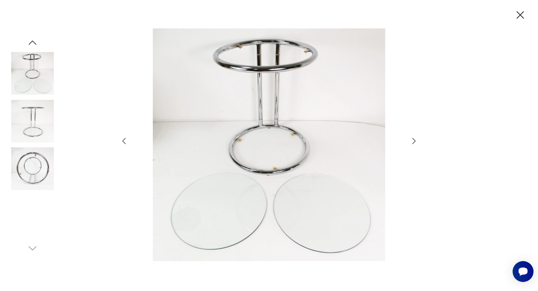
click at [411, 142] on icon "button" at bounding box center [413, 140] width 9 height 9
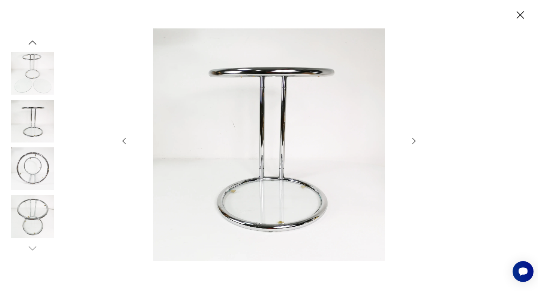
click at [411, 142] on icon "button" at bounding box center [413, 140] width 9 height 9
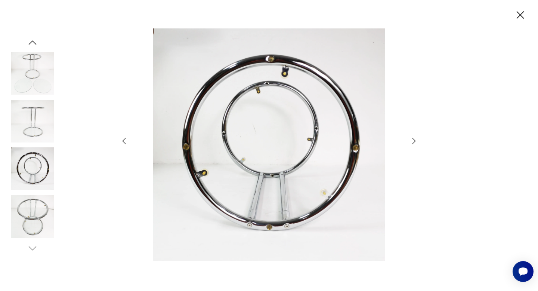
click at [411, 142] on icon "button" at bounding box center [413, 140] width 9 height 9
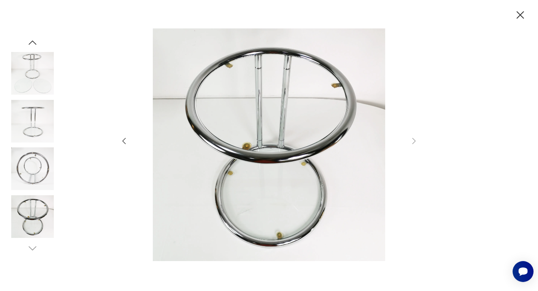
click at [521, 12] on icon "button" at bounding box center [519, 15] width 13 height 13
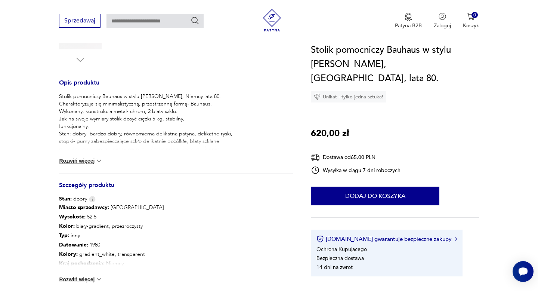
scroll to position [274, 0]
click at [91, 161] on button "Rozwiń więcej" at bounding box center [80, 161] width 43 height 7
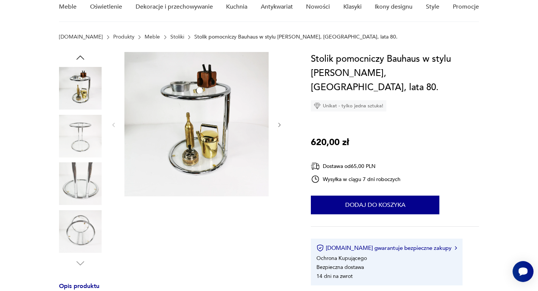
scroll to position [0, 0]
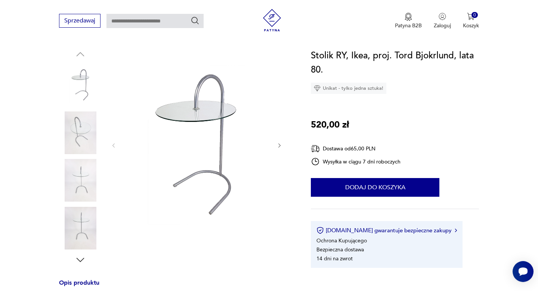
click at [181, 117] on img at bounding box center [196, 145] width 144 height 192
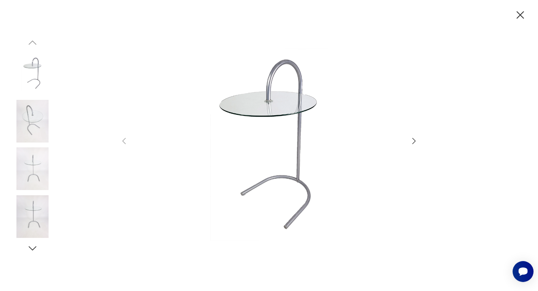
click at [412, 140] on icon "button" at bounding box center [413, 140] width 9 height 9
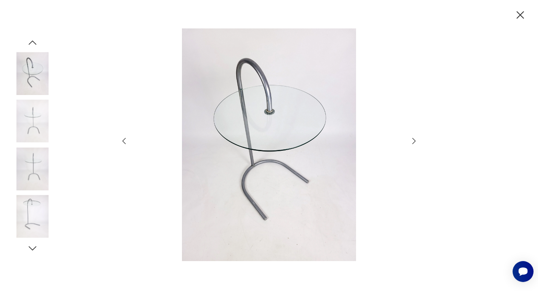
click at [412, 140] on icon "button" at bounding box center [413, 140] width 9 height 9
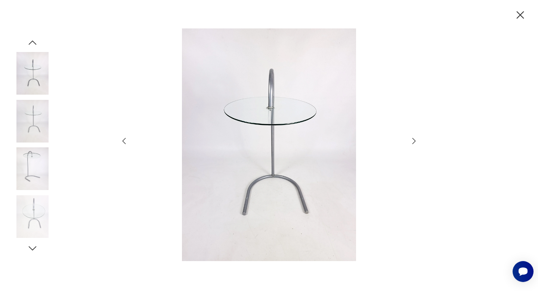
click at [412, 140] on icon "button" at bounding box center [413, 140] width 9 height 9
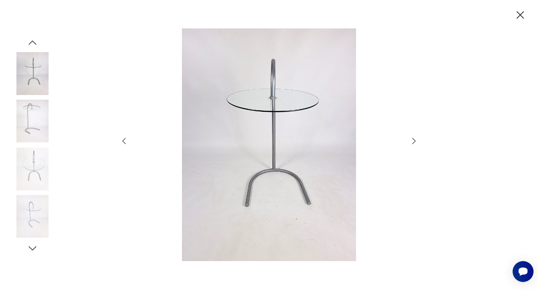
click at [412, 140] on icon "button" at bounding box center [413, 140] width 9 height 9
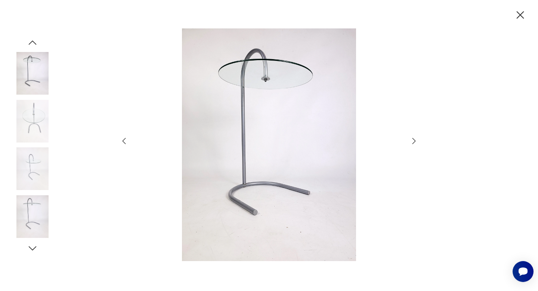
click at [412, 141] on icon "button" at bounding box center [413, 140] width 9 height 9
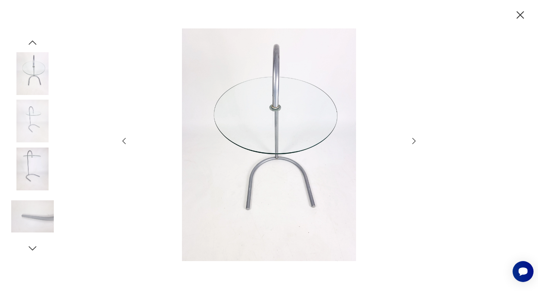
click at [412, 141] on icon "button" at bounding box center [413, 140] width 9 height 9
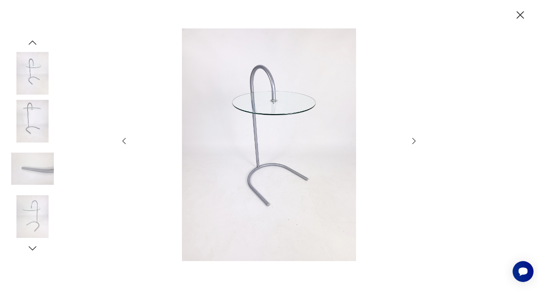
click at [412, 142] on icon "button" at bounding box center [413, 140] width 9 height 9
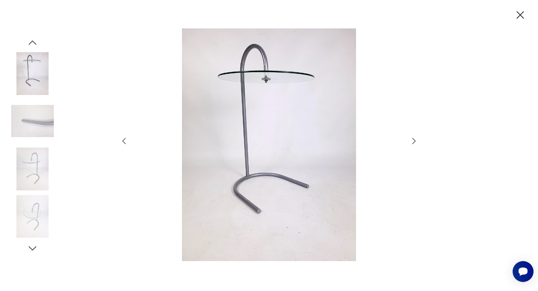
click at [412, 142] on icon "button" at bounding box center [413, 140] width 9 height 9
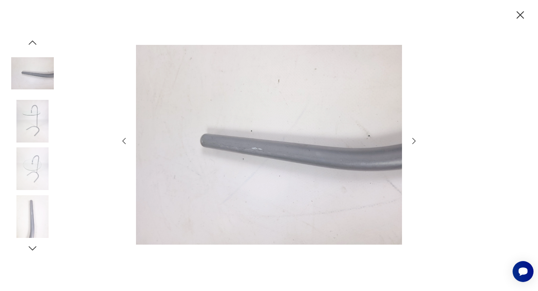
click at [412, 142] on icon "button" at bounding box center [413, 140] width 9 height 9
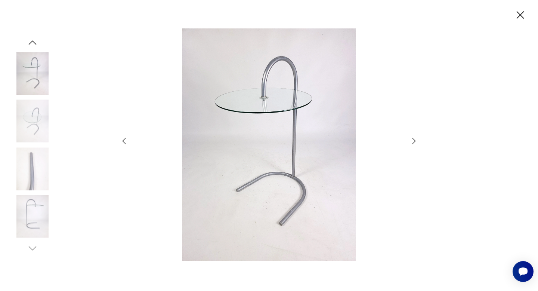
click at [412, 142] on icon "button" at bounding box center [413, 140] width 9 height 9
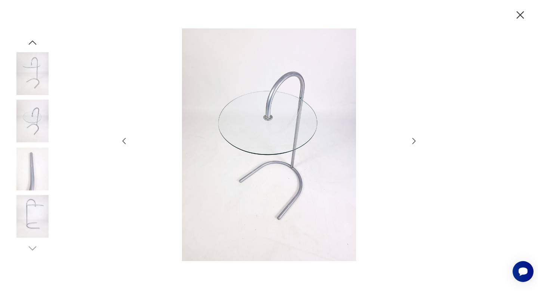
click at [412, 142] on icon "button" at bounding box center [413, 140] width 9 height 9
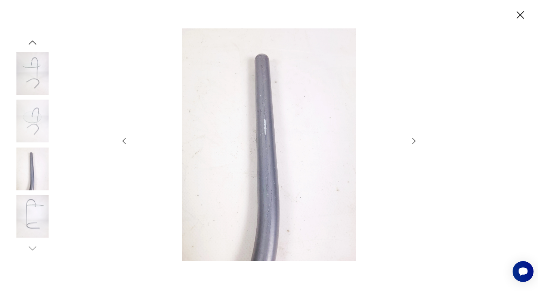
click at [525, 15] on icon "button" at bounding box center [519, 15] width 13 height 13
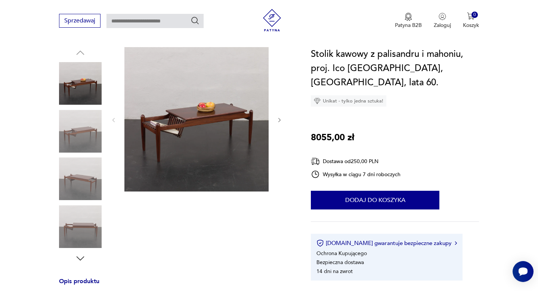
click at [200, 141] on img at bounding box center [196, 119] width 144 height 144
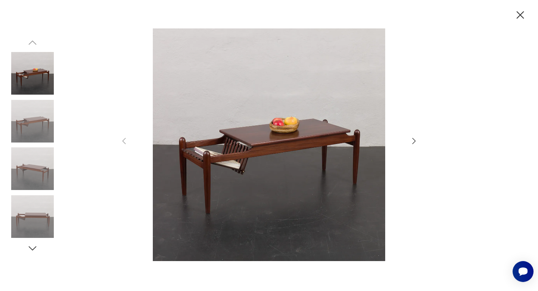
click at [412, 142] on icon "button" at bounding box center [413, 140] width 9 height 9
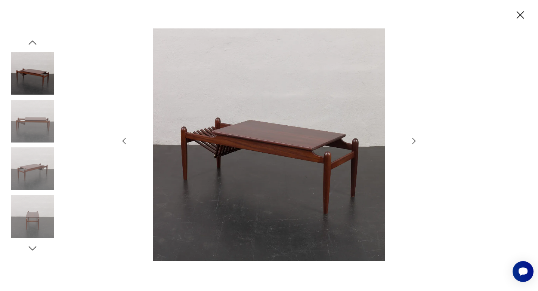
click at [412, 142] on icon "button" at bounding box center [413, 140] width 9 height 9
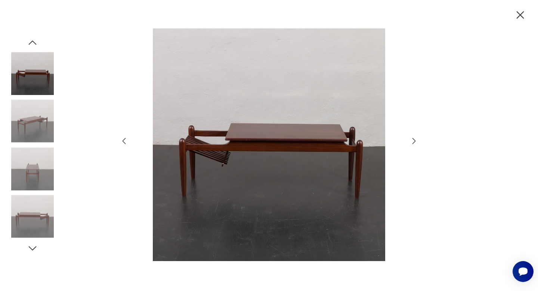
click at [412, 142] on icon "button" at bounding box center [413, 140] width 9 height 9
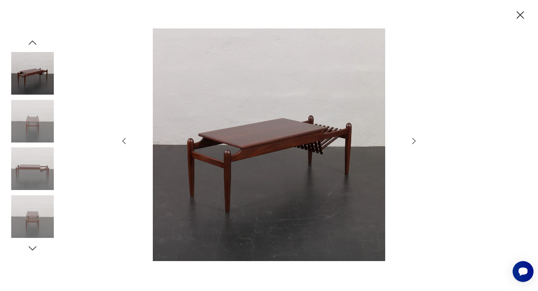
click at [412, 142] on icon "button" at bounding box center [413, 140] width 9 height 9
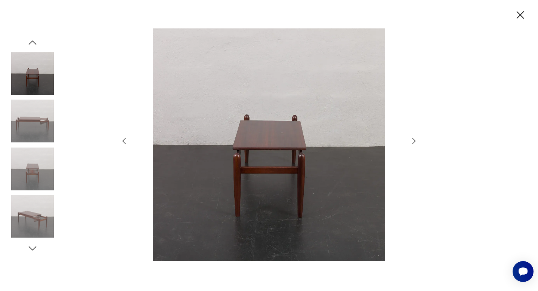
click at [412, 142] on icon "button" at bounding box center [413, 140] width 9 height 9
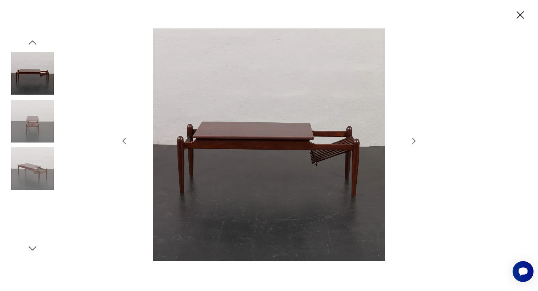
click at [412, 142] on icon "button" at bounding box center [413, 140] width 9 height 9
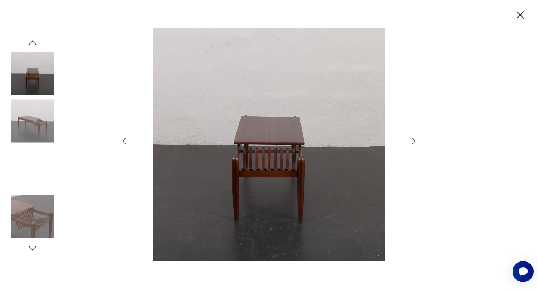
click at [412, 142] on icon "button" at bounding box center [413, 140] width 9 height 9
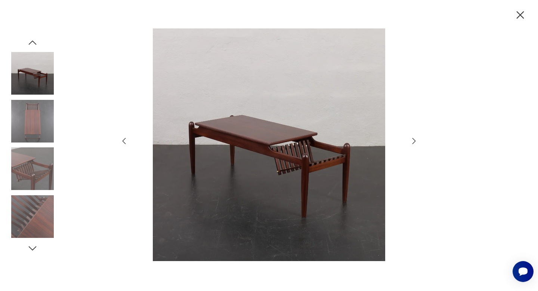
click at [412, 142] on icon "button" at bounding box center [413, 140] width 9 height 9
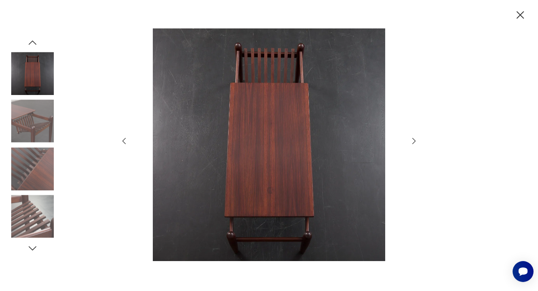
click at [412, 142] on icon "button" at bounding box center [413, 140] width 9 height 9
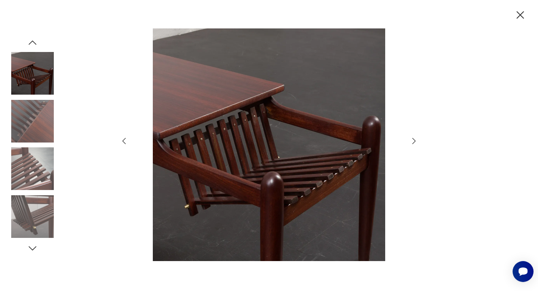
click at [412, 142] on icon "button" at bounding box center [413, 140] width 9 height 9
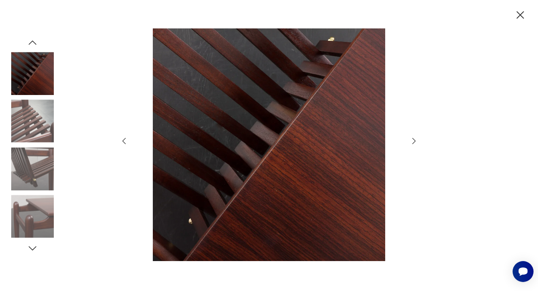
click at [412, 142] on icon "button" at bounding box center [413, 140] width 9 height 9
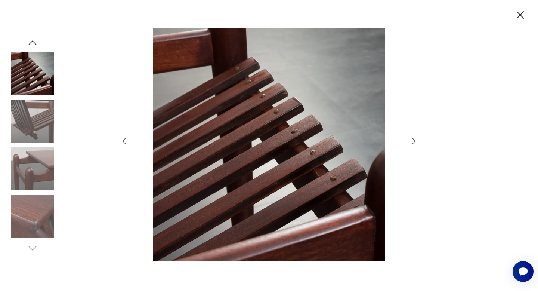
click at [412, 142] on icon "button" at bounding box center [413, 140] width 9 height 9
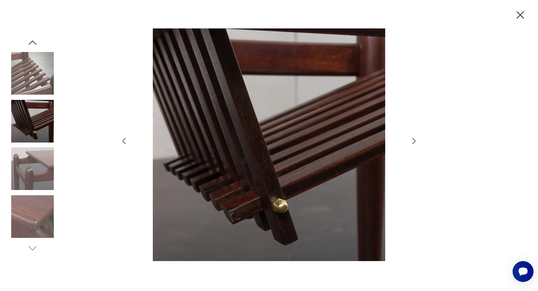
click at [412, 143] on icon "button" at bounding box center [413, 140] width 9 height 9
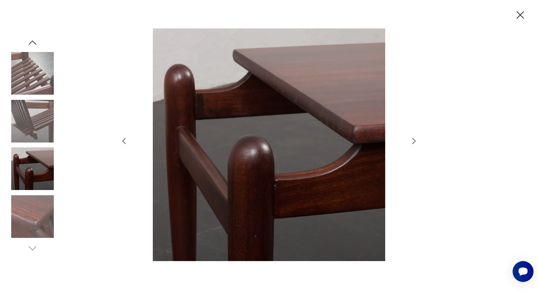
click at [412, 143] on icon "button" at bounding box center [413, 140] width 9 height 9
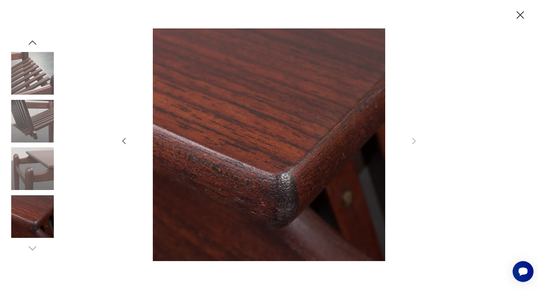
click at [516, 14] on icon "button" at bounding box center [519, 15] width 13 height 13
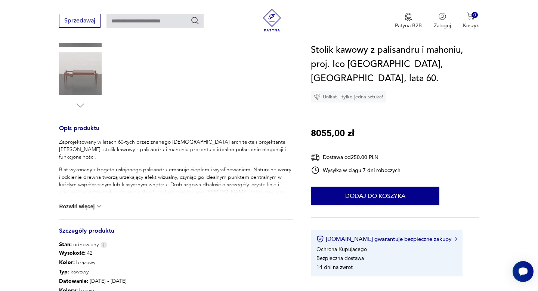
scroll to position [234, 0]
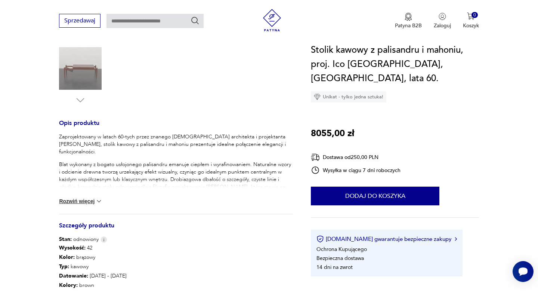
click at [97, 199] on img at bounding box center [98, 200] width 7 height 7
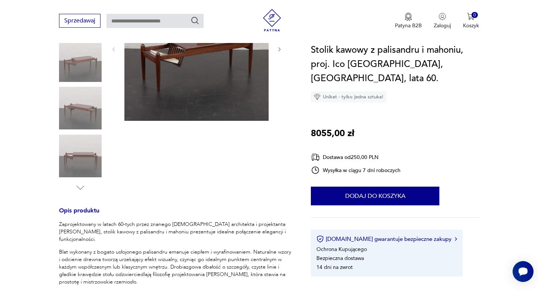
scroll to position [0, 0]
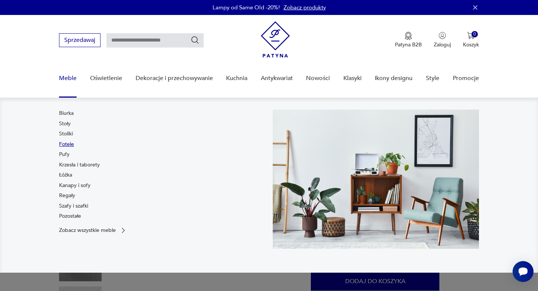
click at [65, 144] on link "Fotele" at bounding box center [66, 143] width 15 height 7
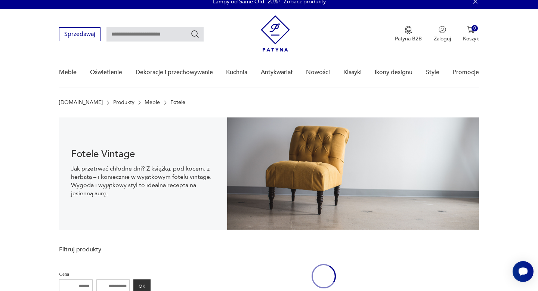
scroll to position [11, 0]
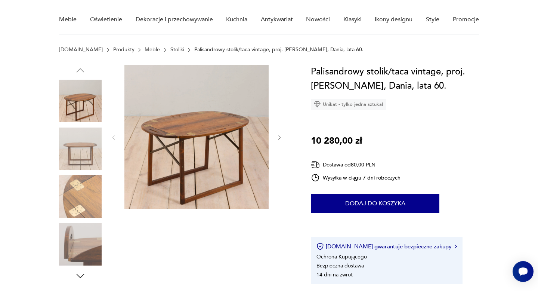
scroll to position [59, 0]
click at [205, 151] on img at bounding box center [196, 136] width 144 height 144
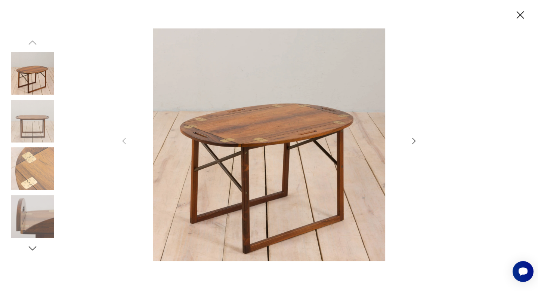
click at [411, 141] on icon "button" at bounding box center [413, 140] width 9 height 9
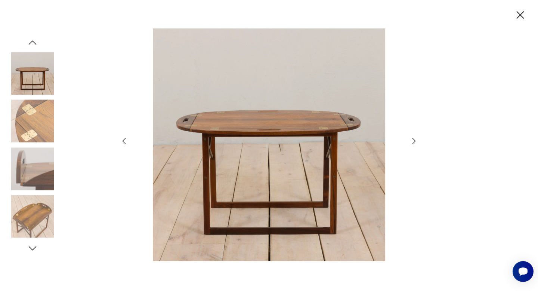
click at [411, 141] on icon "button" at bounding box center [413, 140] width 9 height 9
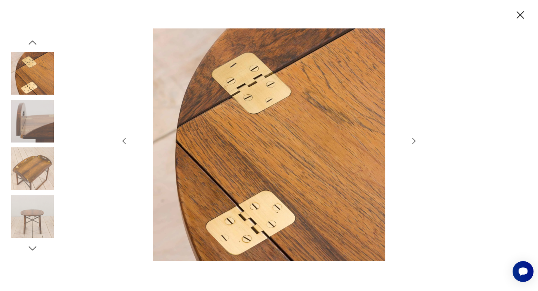
click at [411, 141] on icon "button" at bounding box center [413, 140] width 9 height 9
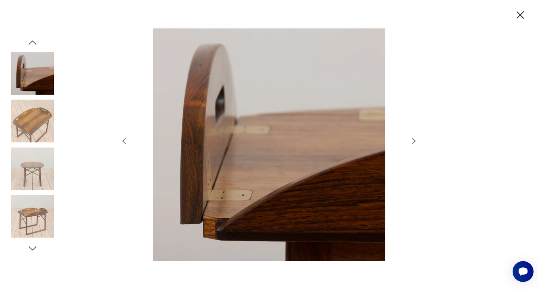
click at [411, 141] on icon "button" at bounding box center [413, 140] width 9 height 9
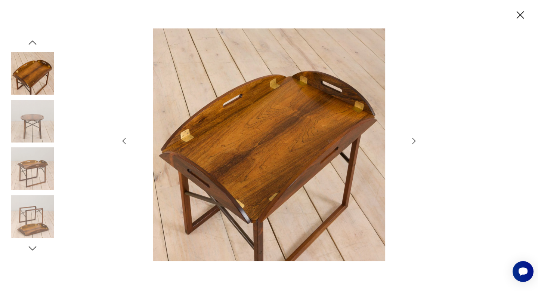
click at [411, 141] on icon "button" at bounding box center [413, 140] width 9 height 9
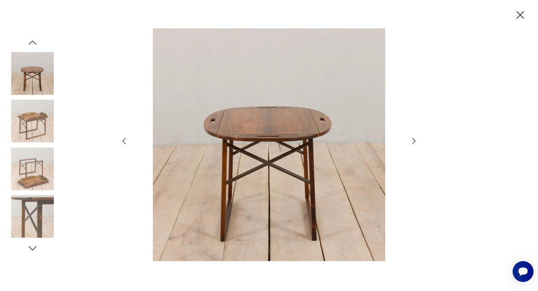
click at [411, 141] on icon "button" at bounding box center [413, 140] width 9 height 9
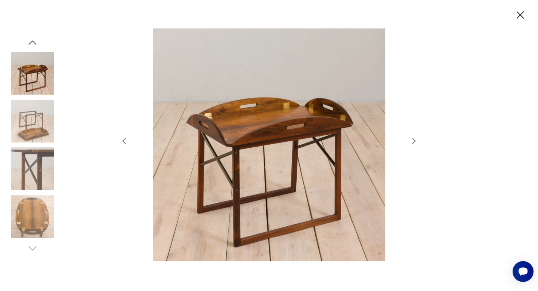
click at [411, 142] on icon "button" at bounding box center [413, 140] width 9 height 9
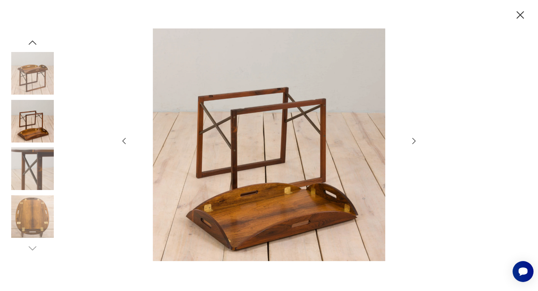
click at [411, 142] on icon "button" at bounding box center [413, 140] width 9 height 9
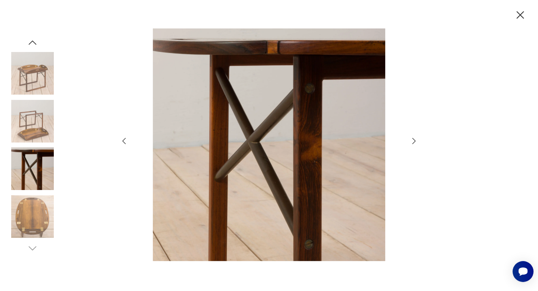
click at [411, 142] on icon "button" at bounding box center [413, 140] width 9 height 9
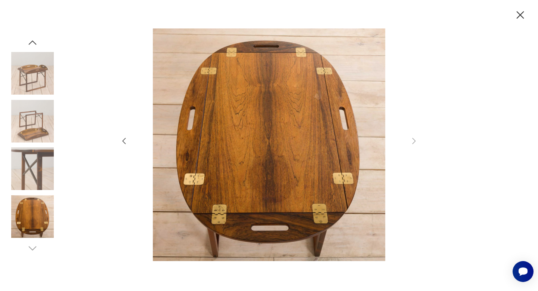
click at [519, 17] on icon "button" at bounding box center [519, 15] width 13 height 13
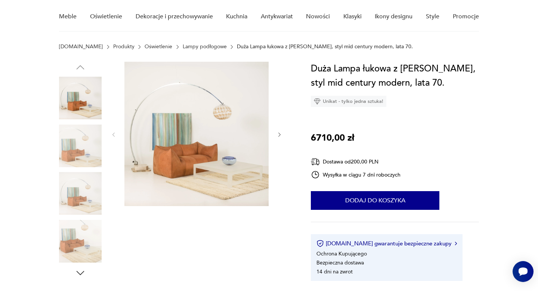
click at [237, 149] on img at bounding box center [196, 134] width 144 height 144
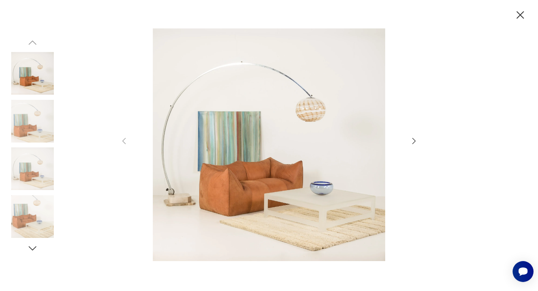
click at [410, 140] on icon "button" at bounding box center [413, 140] width 9 height 9
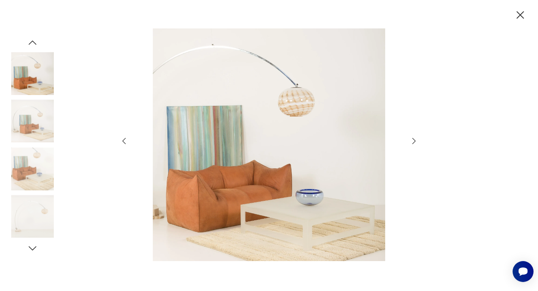
click at [410, 140] on icon "button" at bounding box center [413, 140] width 9 height 9
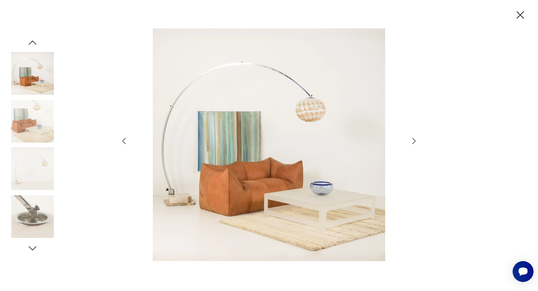
click at [410, 140] on icon "button" at bounding box center [413, 140] width 9 height 9
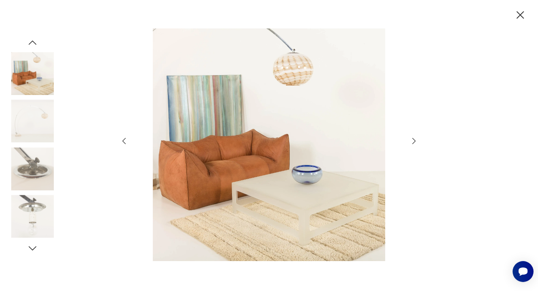
click at [410, 140] on icon "button" at bounding box center [413, 140] width 9 height 9
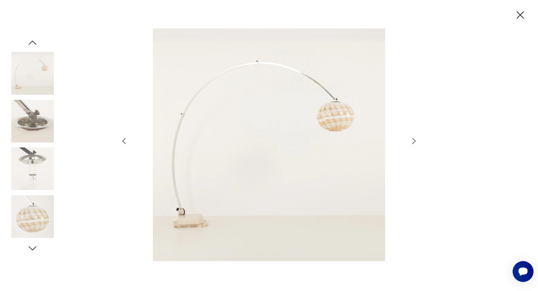
click at [410, 140] on icon "button" at bounding box center [413, 140] width 9 height 9
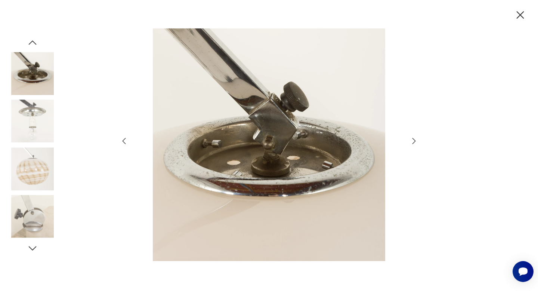
click at [410, 140] on icon "button" at bounding box center [413, 140] width 9 height 9
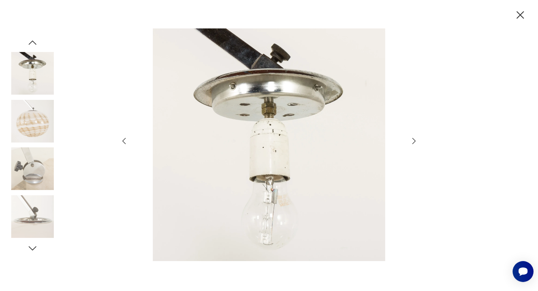
click at [410, 140] on icon "button" at bounding box center [413, 140] width 9 height 9
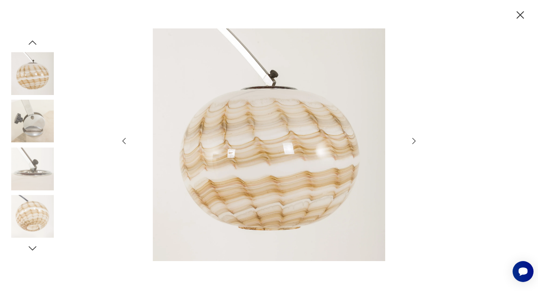
click at [410, 140] on icon "button" at bounding box center [413, 140] width 9 height 9
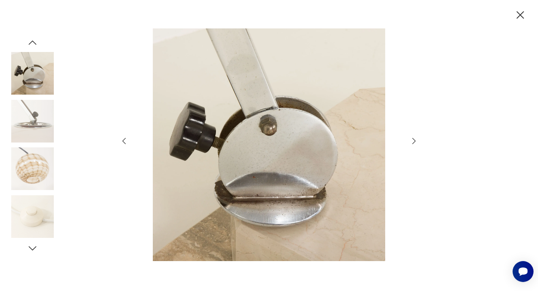
click at [410, 140] on icon "button" at bounding box center [413, 140] width 9 height 9
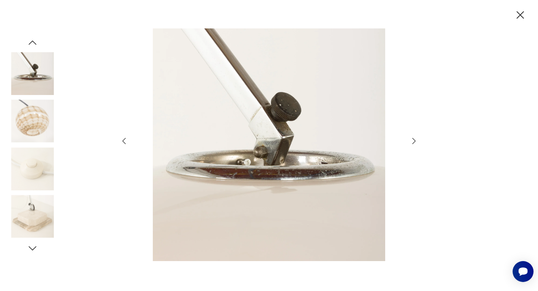
click at [410, 140] on icon "button" at bounding box center [413, 140] width 9 height 9
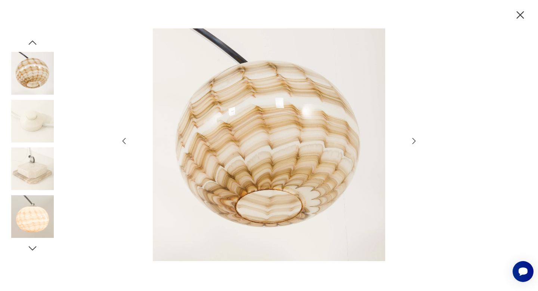
click at [410, 140] on icon "button" at bounding box center [413, 140] width 9 height 9
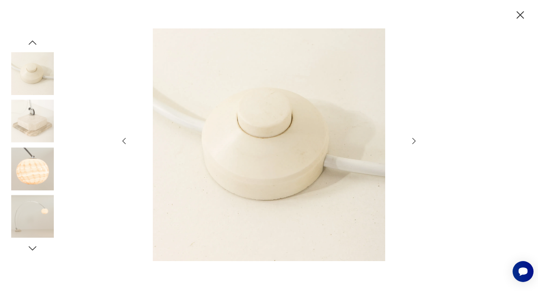
click at [410, 140] on icon "button" at bounding box center [413, 140] width 9 height 9
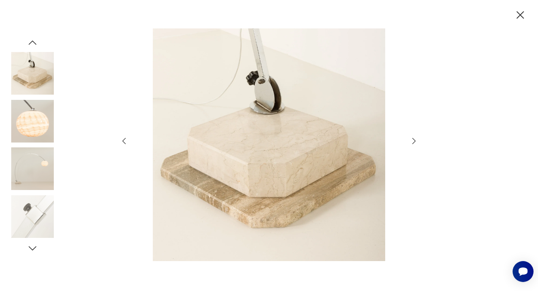
click at [410, 140] on icon "button" at bounding box center [413, 140] width 9 height 9
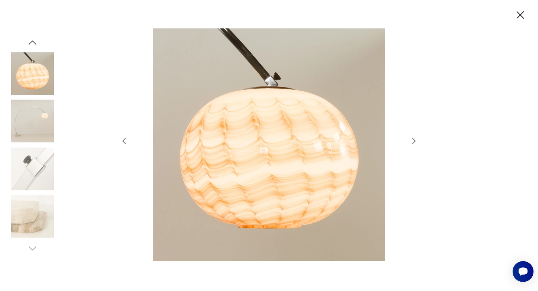
click at [410, 140] on icon "button" at bounding box center [413, 140] width 9 height 9
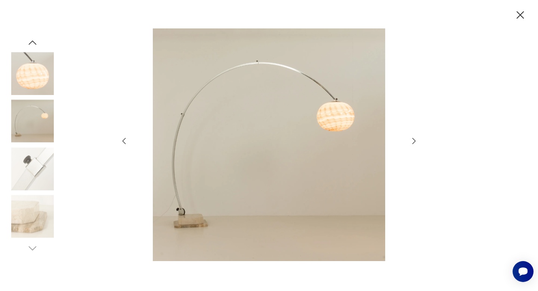
click at [410, 140] on icon "button" at bounding box center [413, 140] width 9 height 9
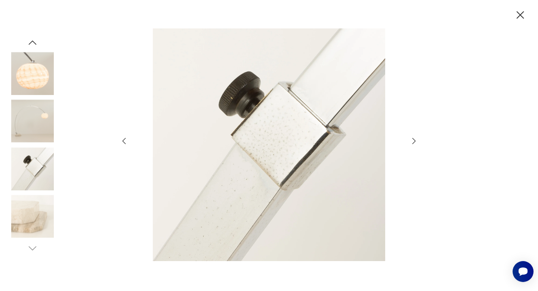
click at [410, 140] on icon "button" at bounding box center [413, 140] width 9 height 9
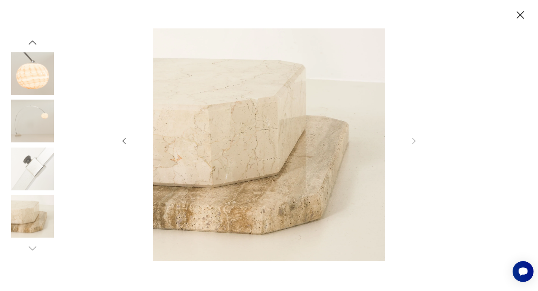
click at [518, 15] on icon "button" at bounding box center [519, 15] width 13 height 13
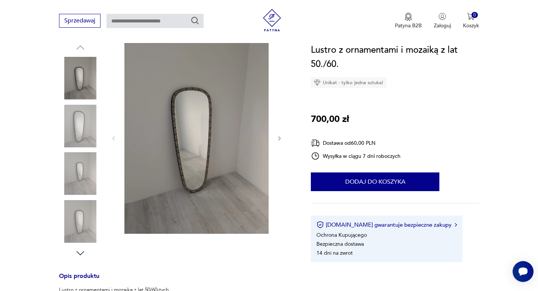
click at [223, 142] on img at bounding box center [196, 138] width 144 height 192
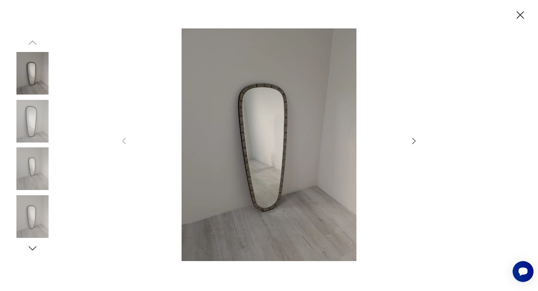
click at [410, 141] on icon "button" at bounding box center [413, 140] width 9 height 9
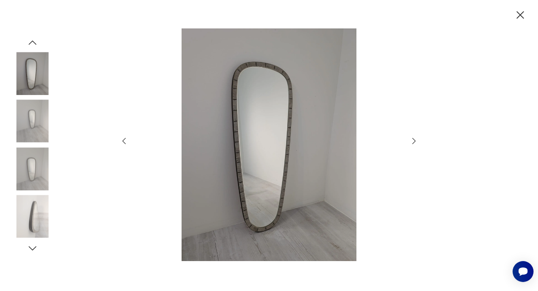
click at [410, 141] on icon "button" at bounding box center [413, 140] width 9 height 9
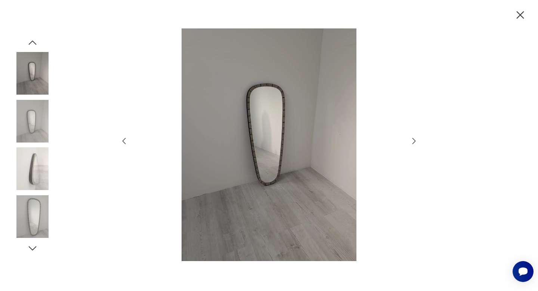
click at [410, 142] on icon "button" at bounding box center [413, 140] width 9 height 9
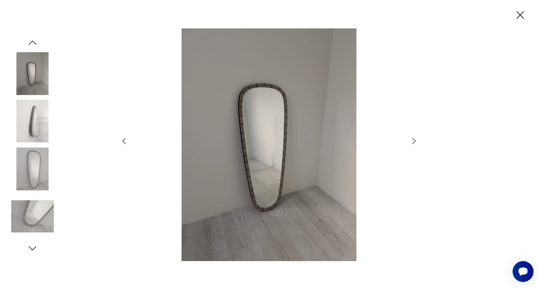
click at [410, 142] on icon "button" at bounding box center [413, 140] width 9 height 9
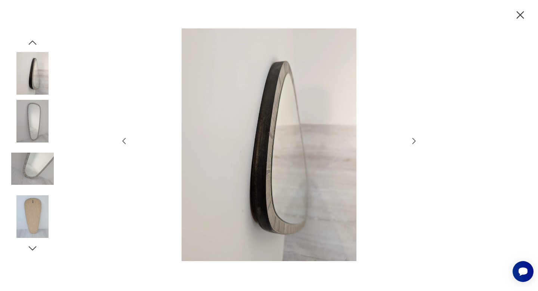
click at [410, 142] on icon "button" at bounding box center [413, 140] width 9 height 9
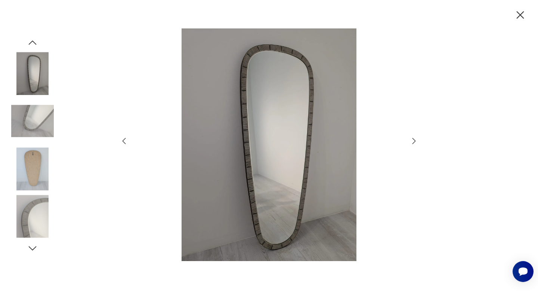
click at [410, 142] on icon "button" at bounding box center [413, 140] width 9 height 9
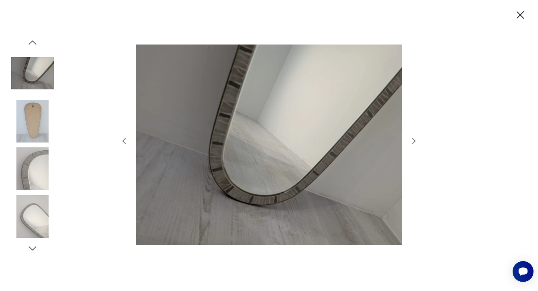
click at [410, 142] on icon "button" at bounding box center [413, 140] width 9 height 9
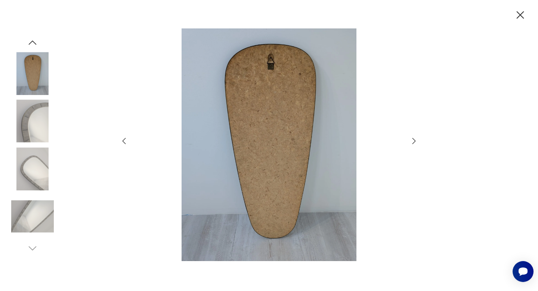
click at [410, 142] on icon "button" at bounding box center [413, 140] width 9 height 9
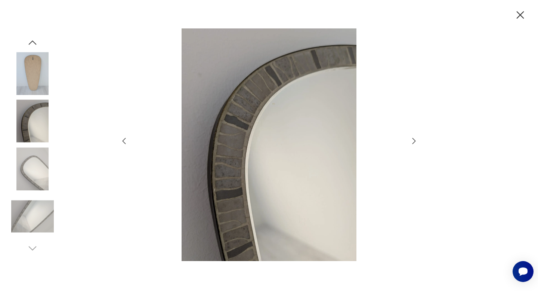
click at [410, 142] on icon "button" at bounding box center [413, 140] width 9 height 9
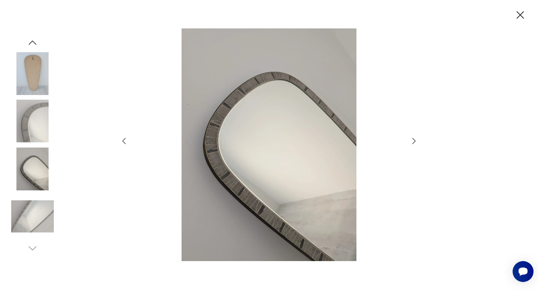
click at [410, 142] on icon "button" at bounding box center [413, 140] width 9 height 9
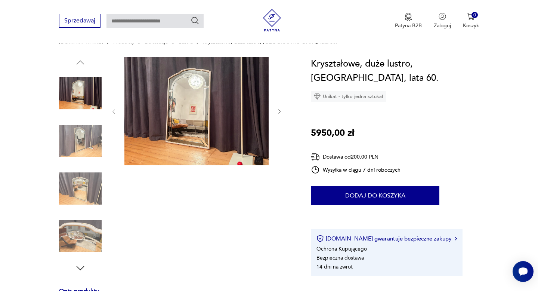
click at [227, 133] on img at bounding box center [196, 111] width 144 height 108
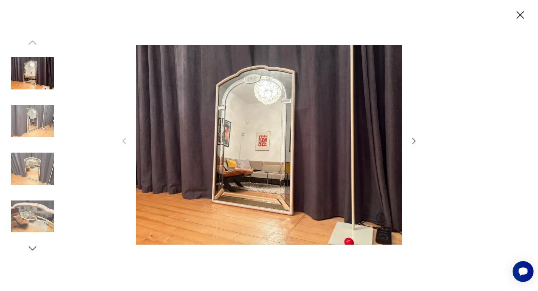
click at [413, 141] on icon "button" at bounding box center [413, 140] width 9 height 9
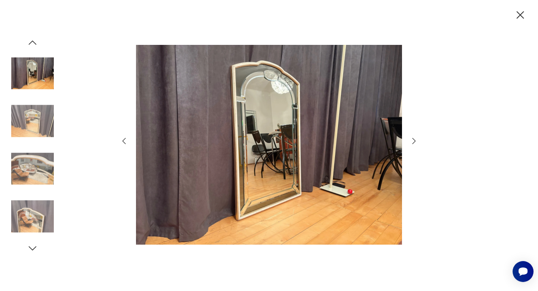
click at [413, 141] on icon "button" at bounding box center [413, 140] width 9 height 9
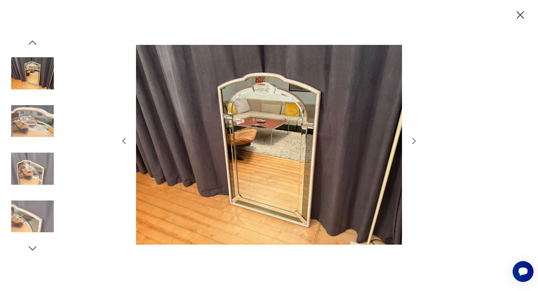
click at [413, 141] on icon "button" at bounding box center [413, 140] width 9 height 9
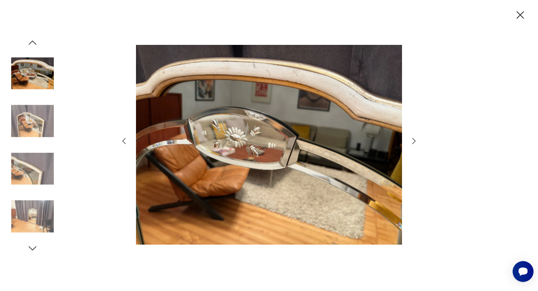
click at [413, 141] on icon "button" at bounding box center [413, 140] width 9 height 9
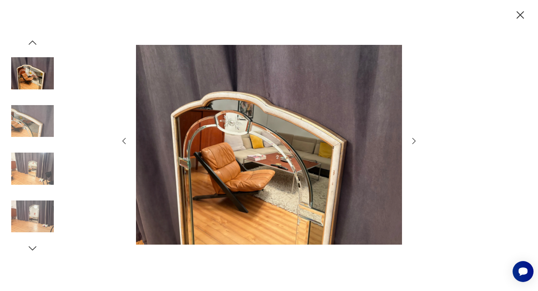
click at [413, 141] on icon "button" at bounding box center [413, 140] width 9 height 9
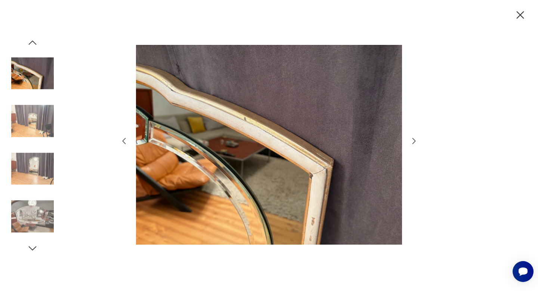
click at [413, 141] on icon "button" at bounding box center [413, 140] width 9 height 9
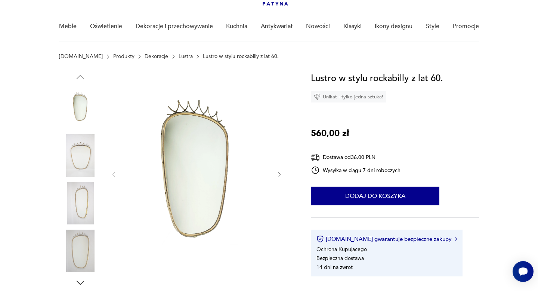
scroll to position [52, 0]
click at [211, 162] on img at bounding box center [196, 173] width 144 height 205
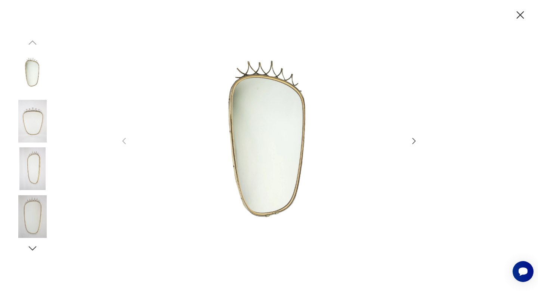
click at [414, 141] on icon "button" at bounding box center [413, 141] width 3 height 6
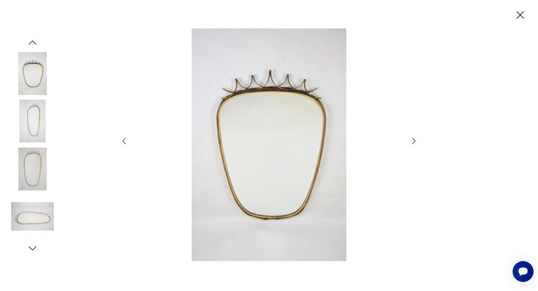
click at [414, 141] on icon "button" at bounding box center [413, 140] width 9 height 9
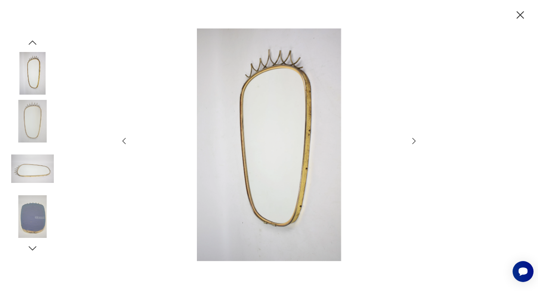
click at [414, 141] on icon "button" at bounding box center [413, 140] width 9 height 9
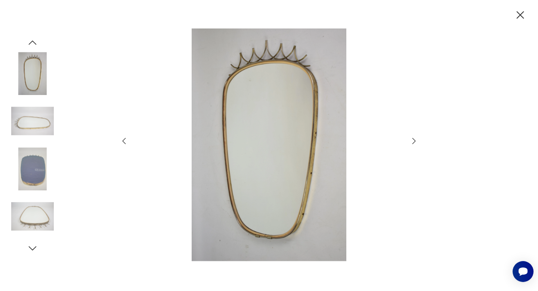
click at [414, 141] on icon "button" at bounding box center [413, 140] width 9 height 9
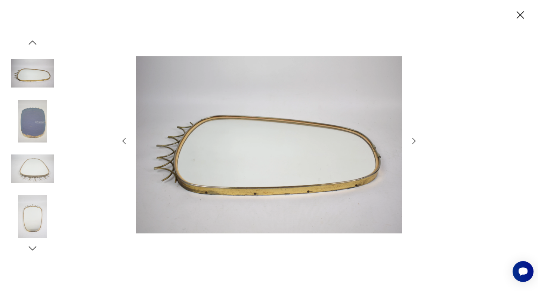
click at [414, 141] on icon "button" at bounding box center [413, 140] width 9 height 9
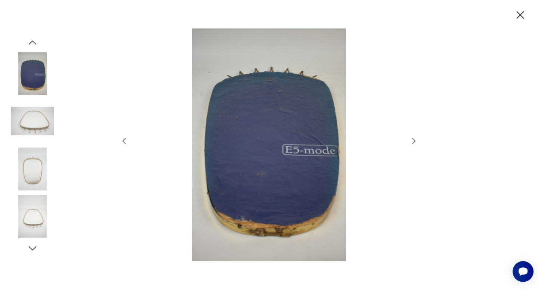
click at [414, 141] on icon "button" at bounding box center [413, 140] width 9 height 9
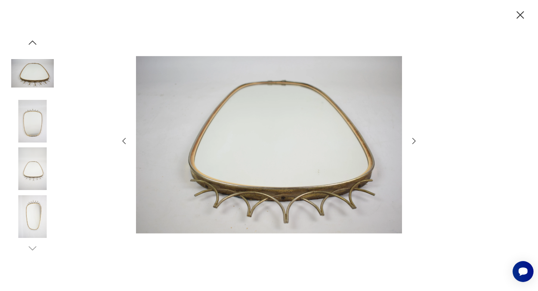
click at [414, 141] on icon "button" at bounding box center [413, 140] width 9 height 9
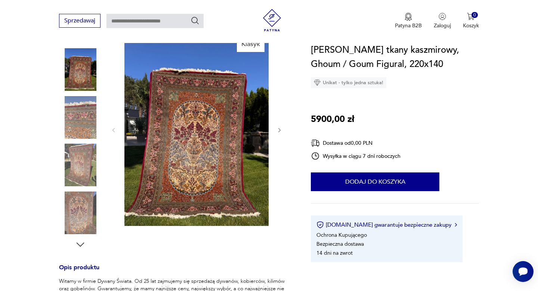
scroll to position [89, 0]
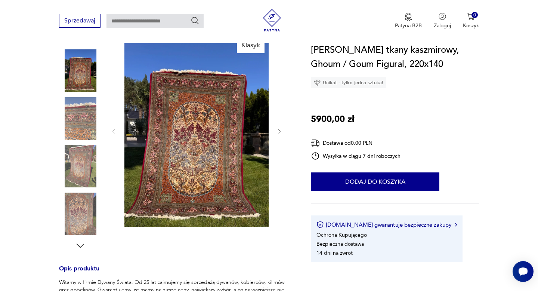
click at [236, 147] on img at bounding box center [196, 130] width 144 height 192
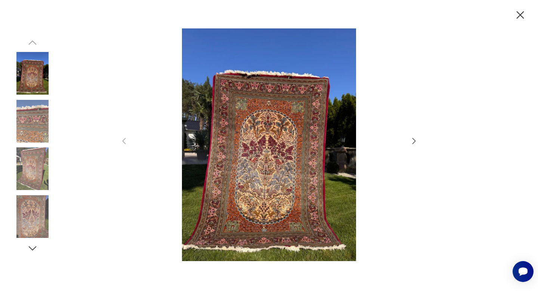
click at [410, 141] on icon "button" at bounding box center [413, 140] width 9 height 9
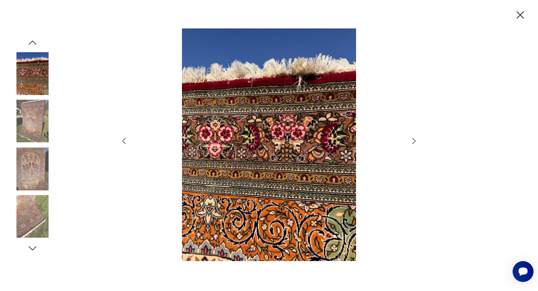
click at [412, 141] on icon "button" at bounding box center [413, 140] width 9 height 9
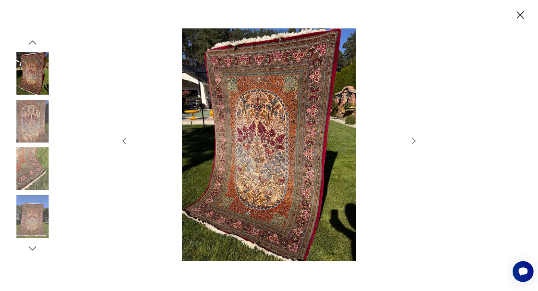
click at [412, 140] on icon "button" at bounding box center [413, 140] width 9 height 9
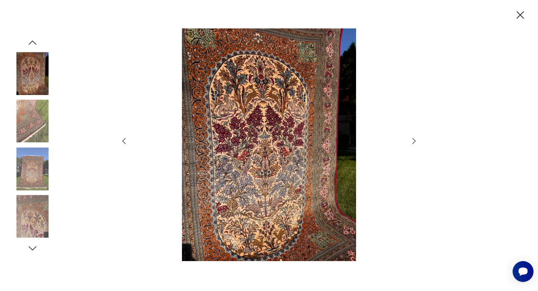
click at [412, 141] on icon "button" at bounding box center [413, 140] width 9 height 9
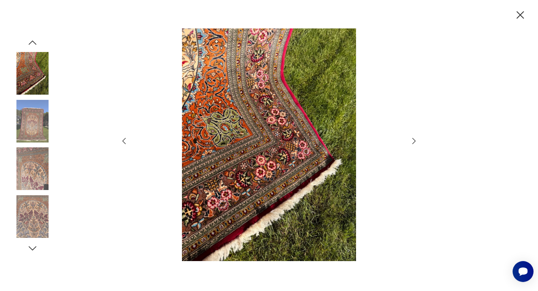
click at [412, 141] on icon "button" at bounding box center [413, 140] width 9 height 9
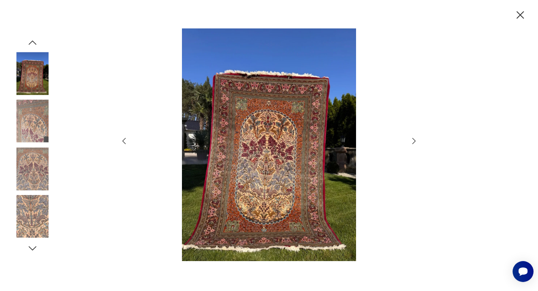
click at [412, 141] on icon "button" at bounding box center [413, 140] width 9 height 9
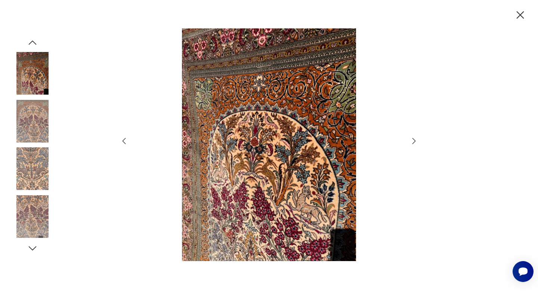
click at [412, 141] on icon "button" at bounding box center [413, 140] width 9 height 9
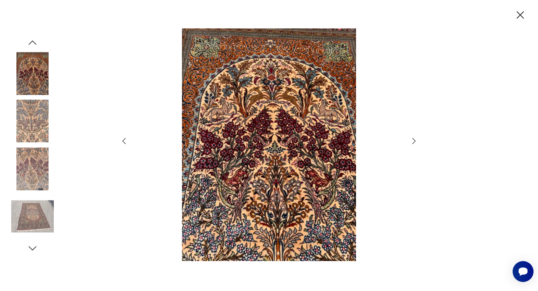
click at [412, 141] on icon "button" at bounding box center [413, 140] width 9 height 9
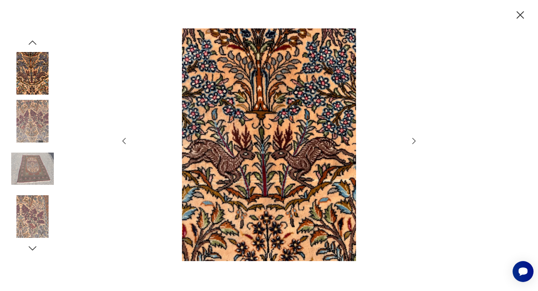
click at [412, 141] on icon "button" at bounding box center [413, 140] width 9 height 9
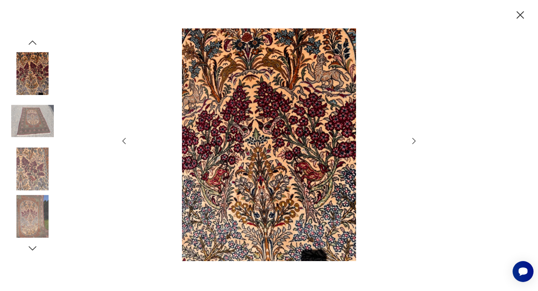
click at [413, 142] on icon "button" at bounding box center [413, 140] width 9 height 9
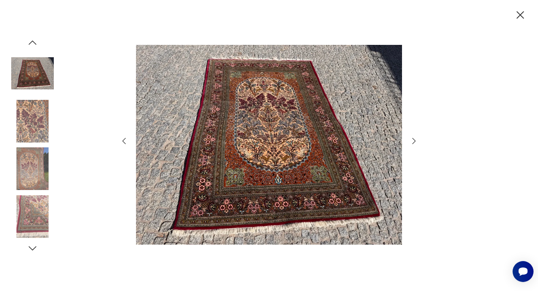
click at [413, 142] on icon "button" at bounding box center [413, 140] width 9 height 9
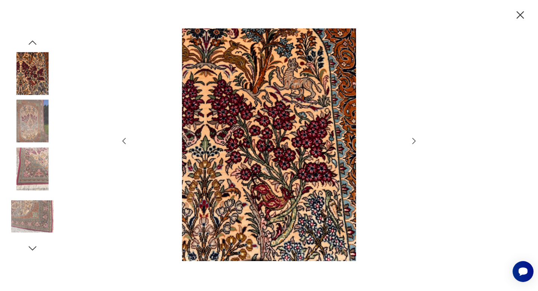
click at [121, 142] on icon "button" at bounding box center [123, 140] width 9 height 9
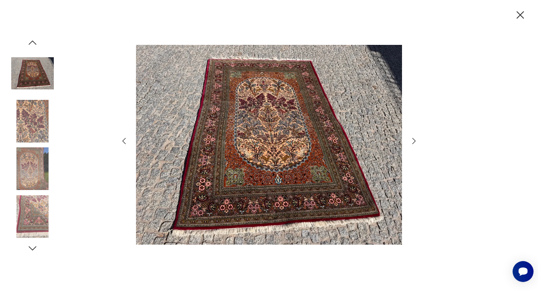
click at [414, 140] on icon "button" at bounding box center [413, 140] width 9 height 9
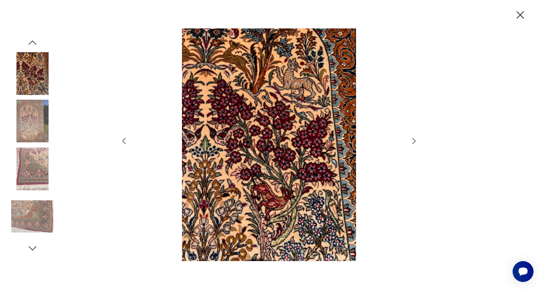
click at [414, 141] on icon "button" at bounding box center [413, 140] width 9 height 9
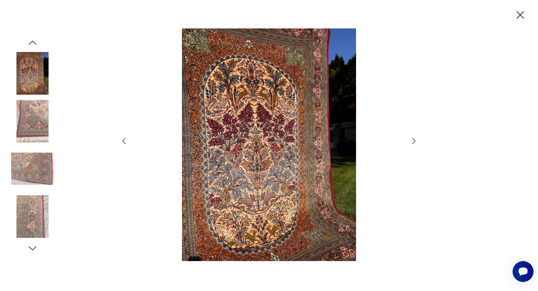
click at [414, 141] on icon "button" at bounding box center [413, 140] width 9 height 9
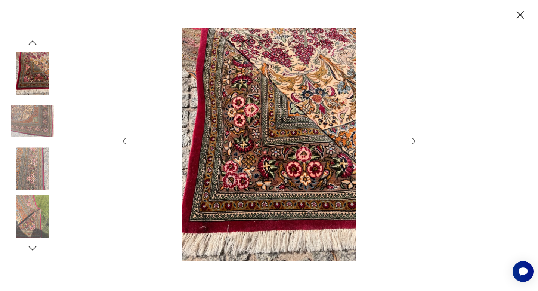
click at [414, 141] on icon "button" at bounding box center [413, 140] width 9 height 9
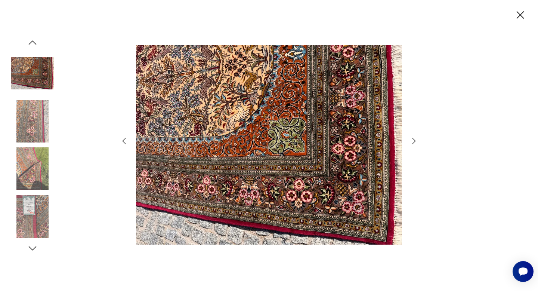
click at [414, 141] on icon "button" at bounding box center [413, 140] width 9 height 9
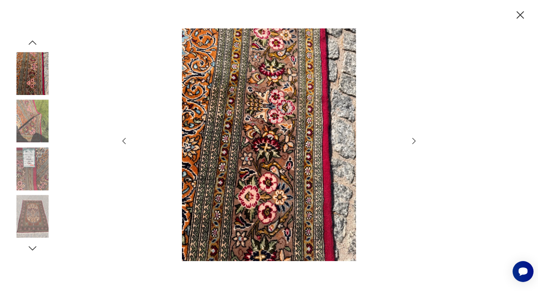
click at [414, 141] on icon "button" at bounding box center [413, 140] width 9 height 9
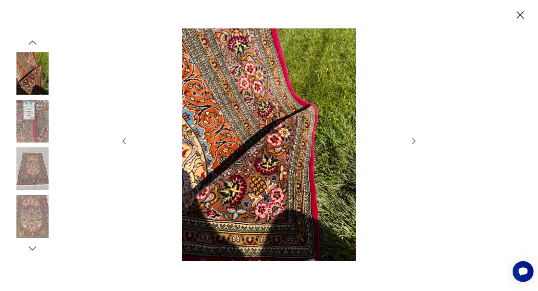
click at [414, 141] on icon "button" at bounding box center [413, 140] width 9 height 9
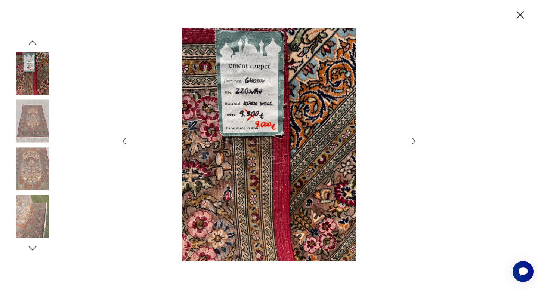
click at [414, 141] on icon "button" at bounding box center [413, 140] width 9 height 9
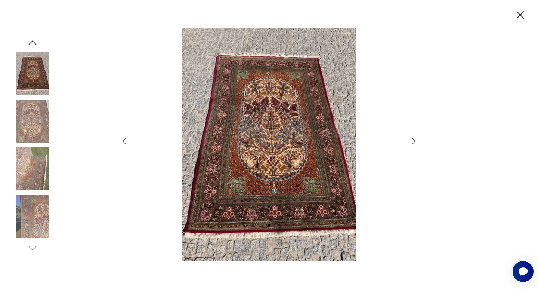
click at [414, 141] on icon "button" at bounding box center [413, 140] width 9 height 9
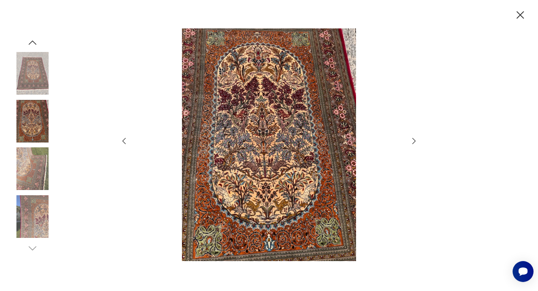
click at [414, 141] on icon "button" at bounding box center [413, 140] width 9 height 9
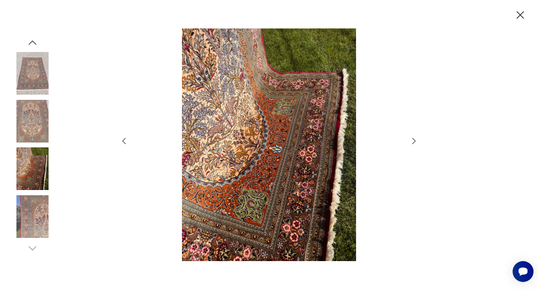
click at [522, 16] on icon "button" at bounding box center [519, 15] width 13 height 13
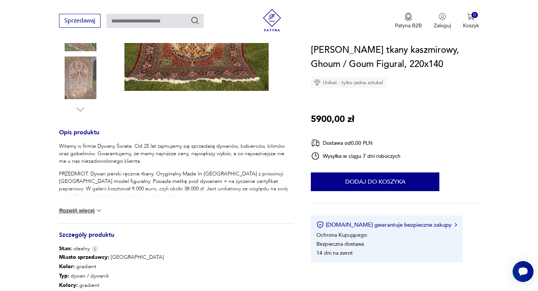
scroll to position [224, 0]
click at [96, 212] on img at bounding box center [98, 210] width 7 height 7
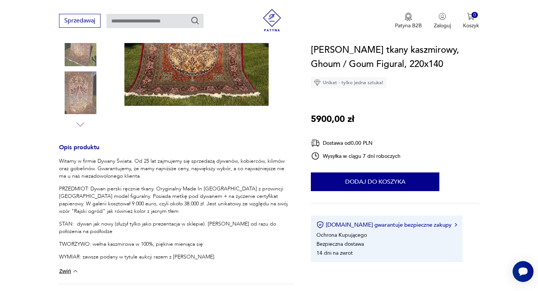
scroll to position [208, 0]
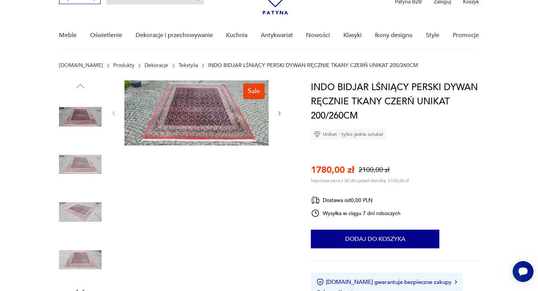
scroll to position [42, 0]
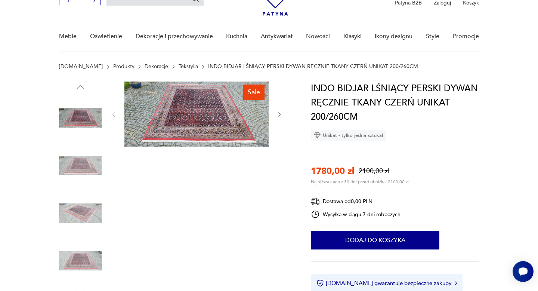
click at [191, 127] on img at bounding box center [196, 113] width 144 height 65
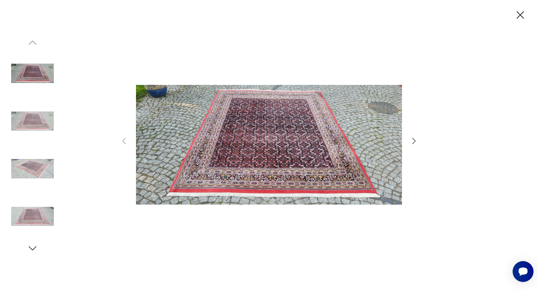
click at [413, 138] on icon "button" at bounding box center [413, 140] width 9 height 9
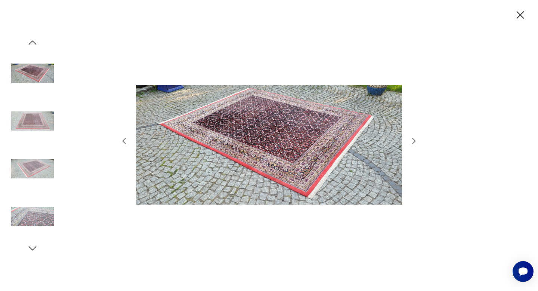
click at [413, 138] on icon "button" at bounding box center [413, 140] width 9 height 9
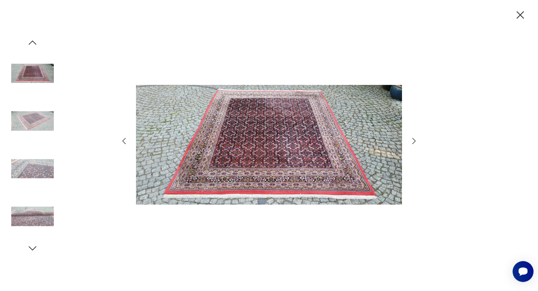
click at [413, 138] on icon "button" at bounding box center [413, 140] width 9 height 9
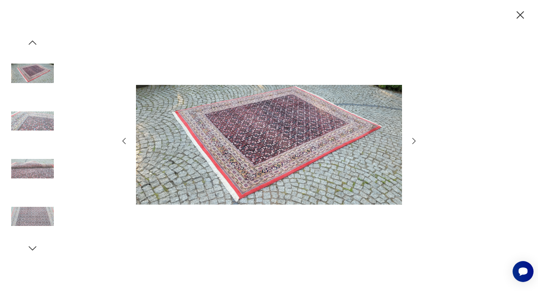
click at [413, 139] on icon "button" at bounding box center [413, 141] width 3 height 6
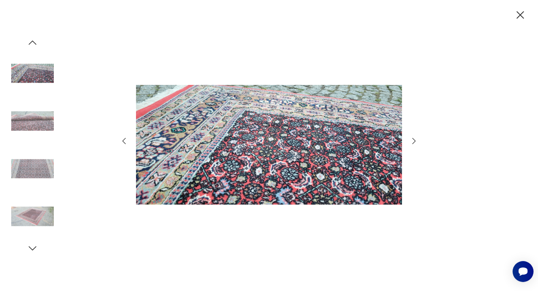
click at [413, 139] on icon "button" at bounding box center [413, 141] width 3 height 6
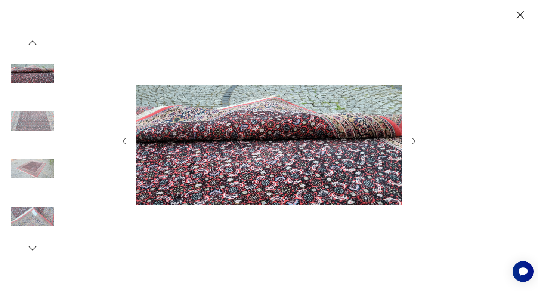
click at [413, 139] on icon "button" at bounding box center [413, 141] width 3 height 6
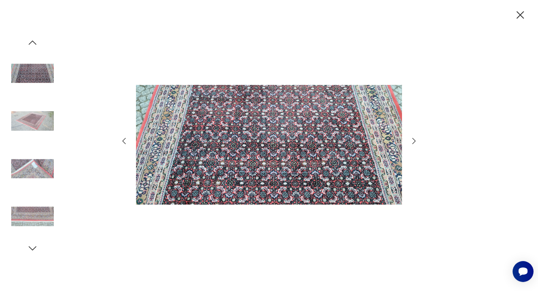
click at [413, 139] on icon "button" at bounding box center [413, 141] width 3 height 6
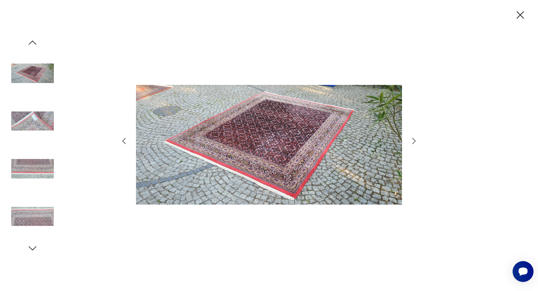
click at [413, 139] on icon "button" at bounding box center [413, 141] width 3 height 6
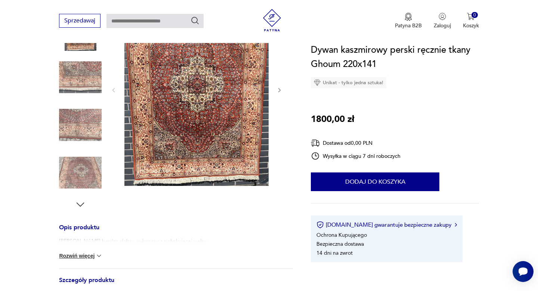
scroll to position [130, 0]
click at [201, 121] on img at bounding box center [196, 90] width 144 height 192
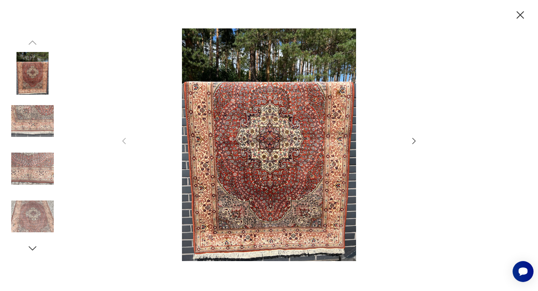
click at [414, 138] on icon "button" at bounding box center [413, 140] width 9 height 9
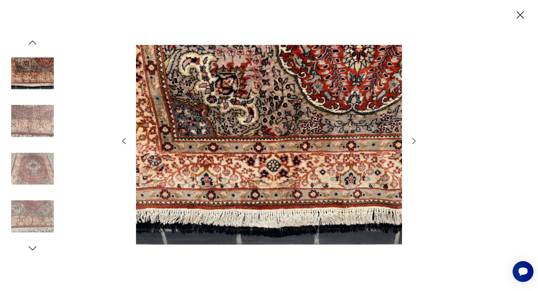
click at [414, 138] on icon "button" at bounding box center [413, 140] width 9 height 9
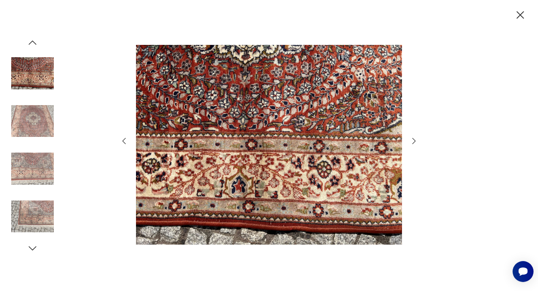
click at [414, 138] on icon "button" at bounding box center [413, 140] width 9 height 9
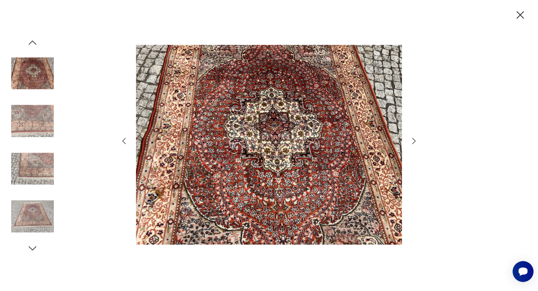
click at [414, 138] on icon "button" at bounding box center [413, 140] width 9 height 9
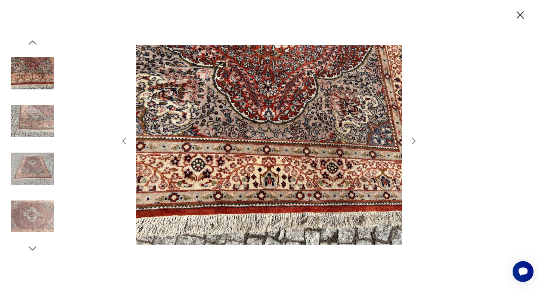
click at [414, 138] on icon "button" at bounding box center [413, 140] width 9 height 9
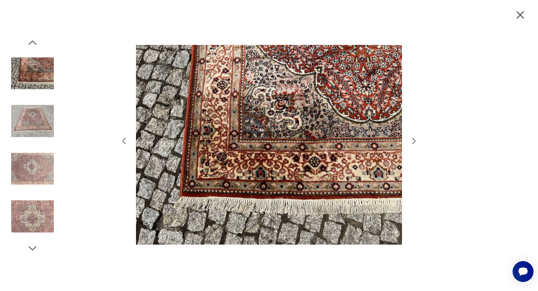
click at [414, 138] on icon "button" at bounding box center [413, 140] width 9 height 9
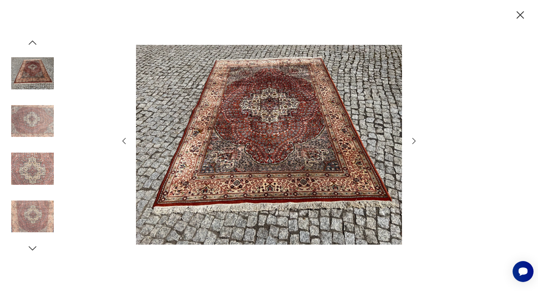
click at [414, 138] on icon "button" at bounding box center [413, 140] width 9 height 9
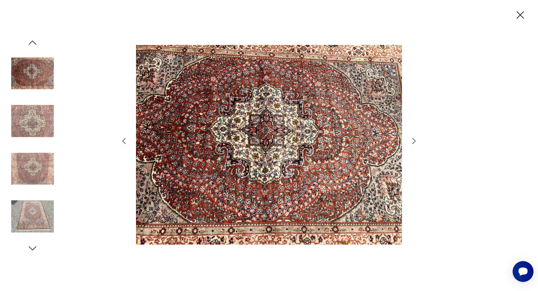
click at [414, 138] on icon "button" at bounding box center [413, 140] width 9 height 9
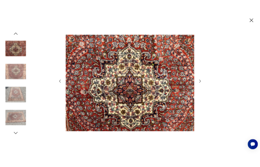
scroll to position [0, 0]
